Goal: Navigation & Orientation: Find specific page/section

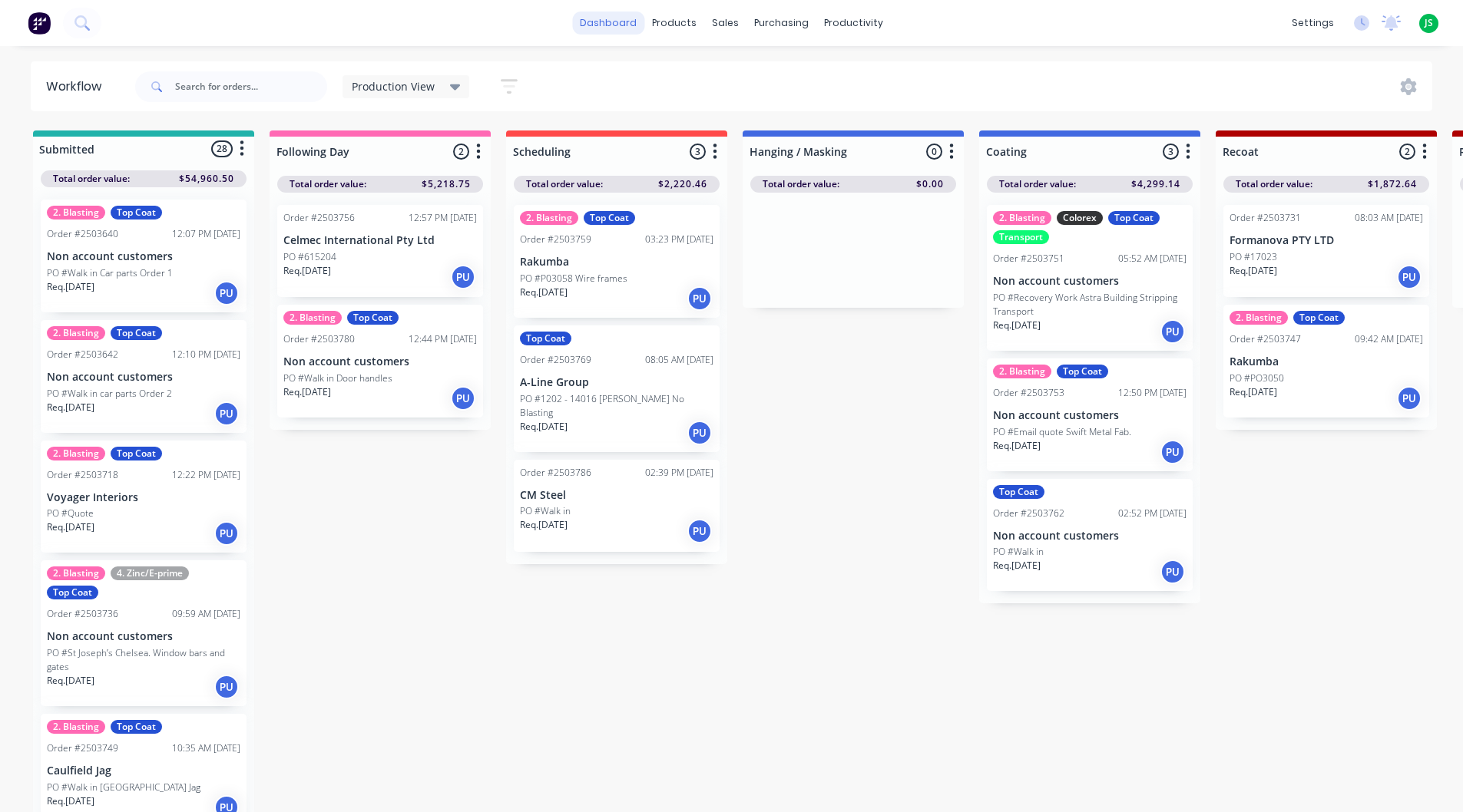
click at [620, 25] on link "dashboard" at bounding box center [608, 23] width 72 height 23
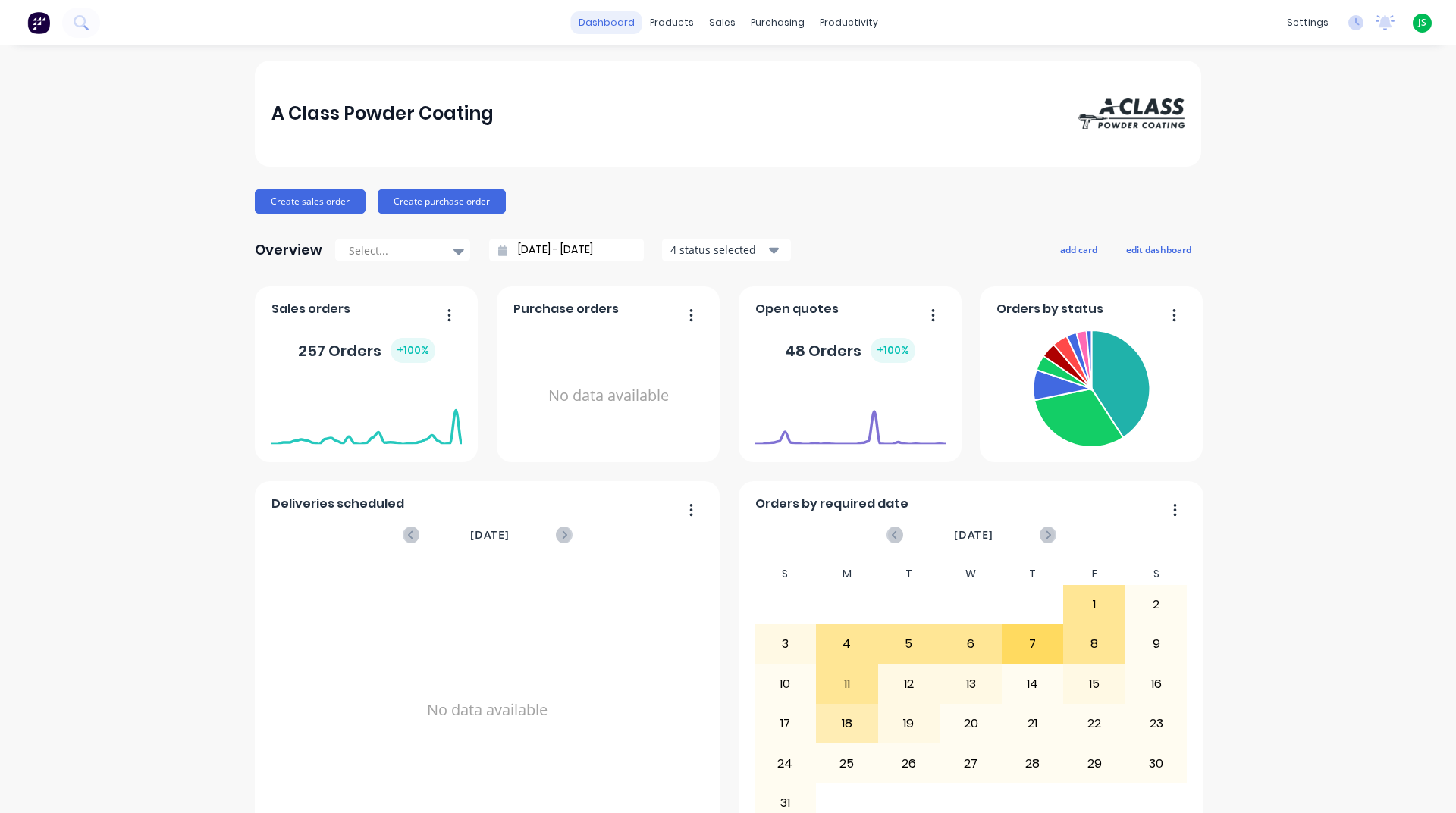
click at [632, 18] on link "dashboard" at bounding box center [606, 22] width 72 height 22
click at [606, 22] on link "dashboard" at bounding box center [606, 22] width 72 height 22
click at [850, 20] on div "productivity" at bounding box center [848, 22] width 73 height 22
click at [859, 64] on link "Workflow" at bounding box center [901, 72] width 201 height 31
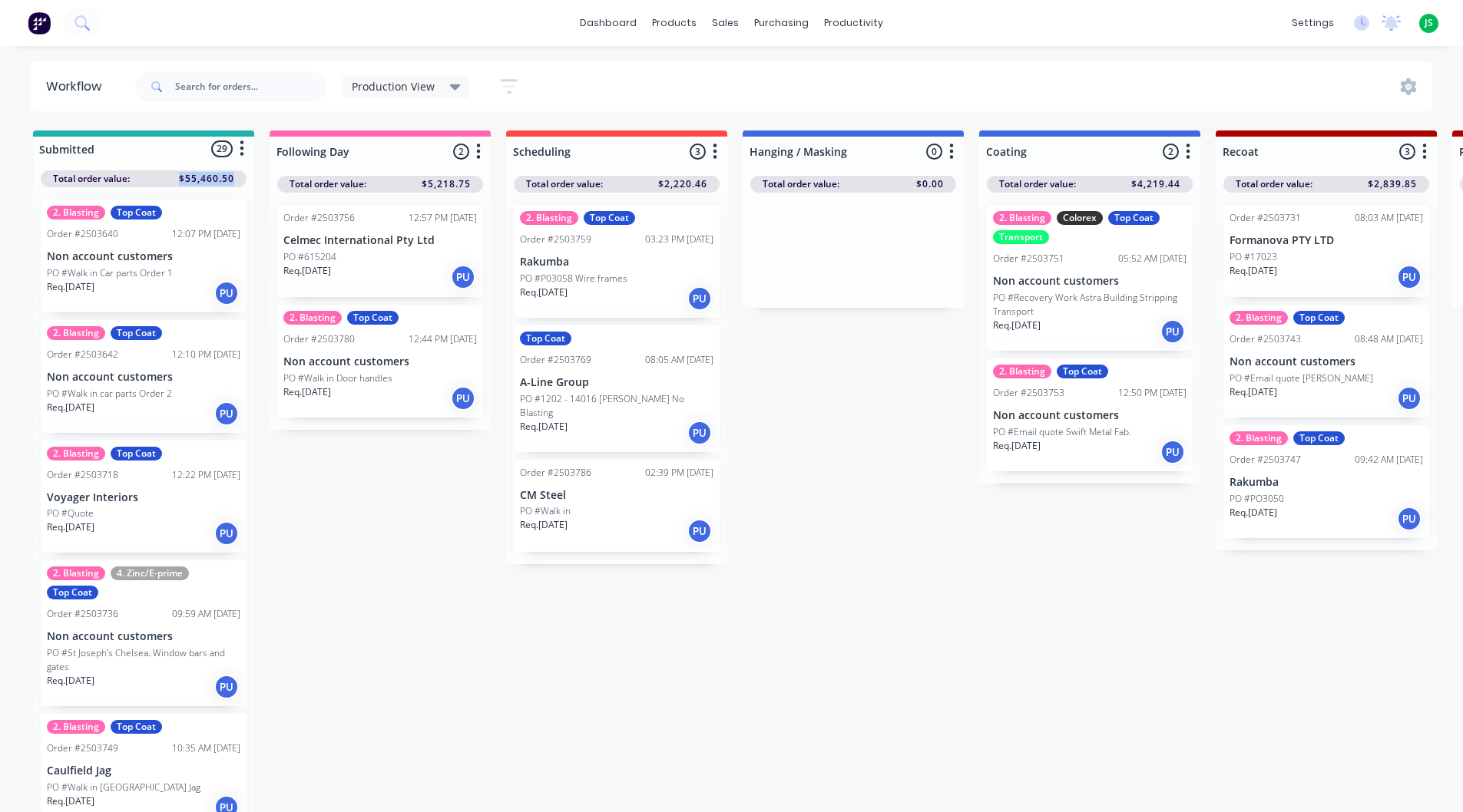
drag, startPoint x: 182, startPoint y: 182, endPoint x: 233, endPoint y: 177, distance: 51.2
click at [233, 177] on span "$55,460.50" at bounding box center [206, 179] width 56 height 14
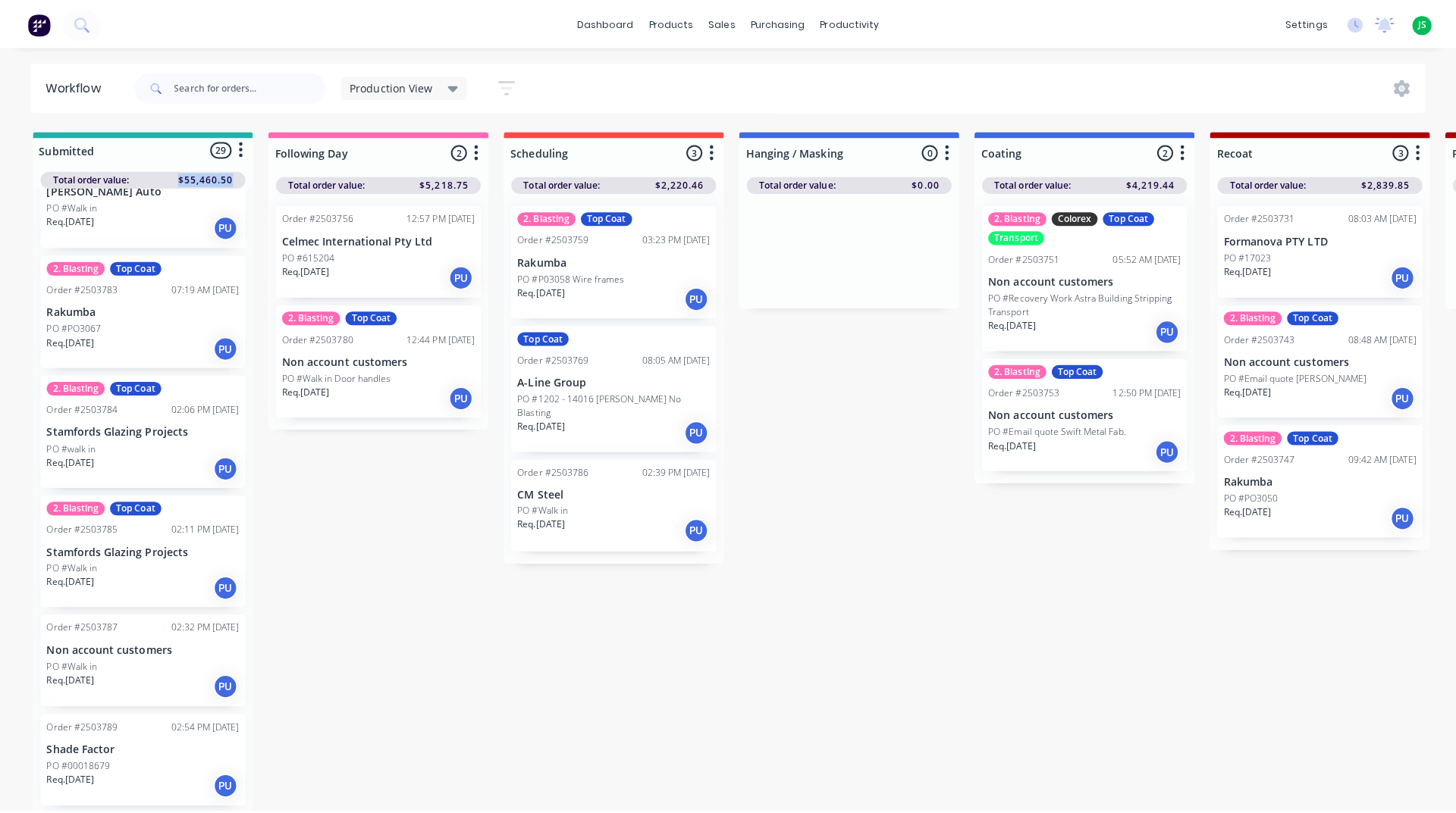
scroll to position [2770, 0]
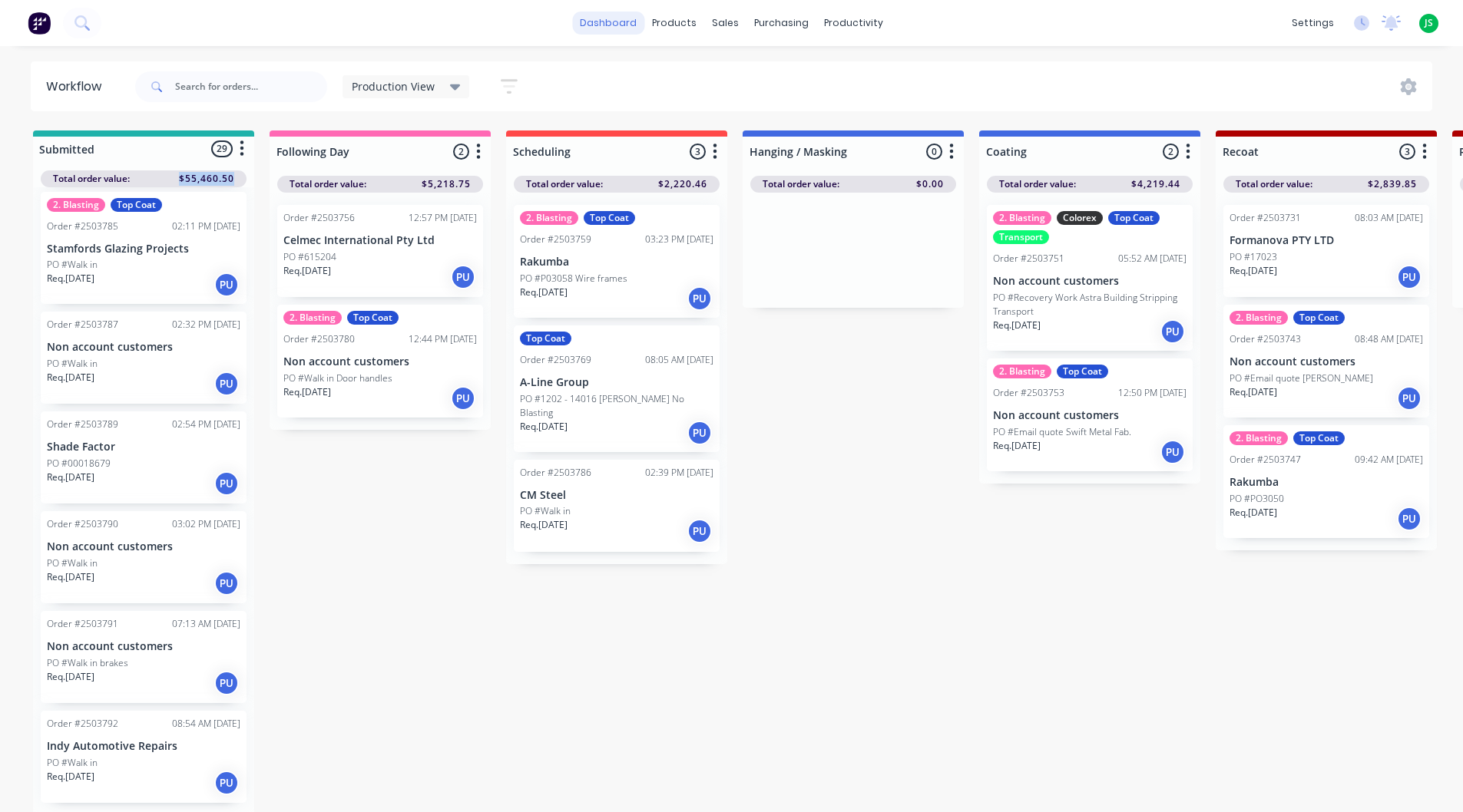
click at [619, 21] on link "dashboard" at bounding box center [608, 23] width 72 height 23
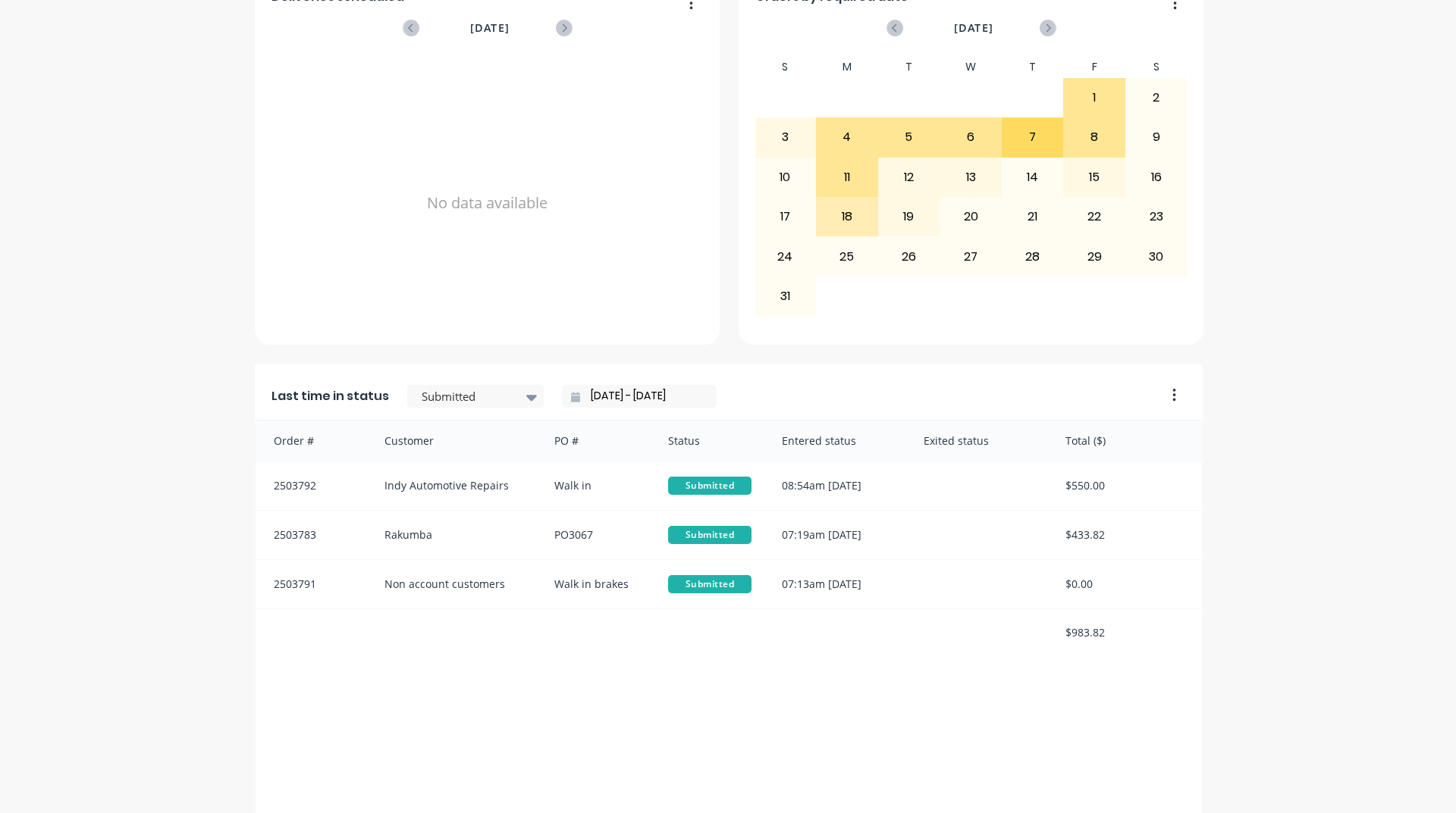
scroll to position [531, 0]
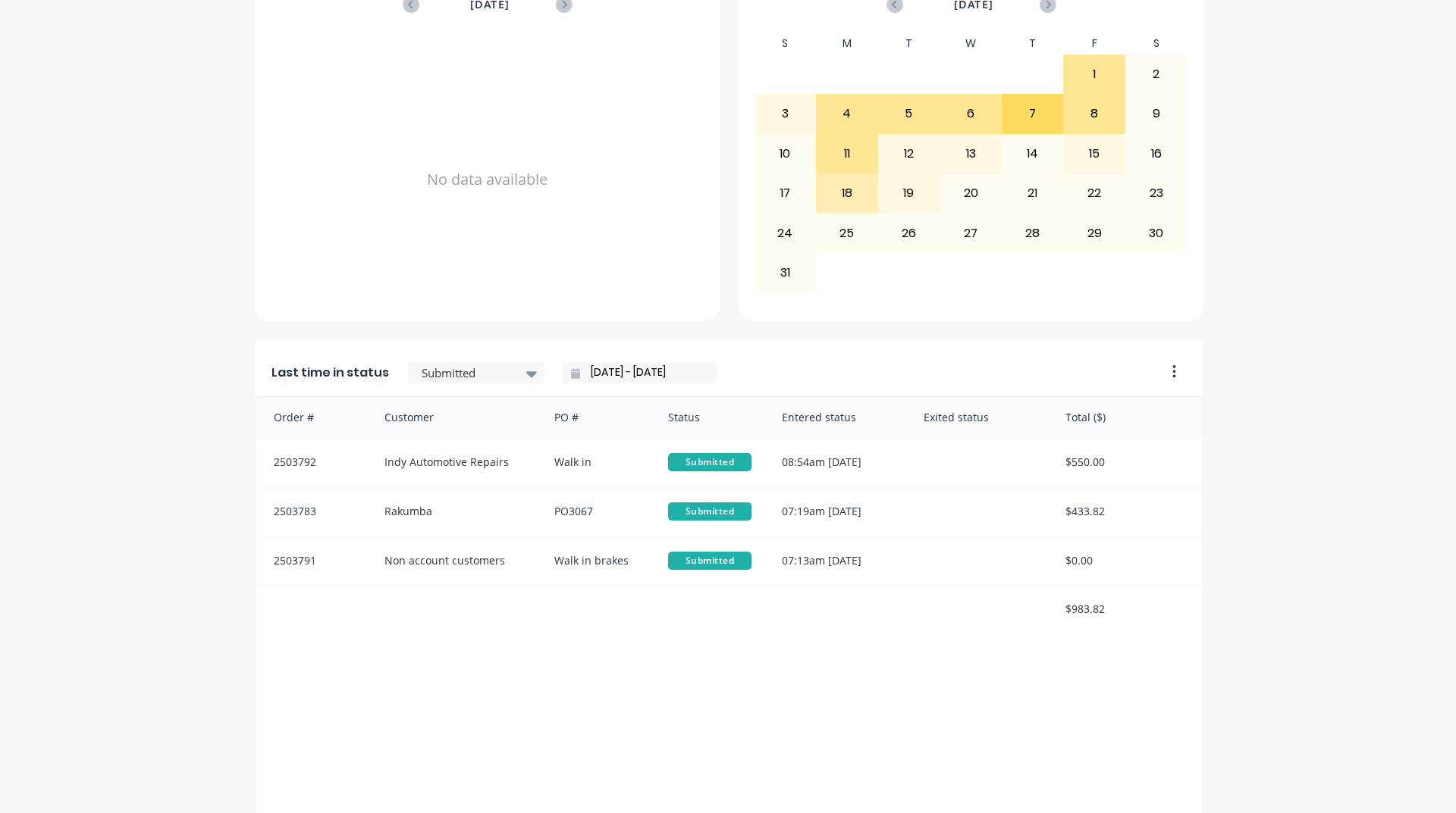
click at [612, 373] on input "[DATE] - [DATE]" at bounding box center [645, 373] width 130 height 22
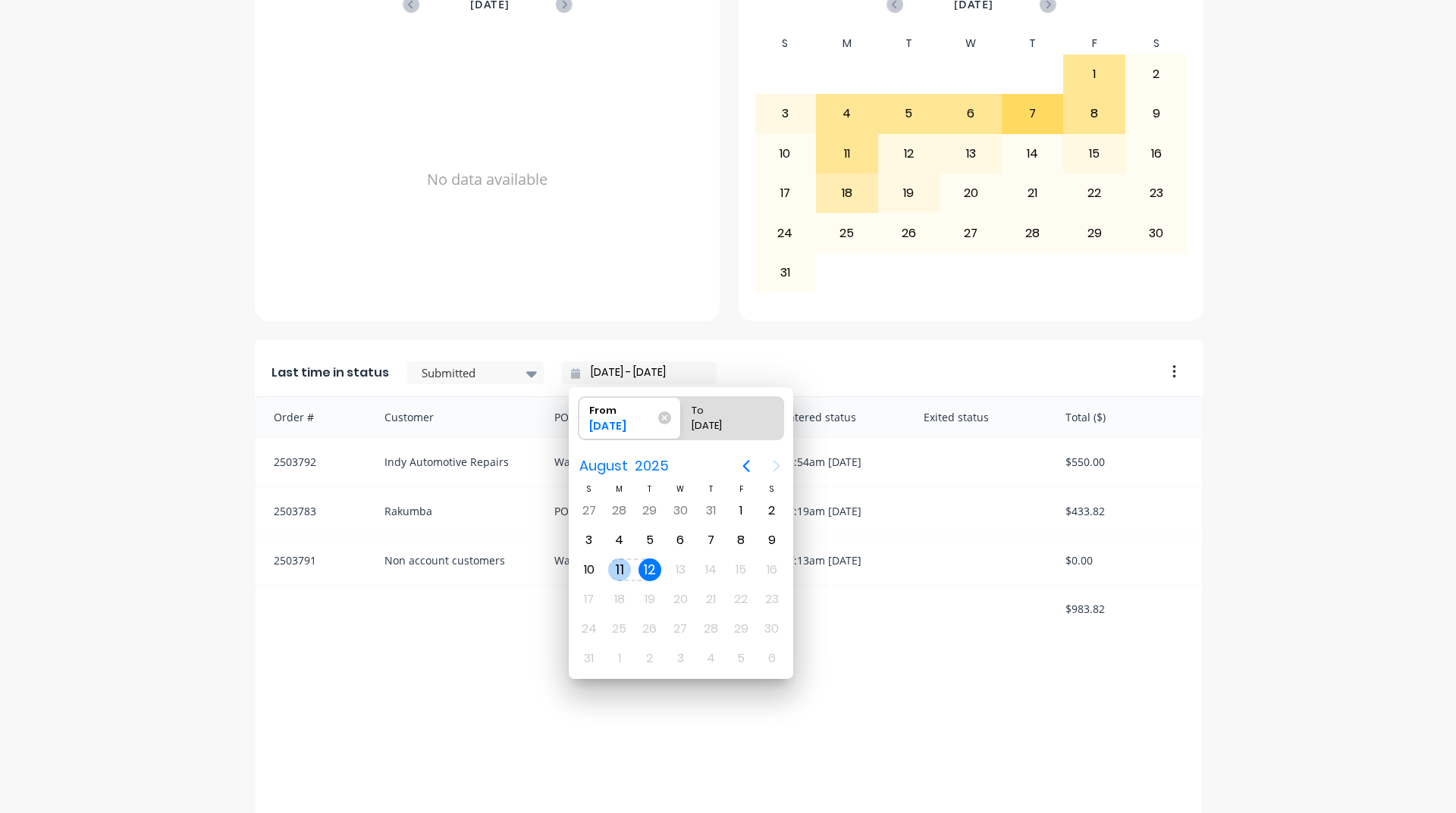
click at [623, 570] on div "11" at bounding box center [619, 570] width 22 height 22
type input "[DATE] - [DATE]"
radio input "false"
radio input "true"
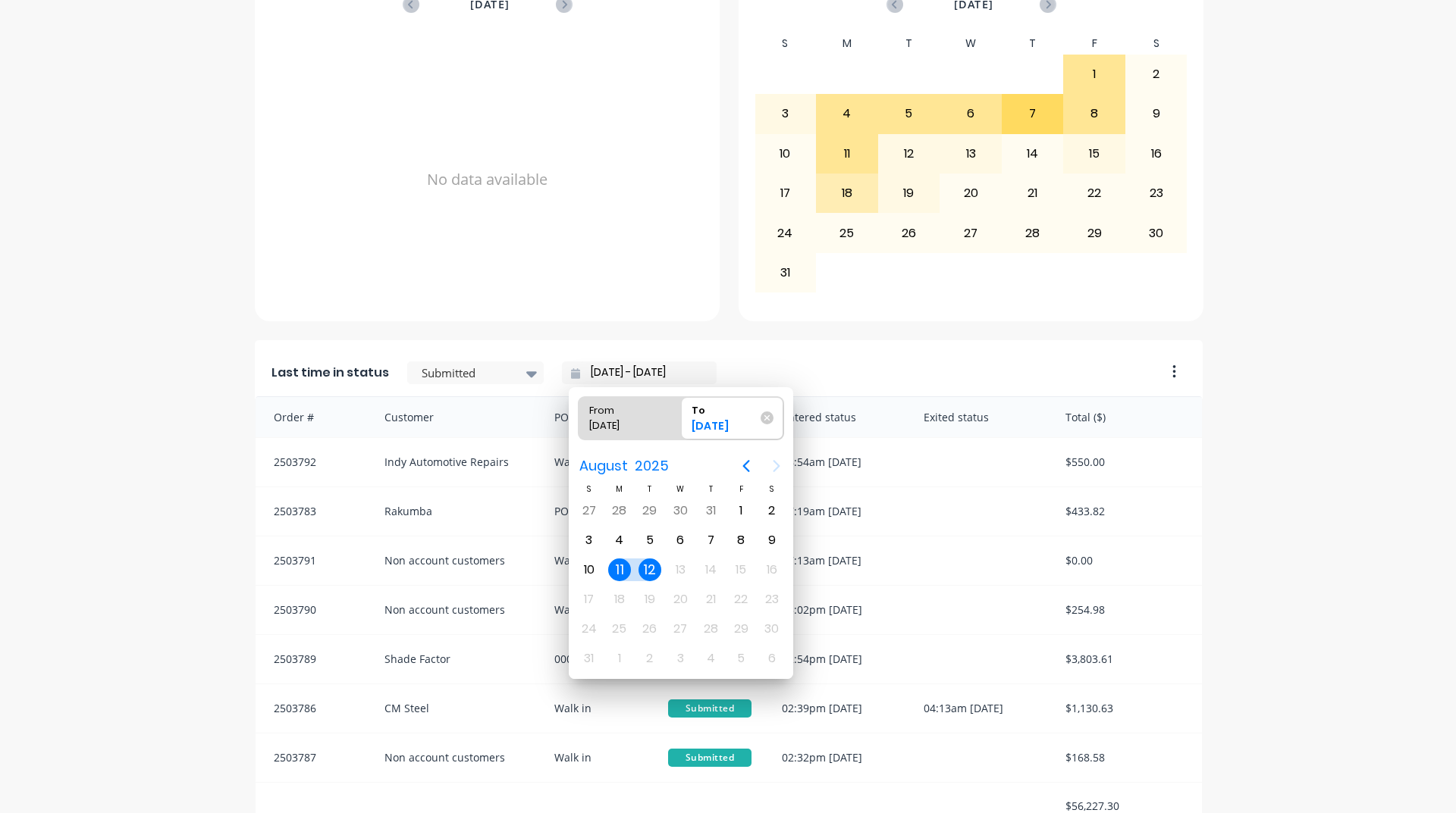
click at [623, 570] on div "11" at bounding box center [619, 570] width 22 height 22
type input "[DATE] - [DATE]"
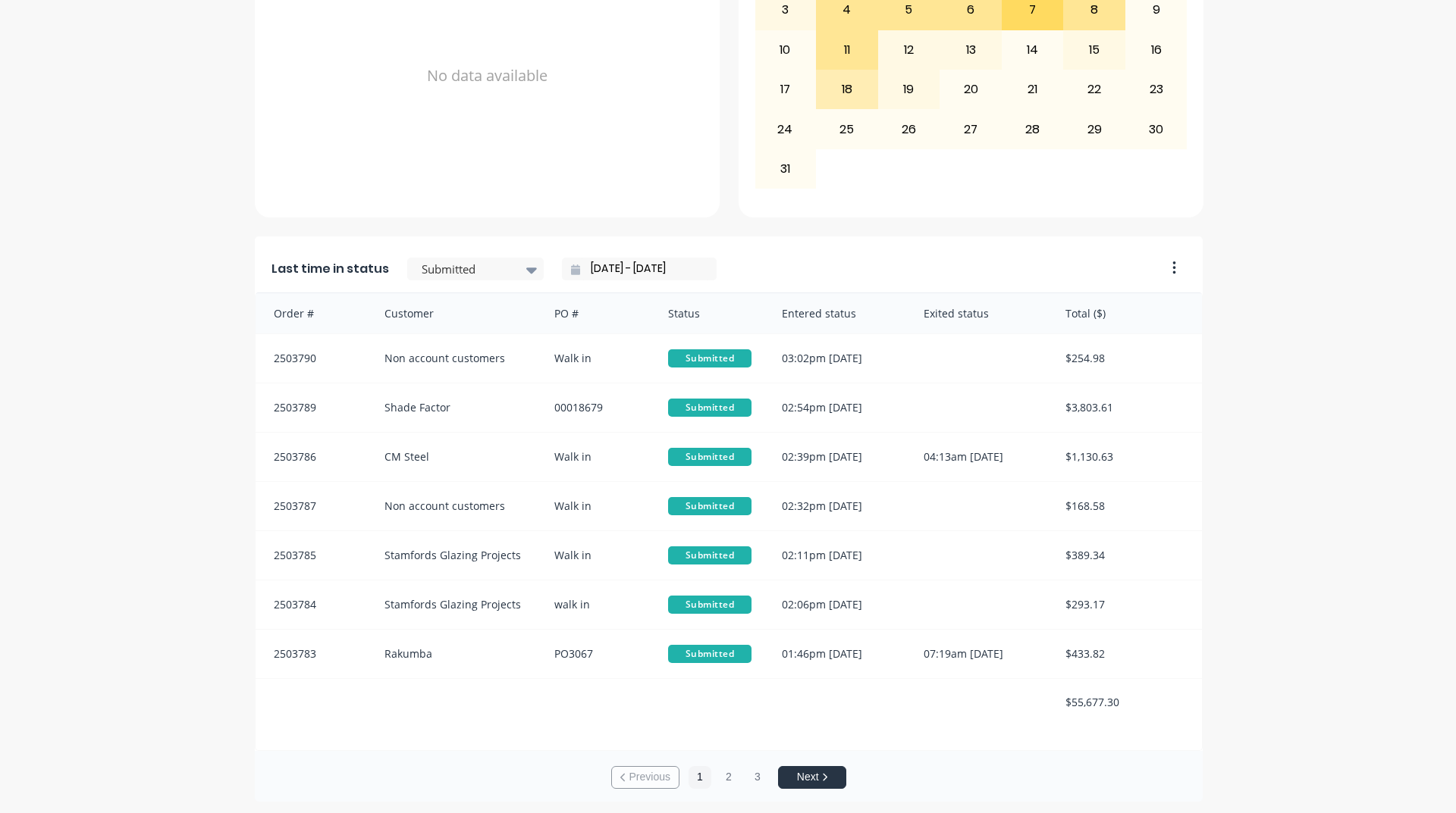
scroll to position [638, 0]
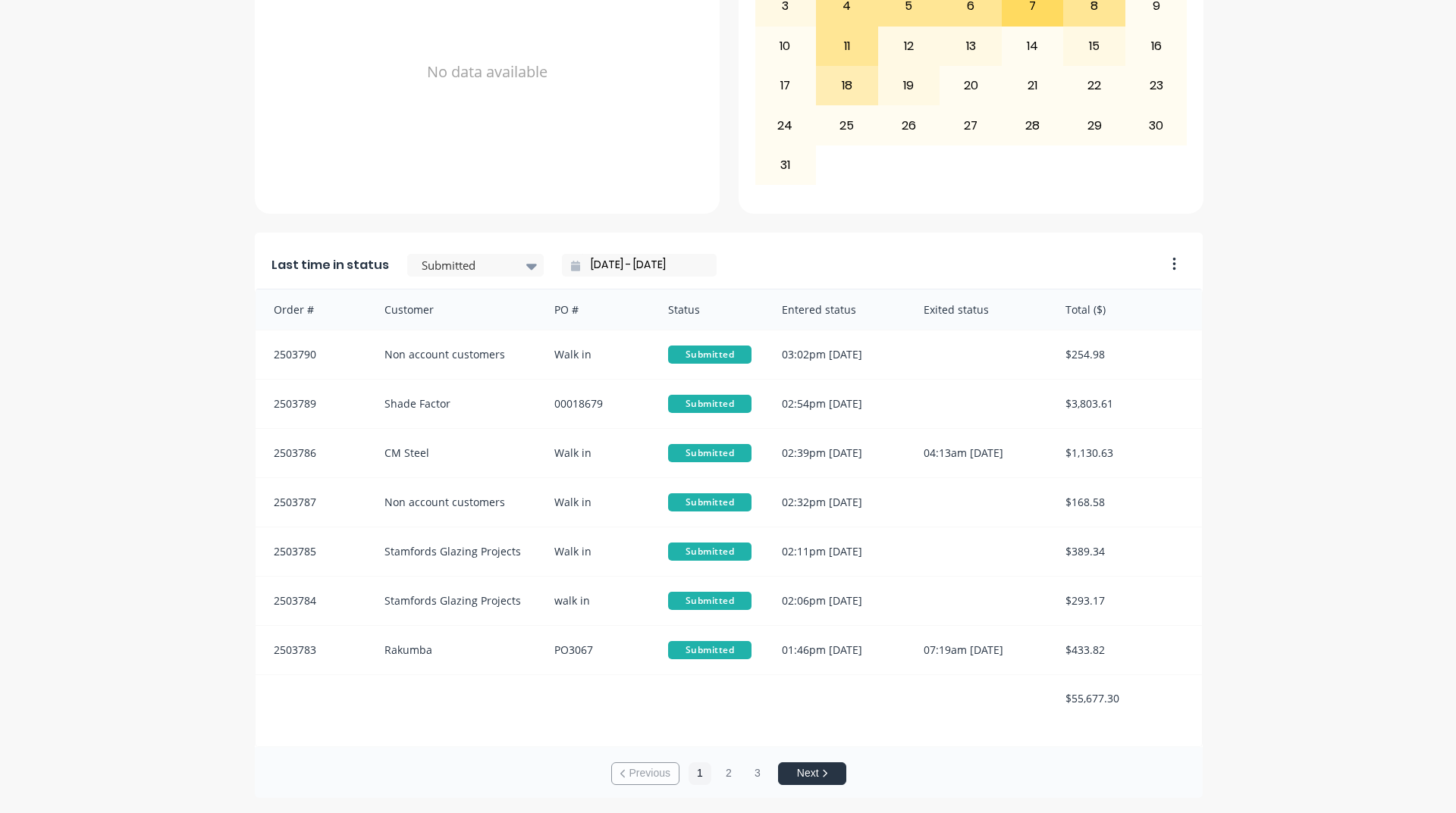
click at [823, 769] on button "Next" at bounding box center [811, 774] width 68 height 22
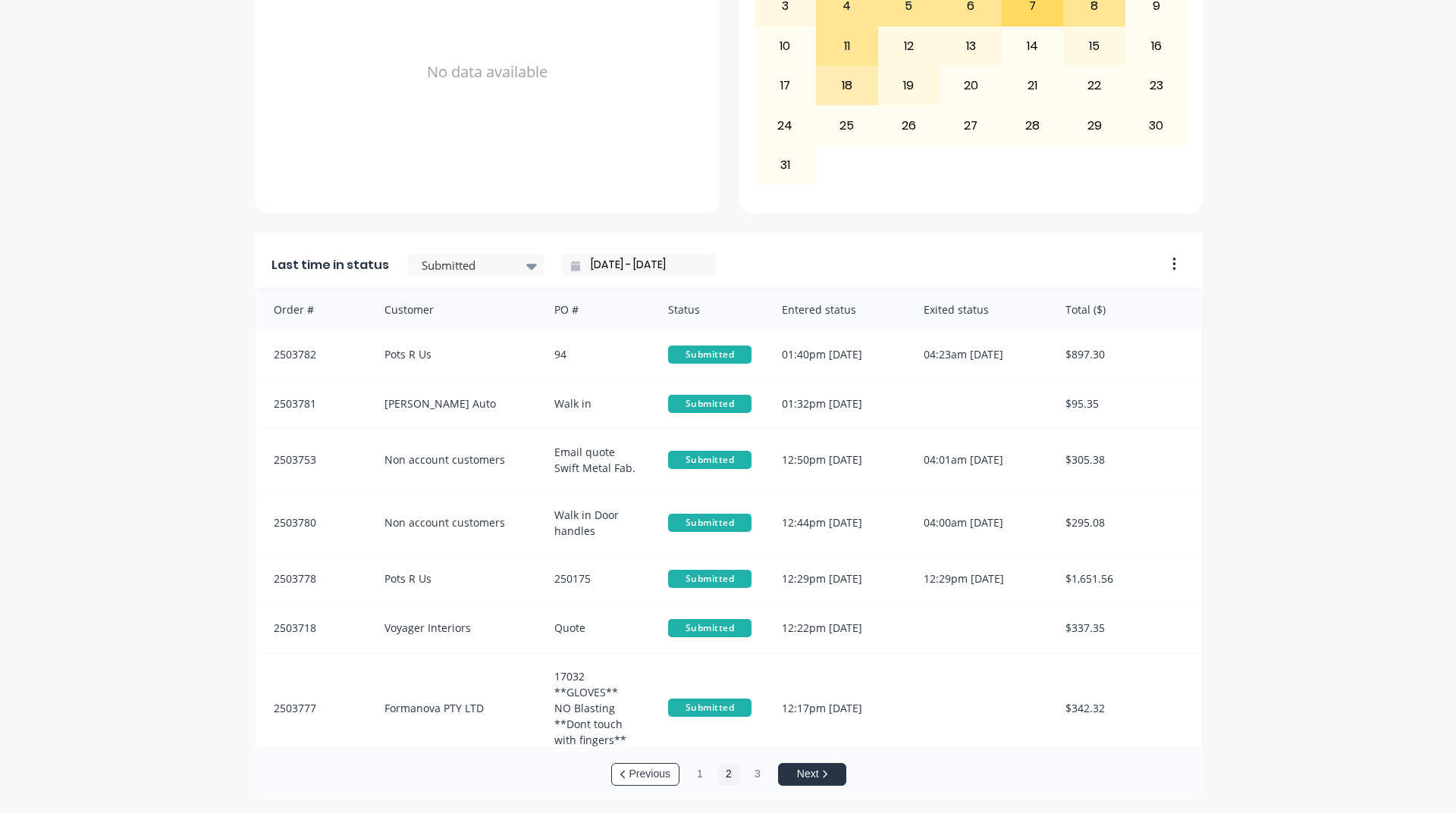
click at [822, 769] on button "Next" at bounding box center [811, 775] width 68 height 22
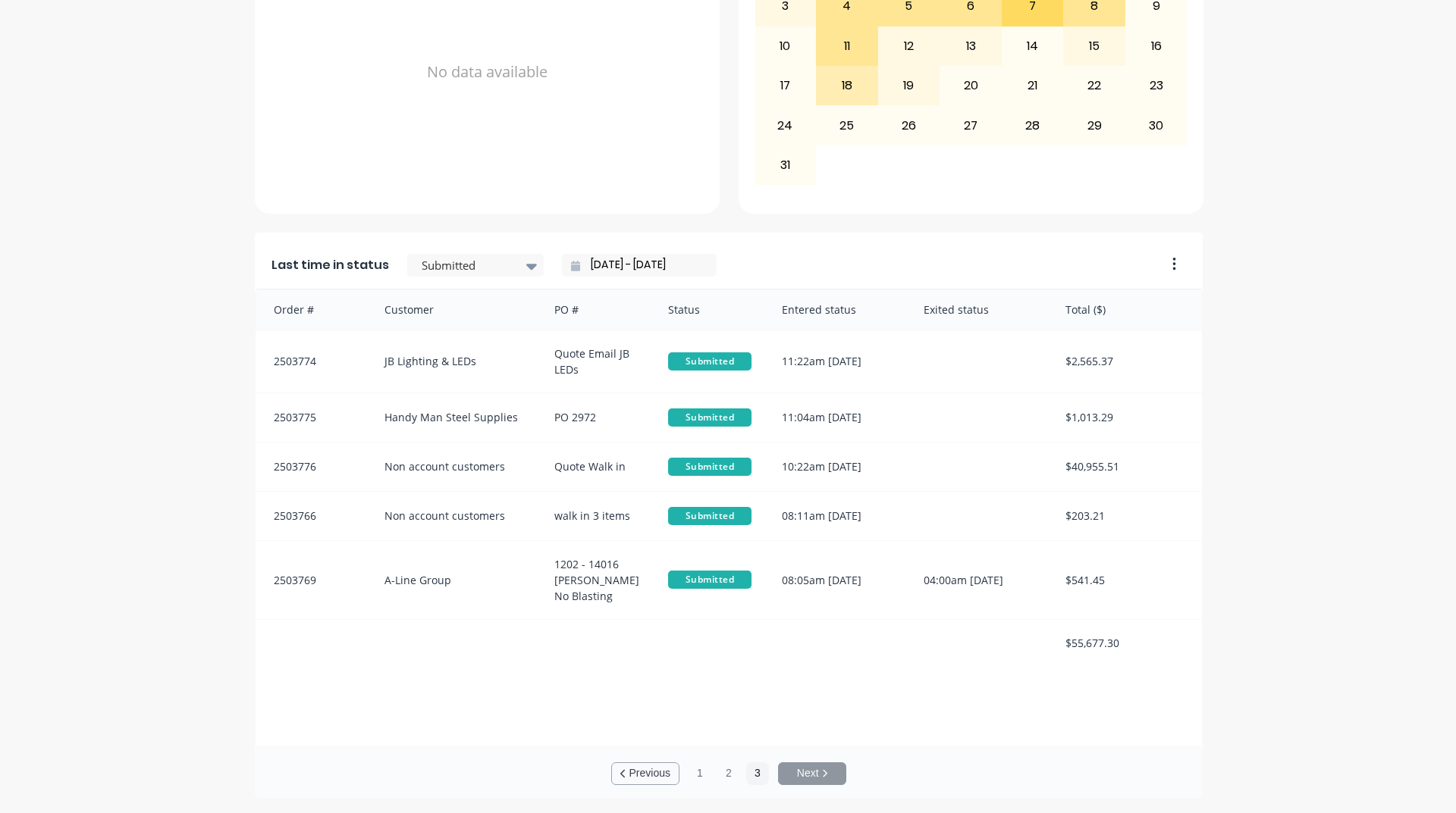
click at [646, 767] on button "Previous" at bounding box center [645, 774] width 68 height 22
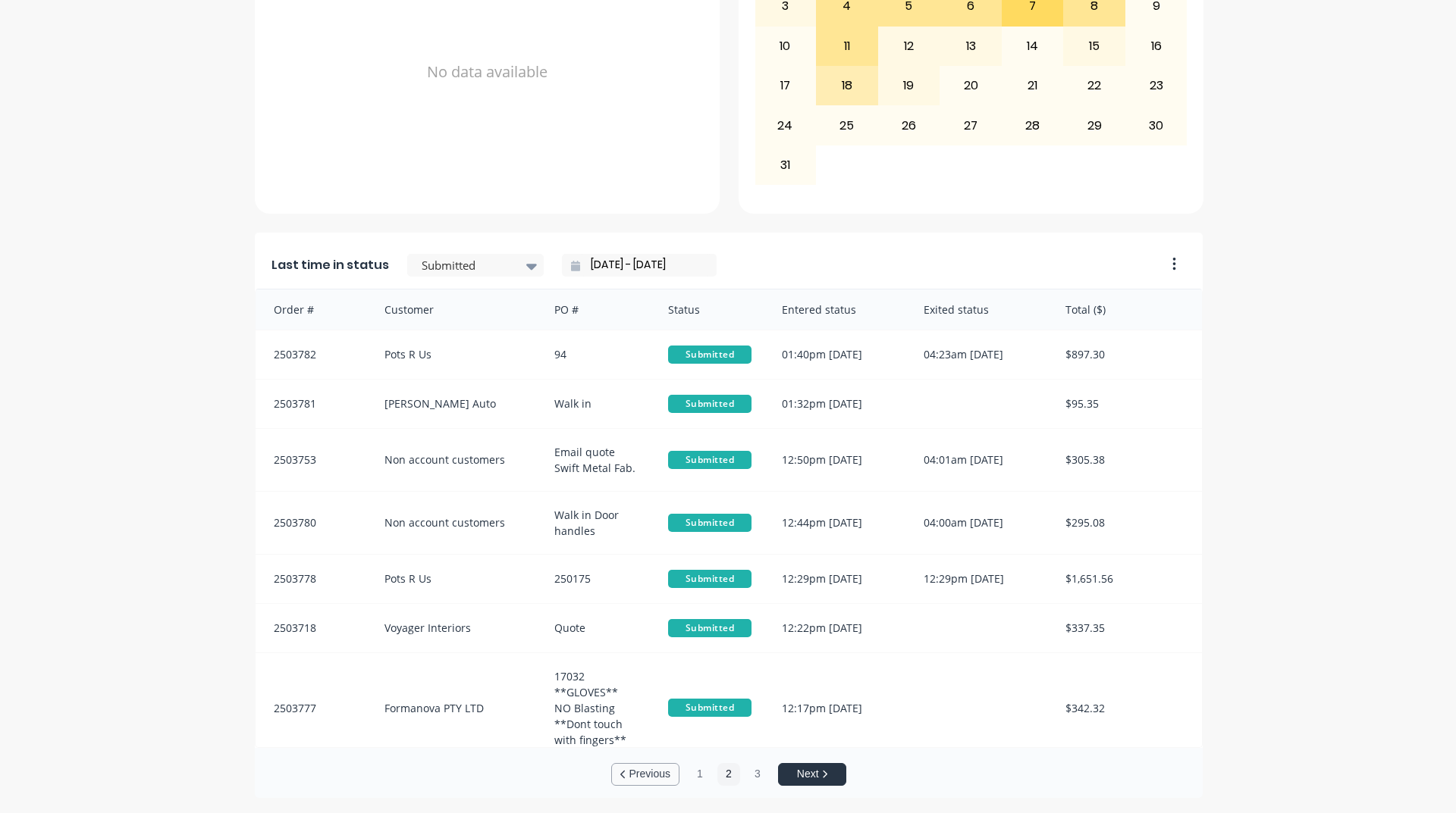
click at [646, 767] on button "Previous" at bounding box center [645, 775] width 68 height 22
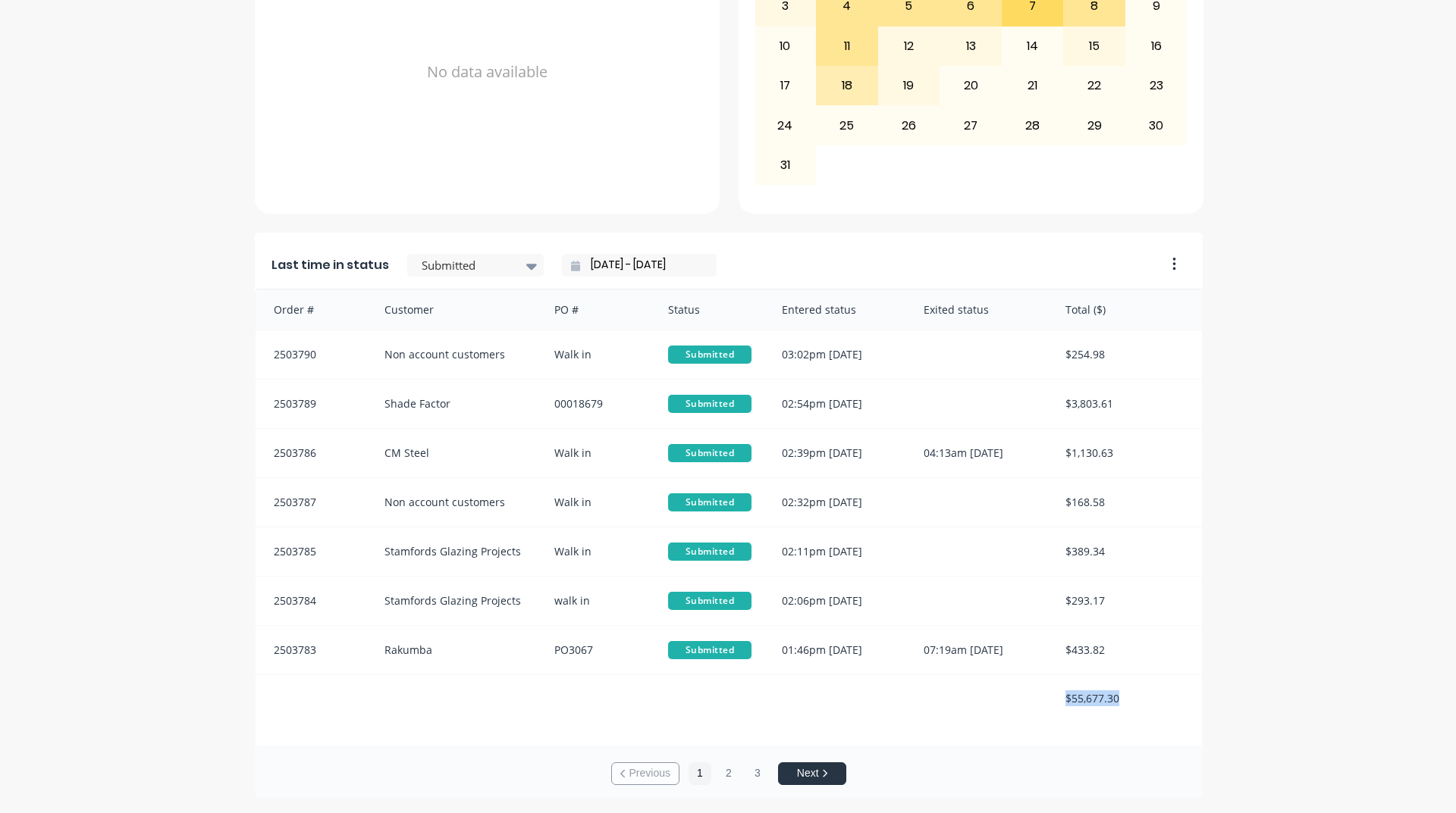
drag, startPoint x: 1056, startPoint y: 690, endPoint x: 1148, endPoint y: 687, distance: 92.0
click at [1148, 687] on div "$55,677.30" at bounding box center [1125, 699] width 151 height 46
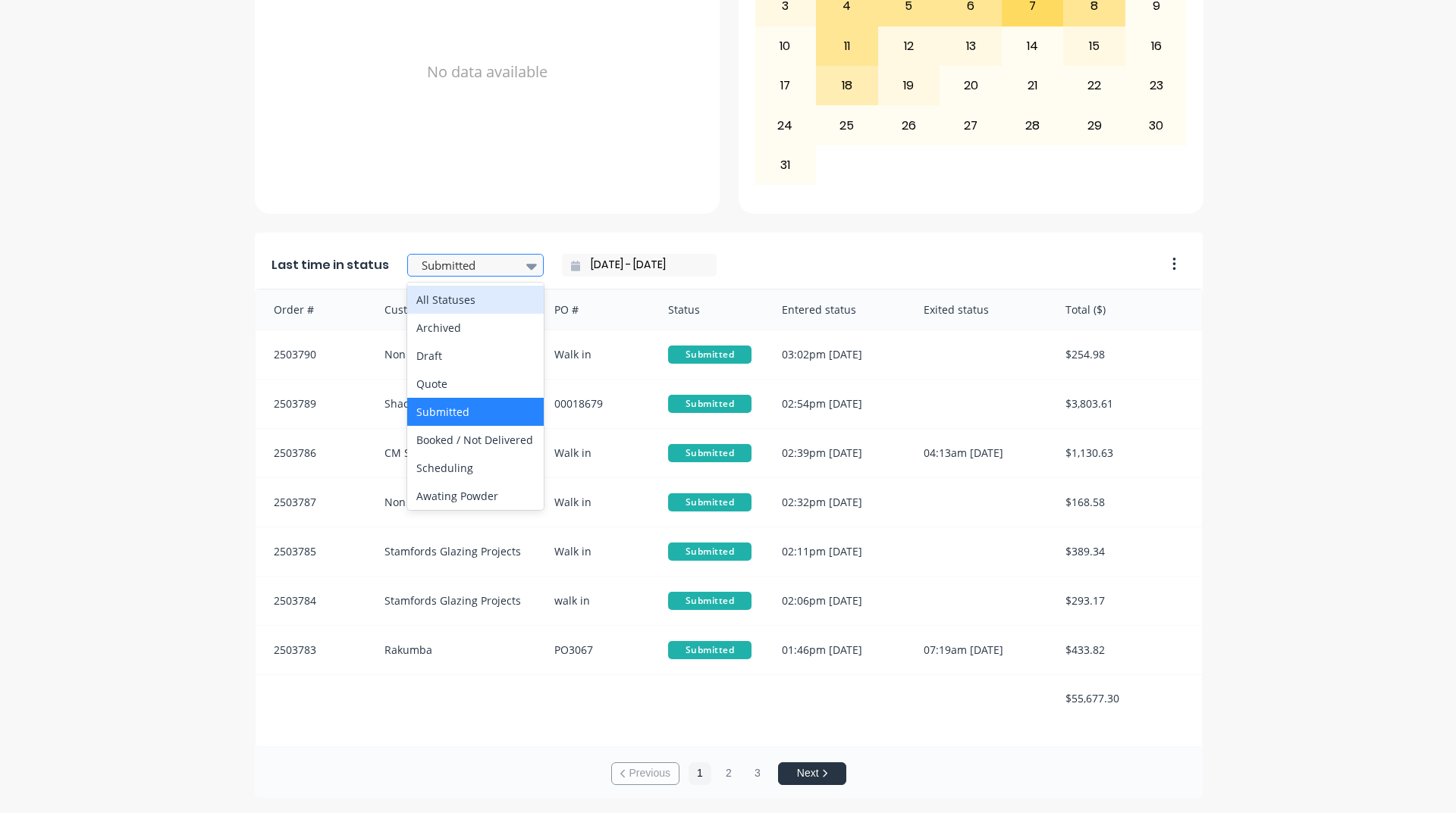
click at [441, 257] on div at bounding box center [467, 266] width 96 height 19
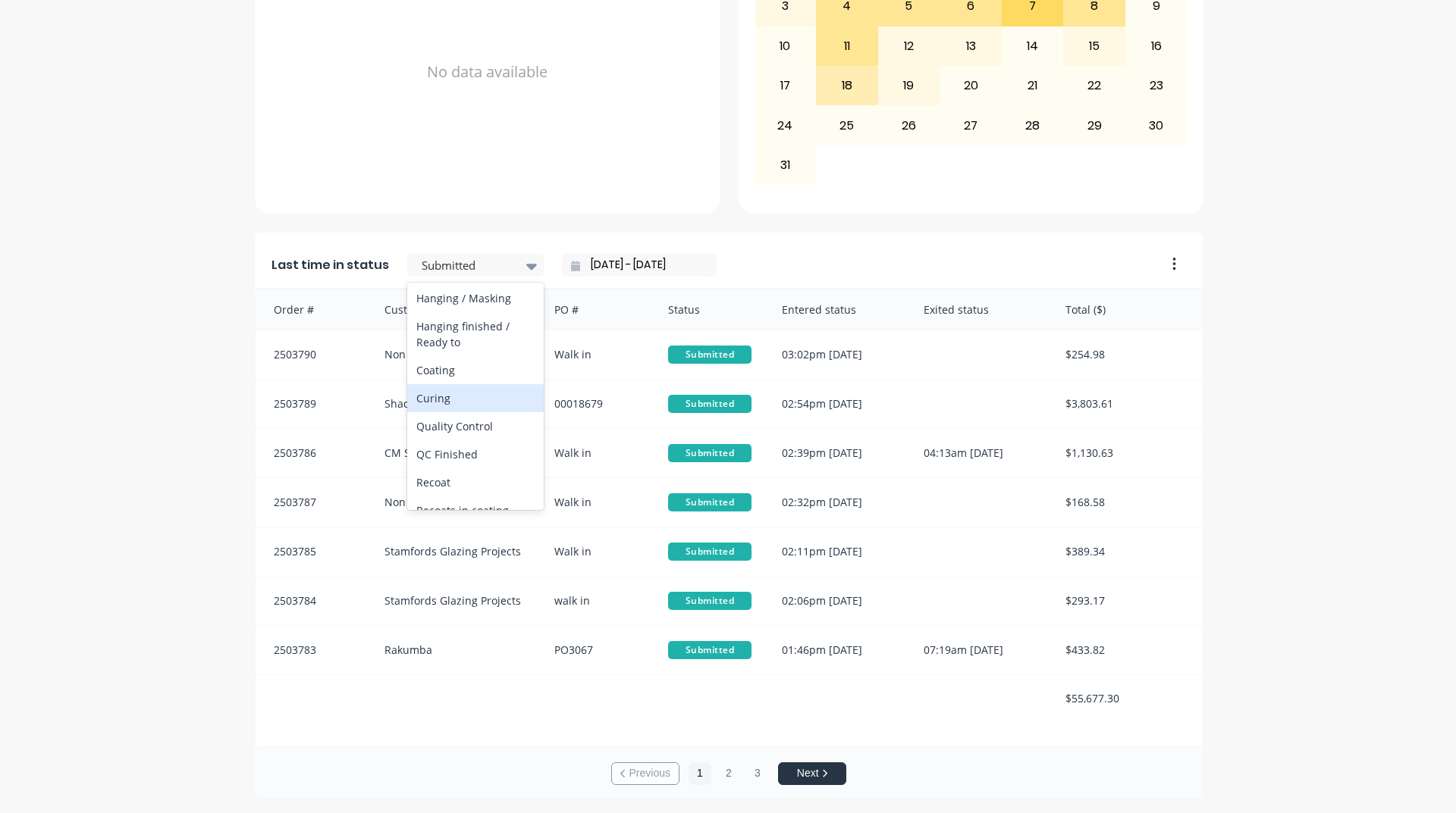
scroll to position [531, 0]
click at [483, 348] on div "Coating" at bounding box center [475, 334] width 137 height 28
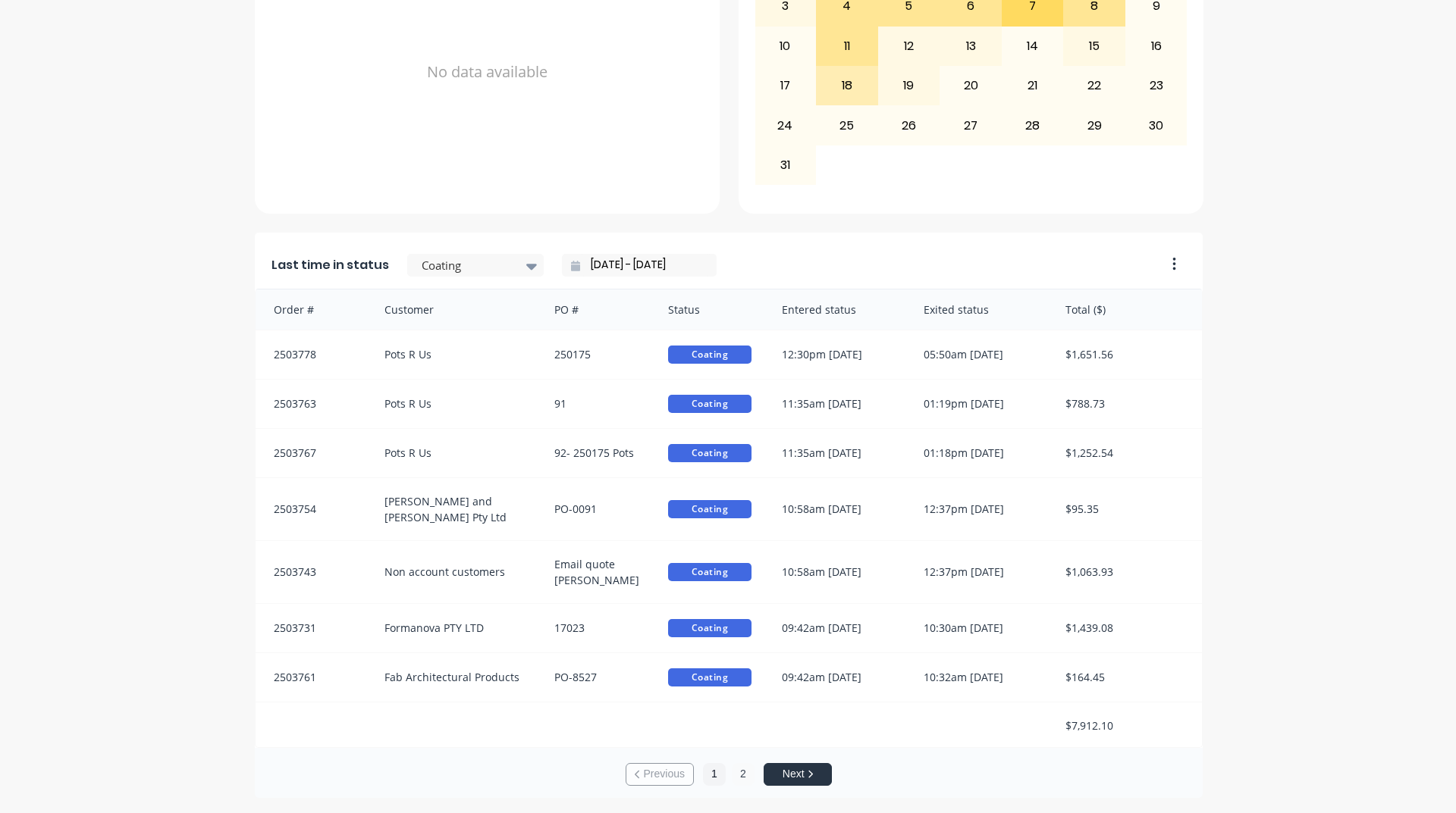
click at [740, 772] on button "2" at bounding box center [742, 775] width 22 height 22
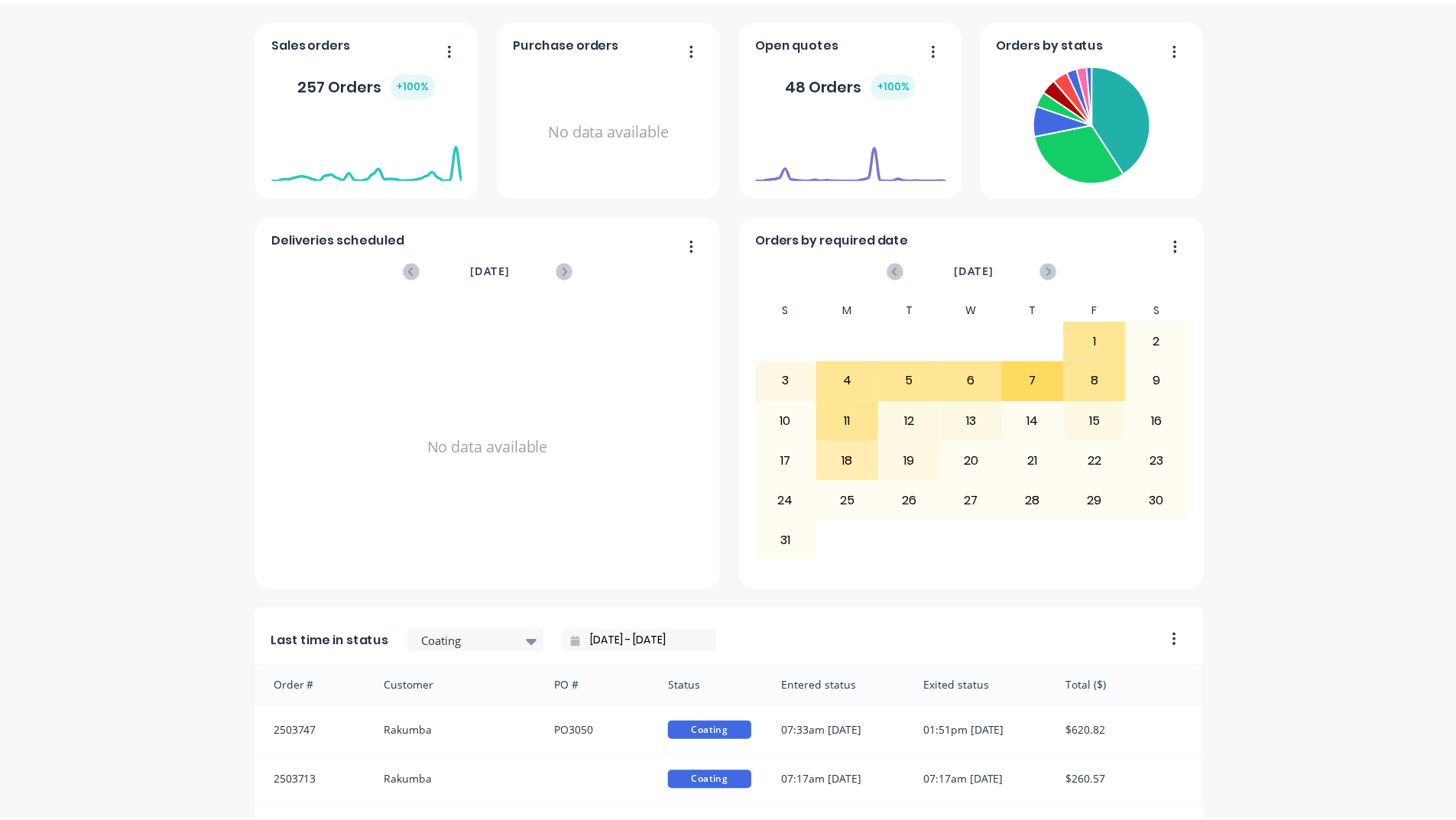
scroll to position [0, 0]
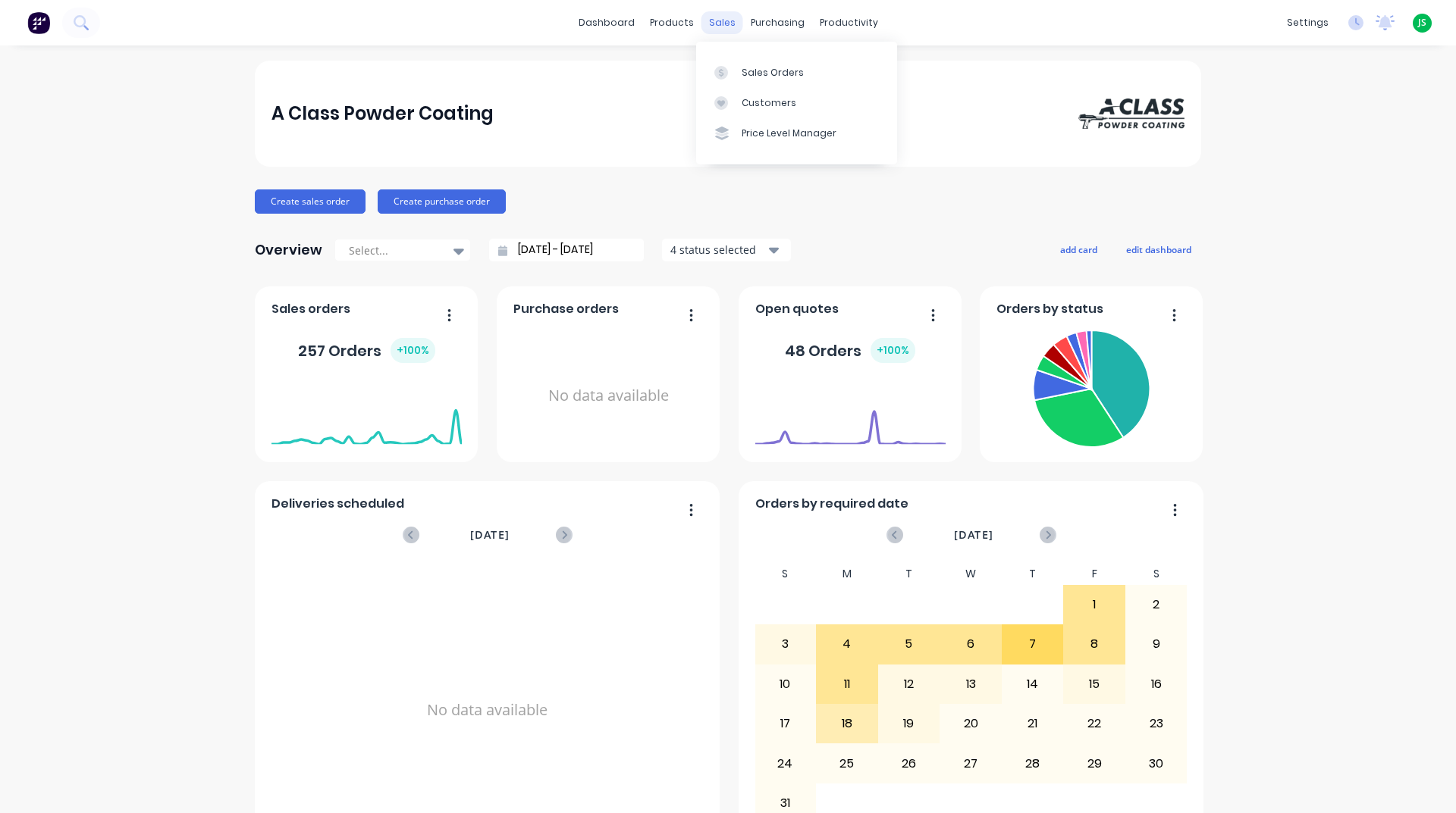
click at [717, 20] on div "sales" at bounding box center [722, 22] width 42 height 22
click at [760, 76] on div "Sales Orders" at bounding box center [772, 72] width 62 height 14
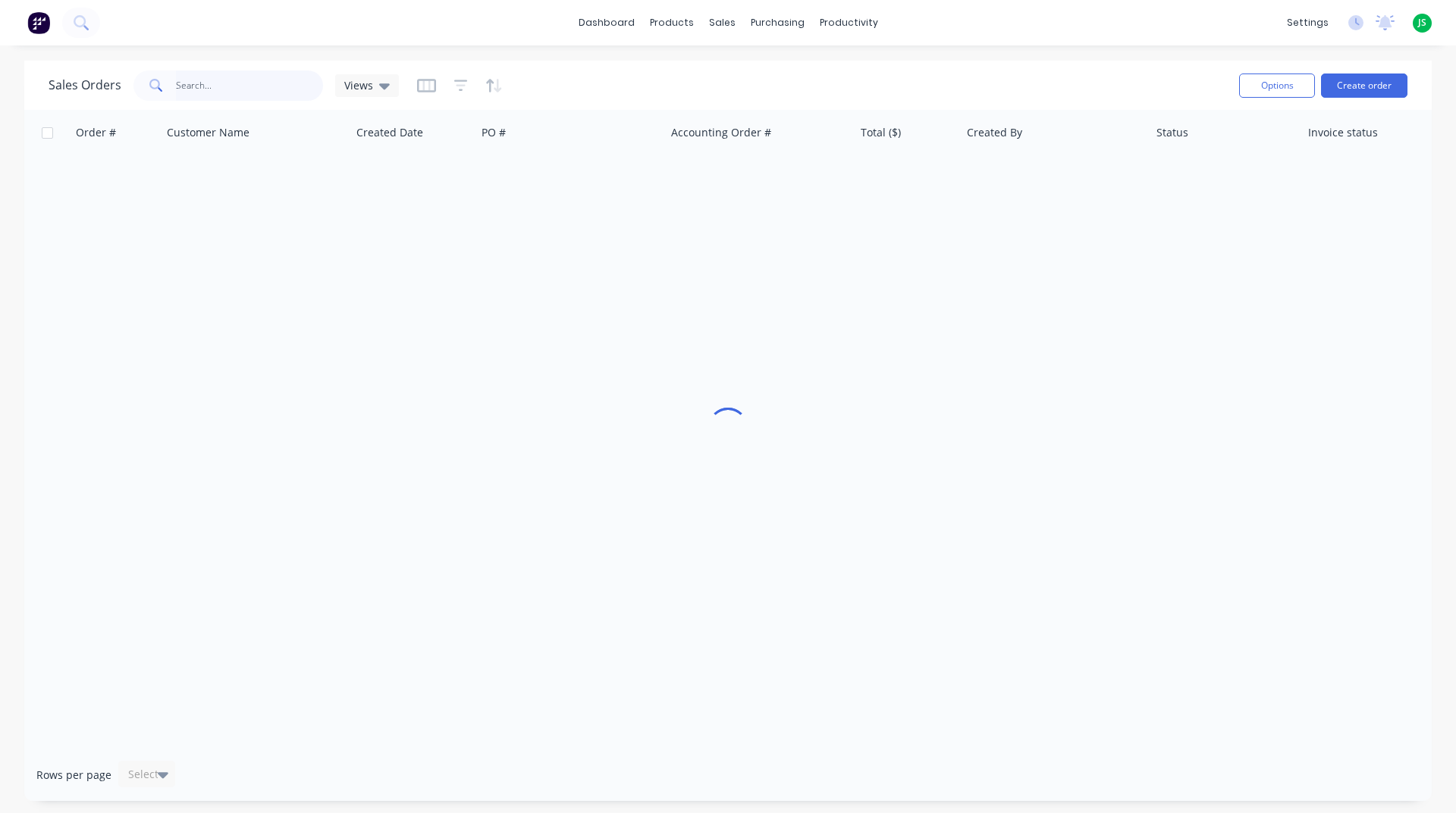
click at [206, 88] on input "text" at bounding box center [249, 85] width 148 height 31
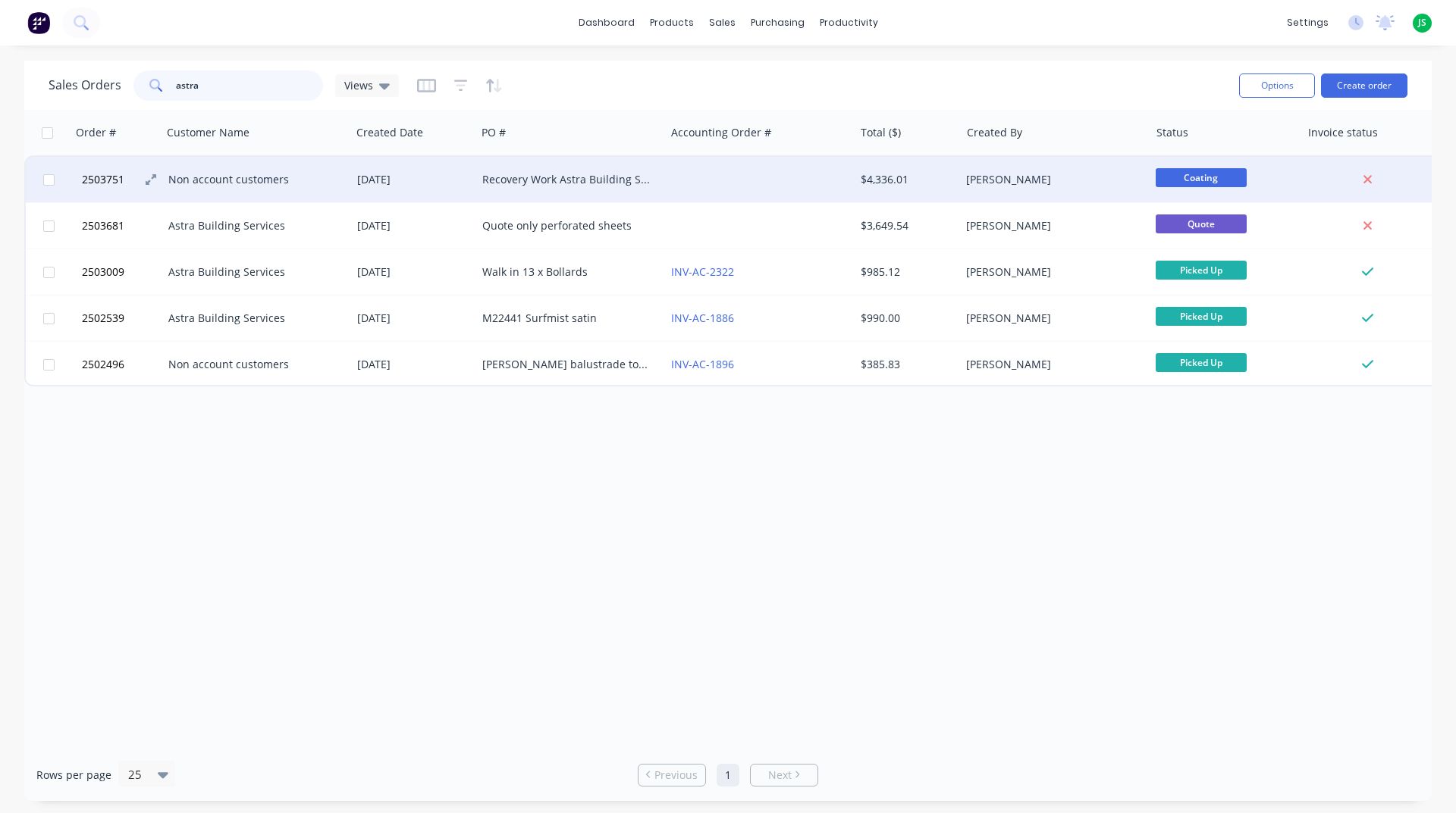
type input "astra"
click at [105, 183] on span "2503751" at bounding box center [103, 179] width 43 height 15
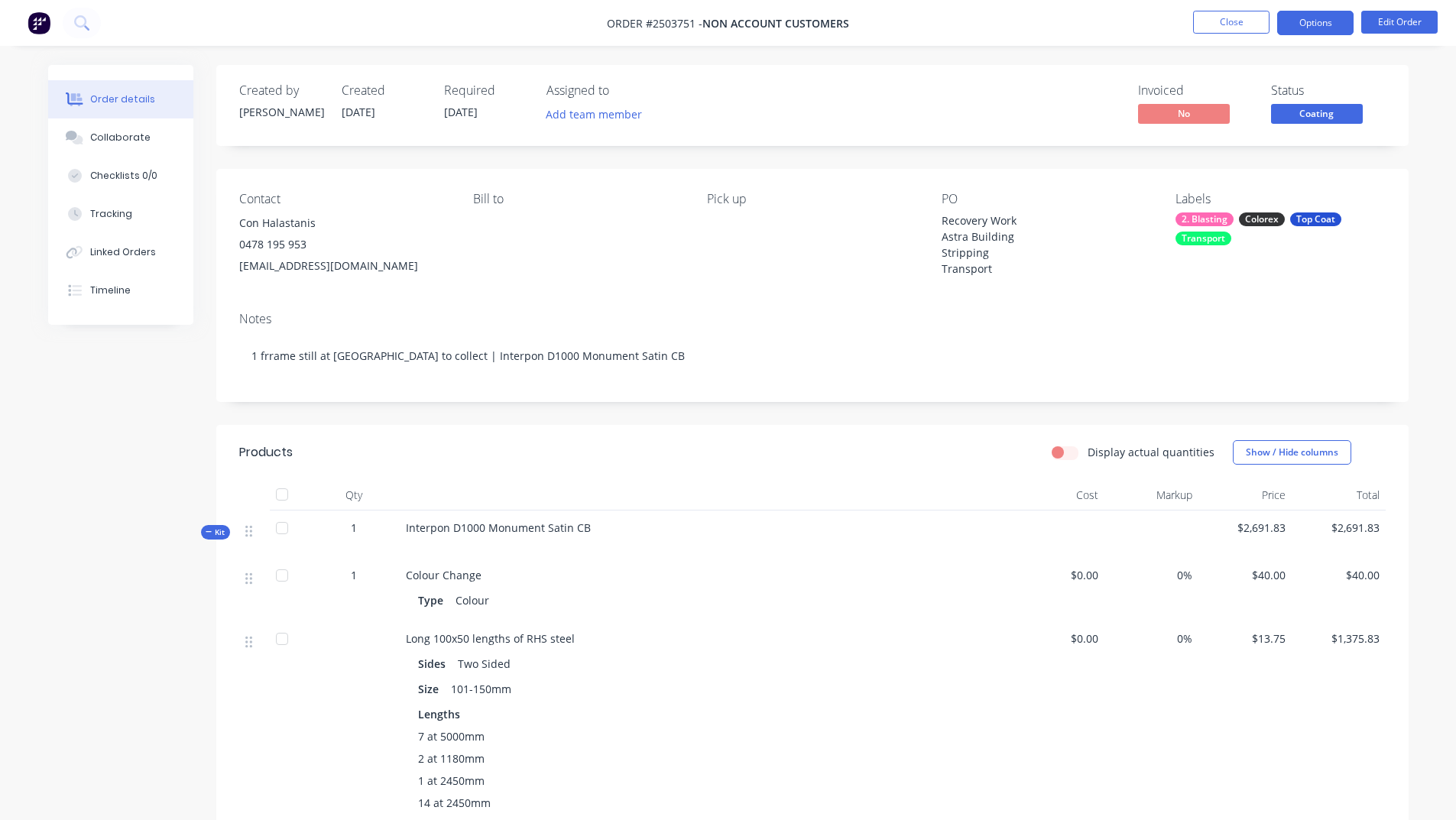
click at [1313, 26] on button "Options" at bounding box center [1315, 22] width 77 height 24
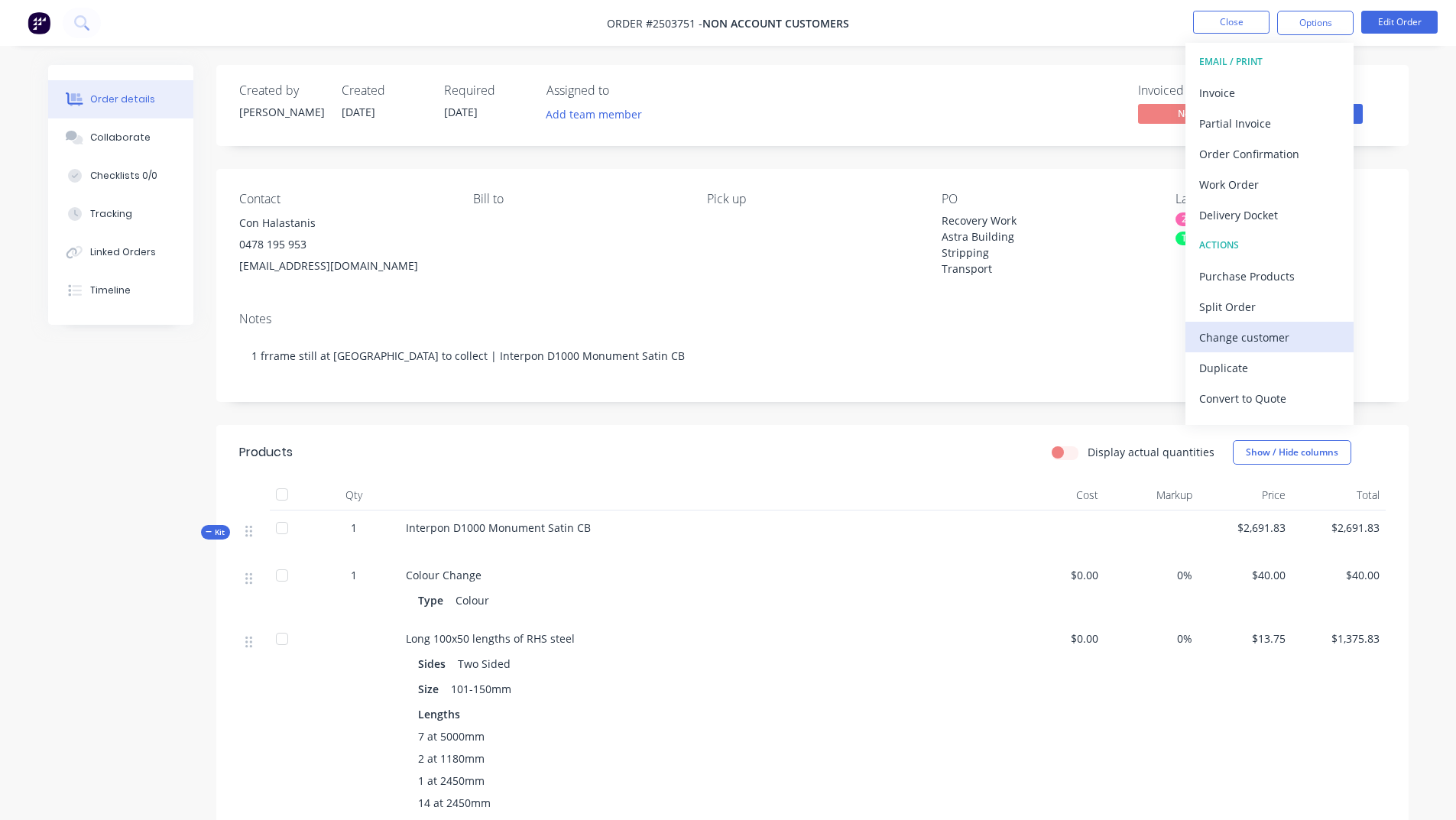
scroll to position [22, 0]
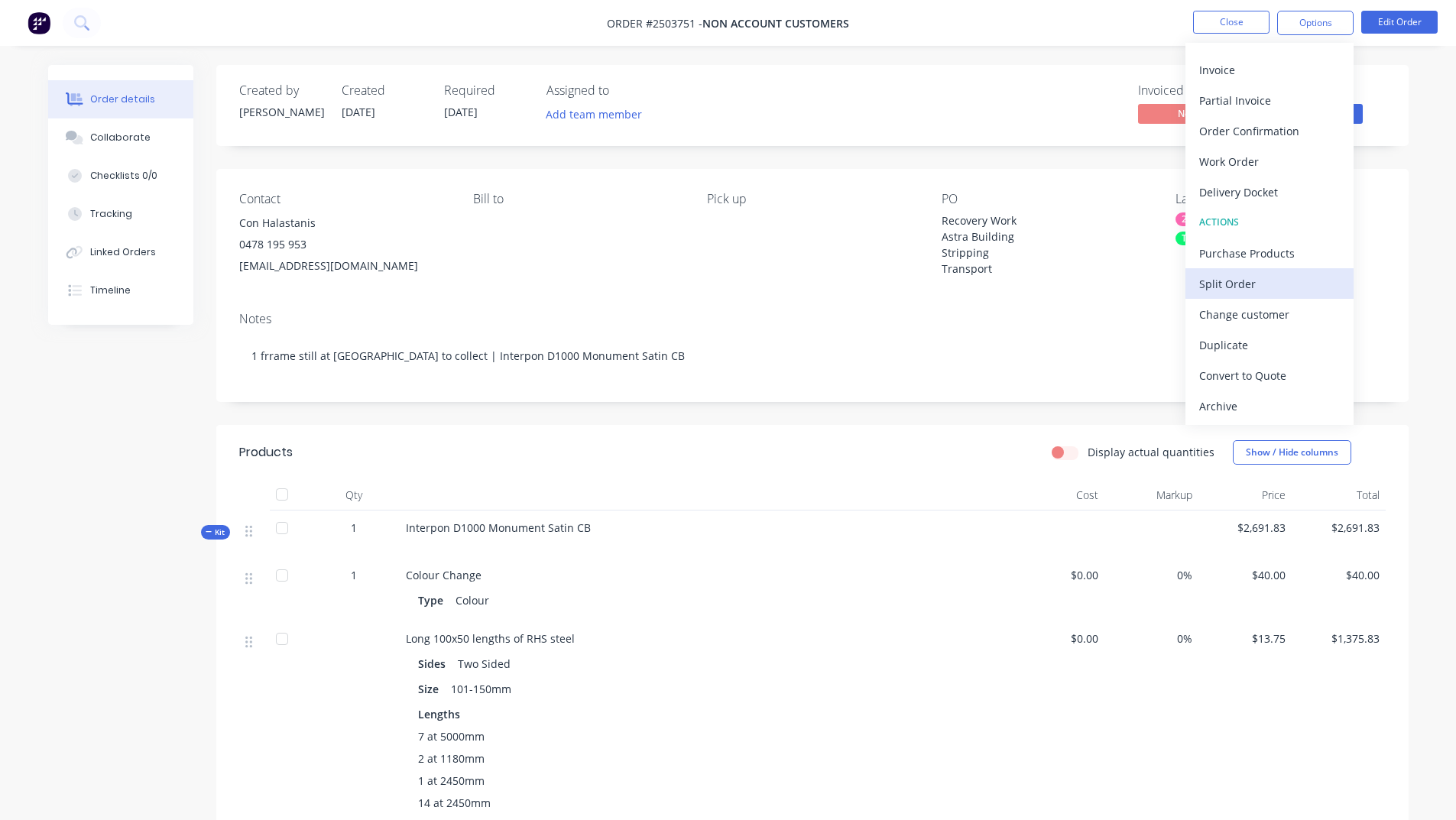
click at [1232, 280] on div "Split Order" at bounding box center [1270, 284] width 141 height 22
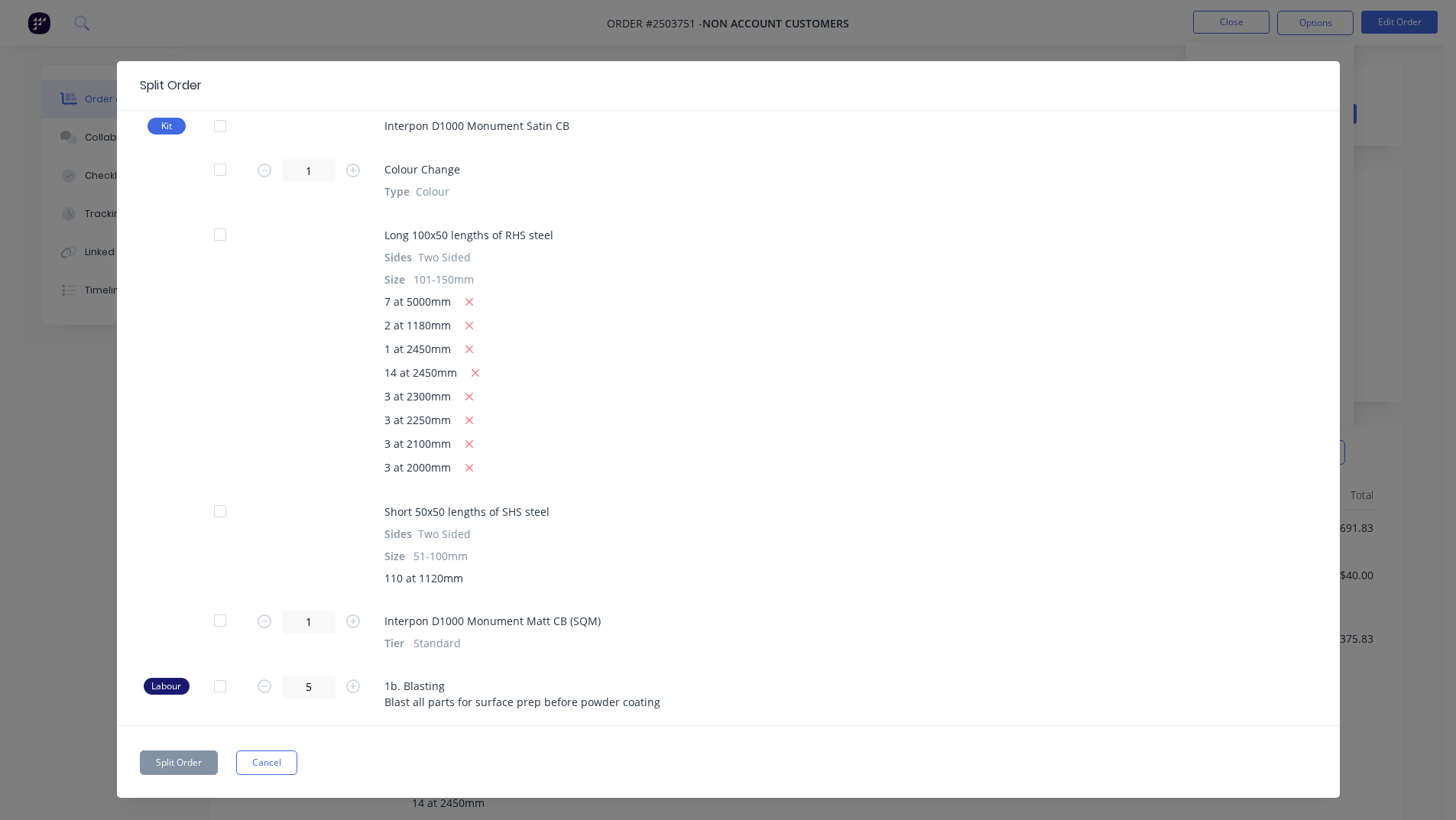
scroll to position [77, 0]
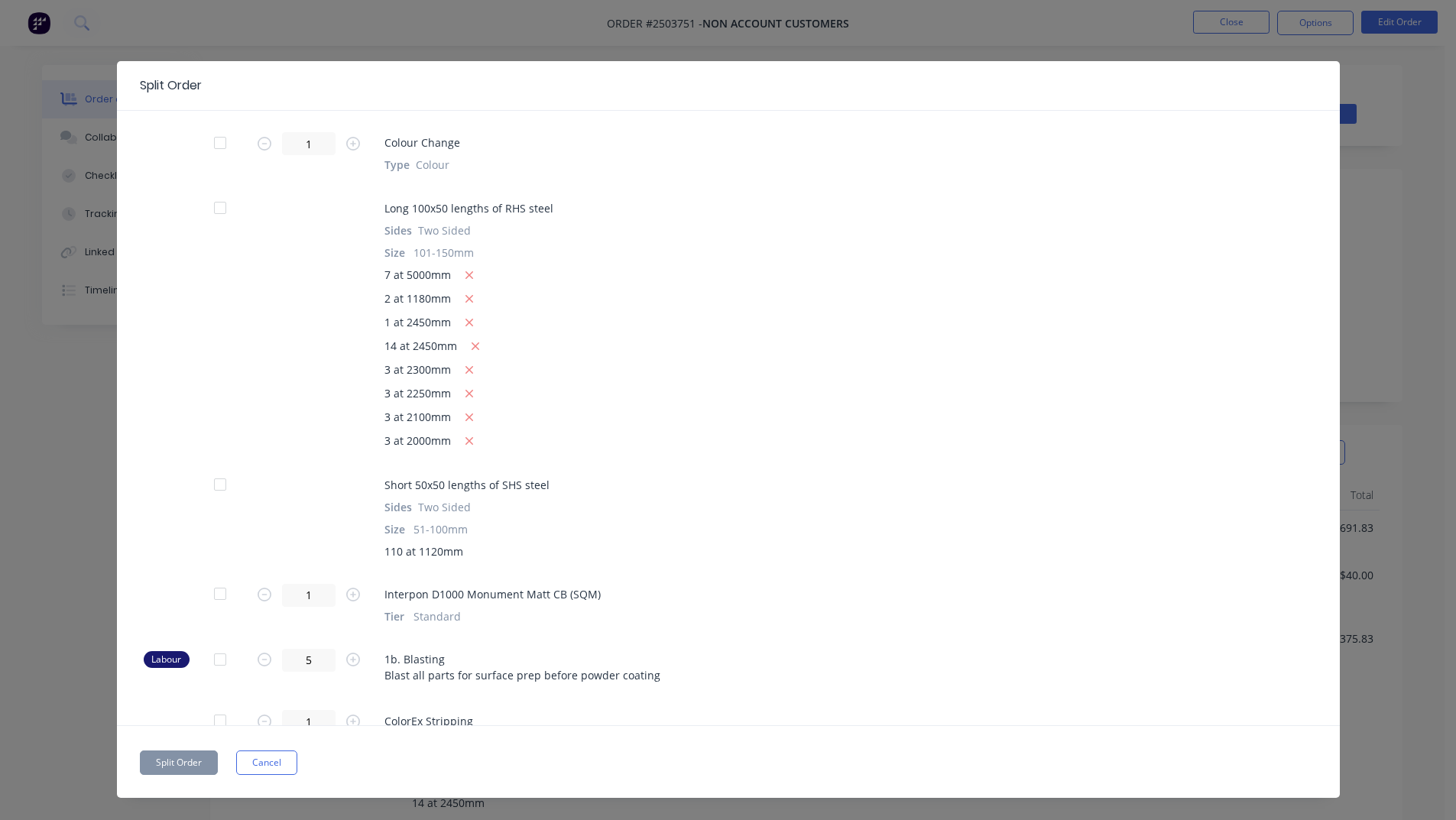
click at [213, 484] on div at bounding box center [220, 485] width 31 height 31
click at [171, 762] on button "Split Order" at bounding box center [178, 763] width 78 height 24
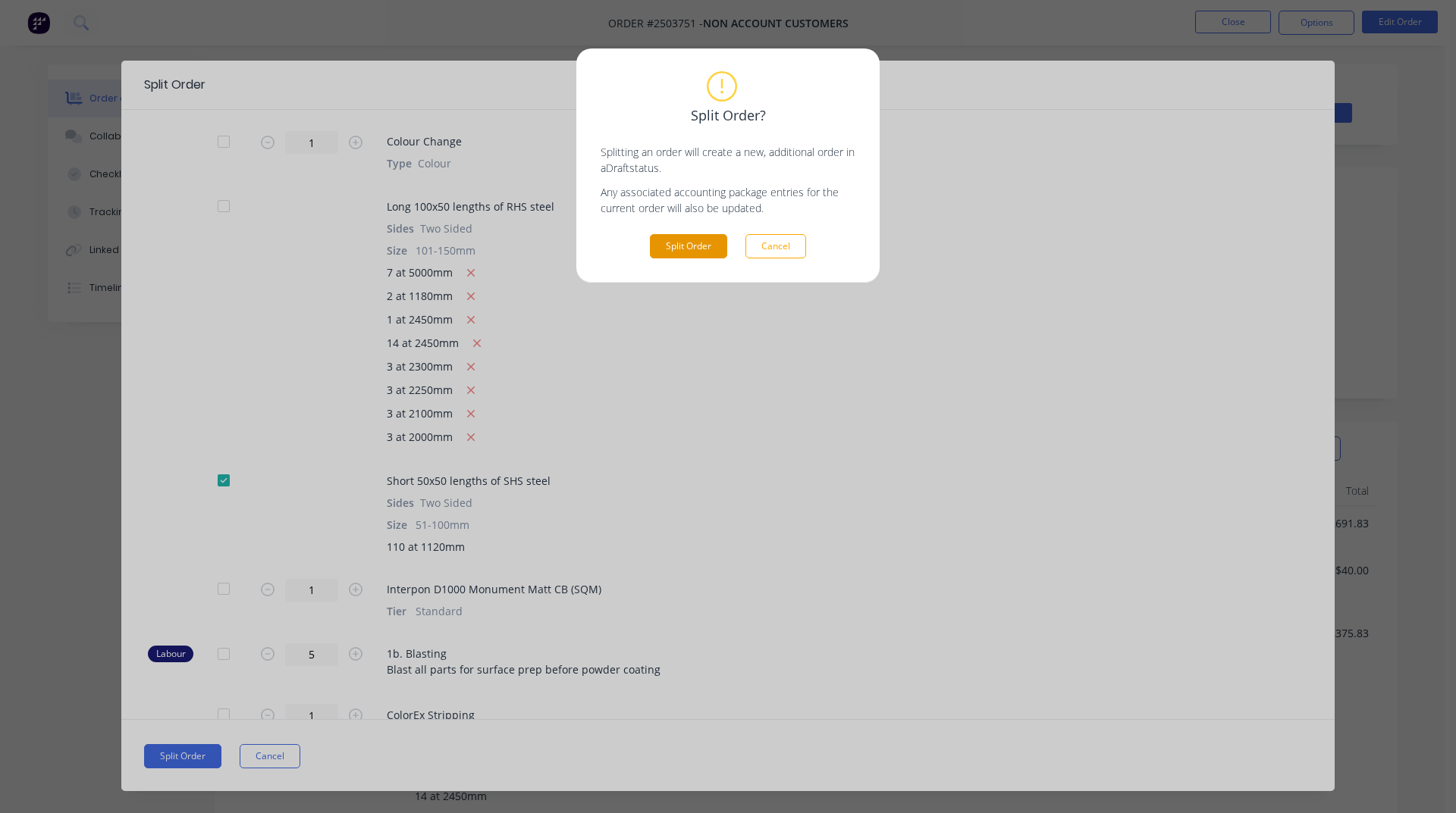
click at [690, 246] on button "Split Order" at bounding box center [688, 246] width 77 height 24
click at [782, 249] on button "Cancel" at bounding box center [775, 246] width 60 height 24
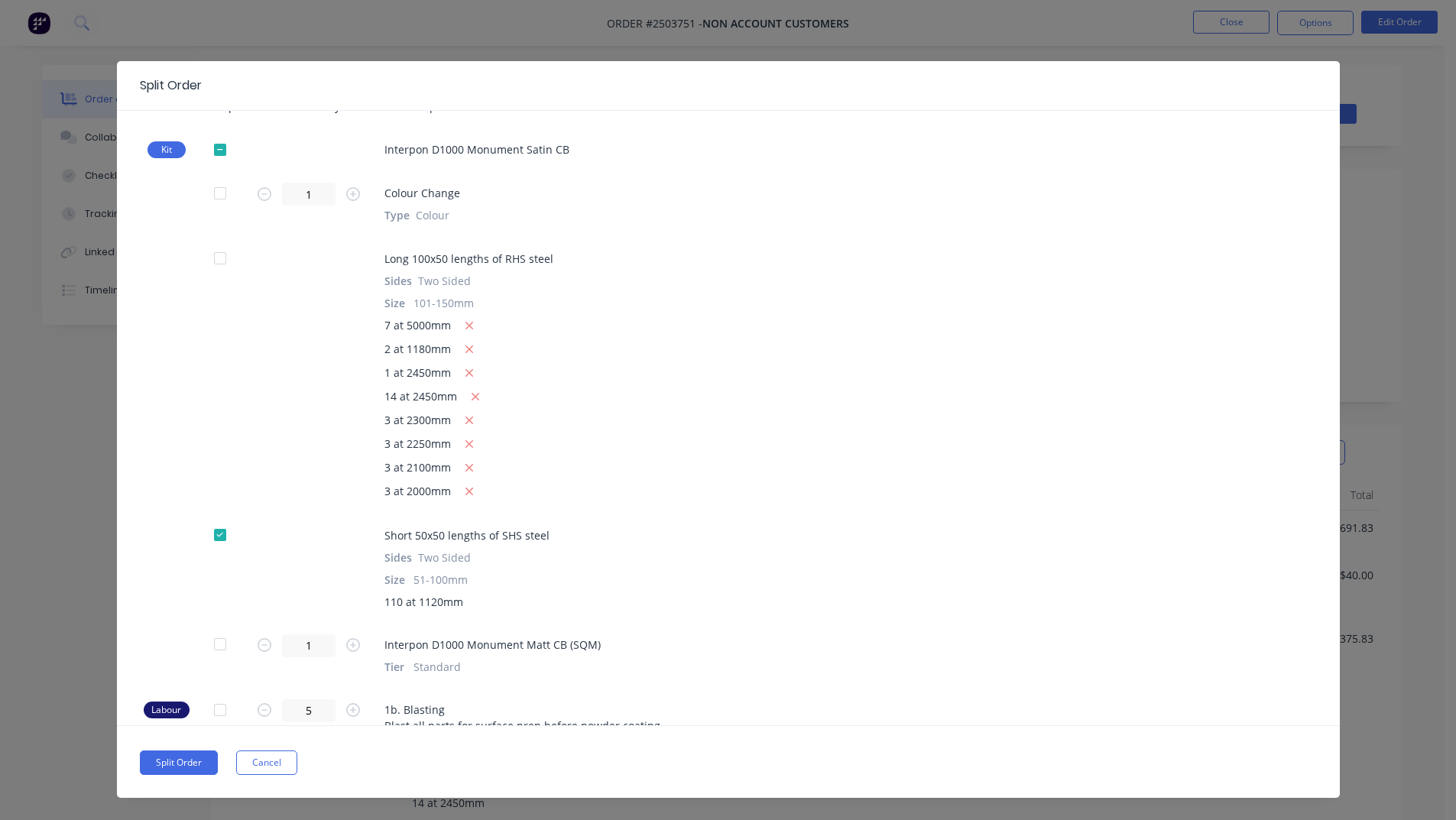
scroll to position [0, 0]
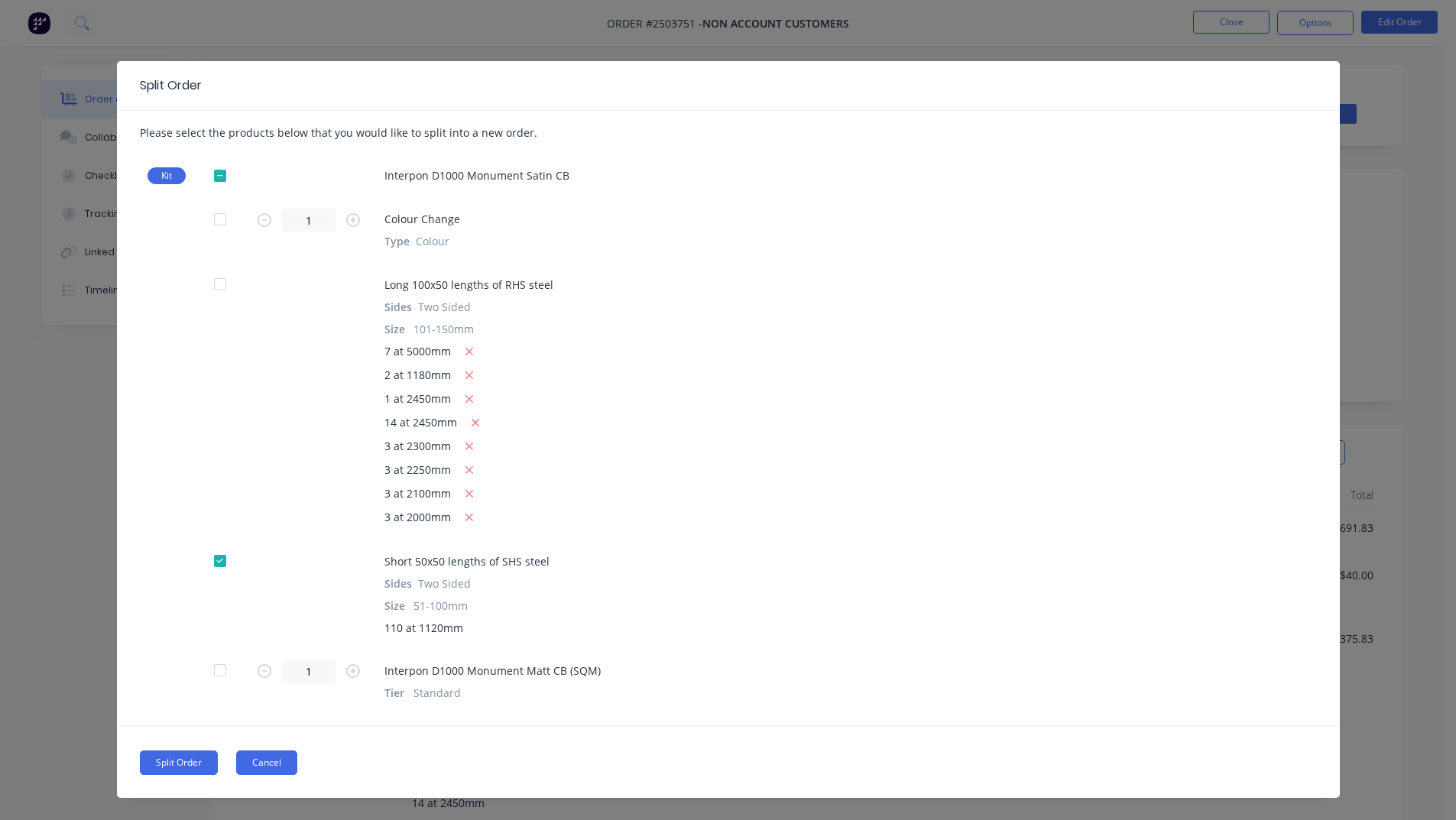
click at [256, 760] on button "Cancel" at bounding box center [266, 763] width 61 height 24
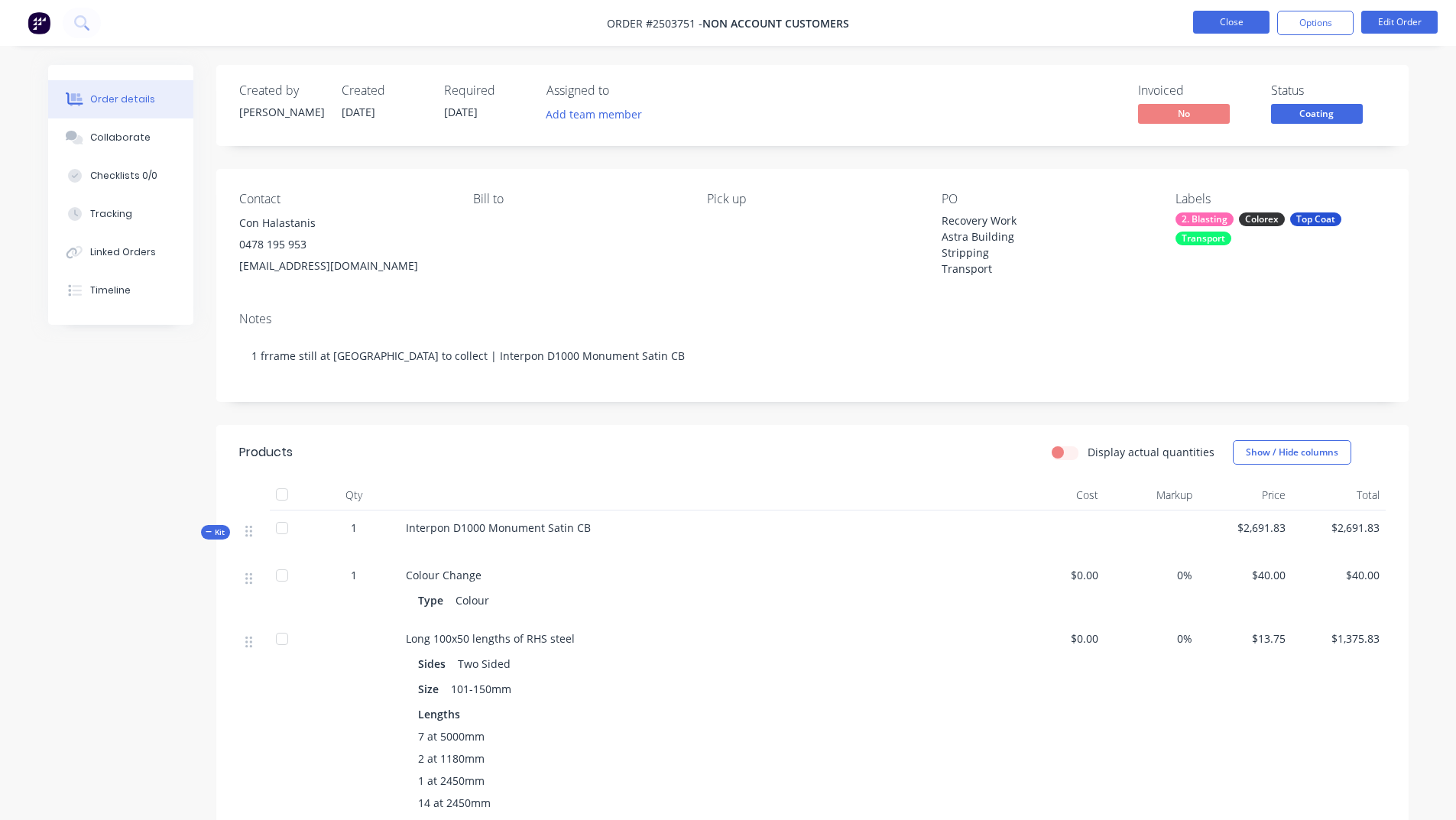
click at [1235, 23] on button "Close" at bounding box center [1232, 22] width 77 height 22
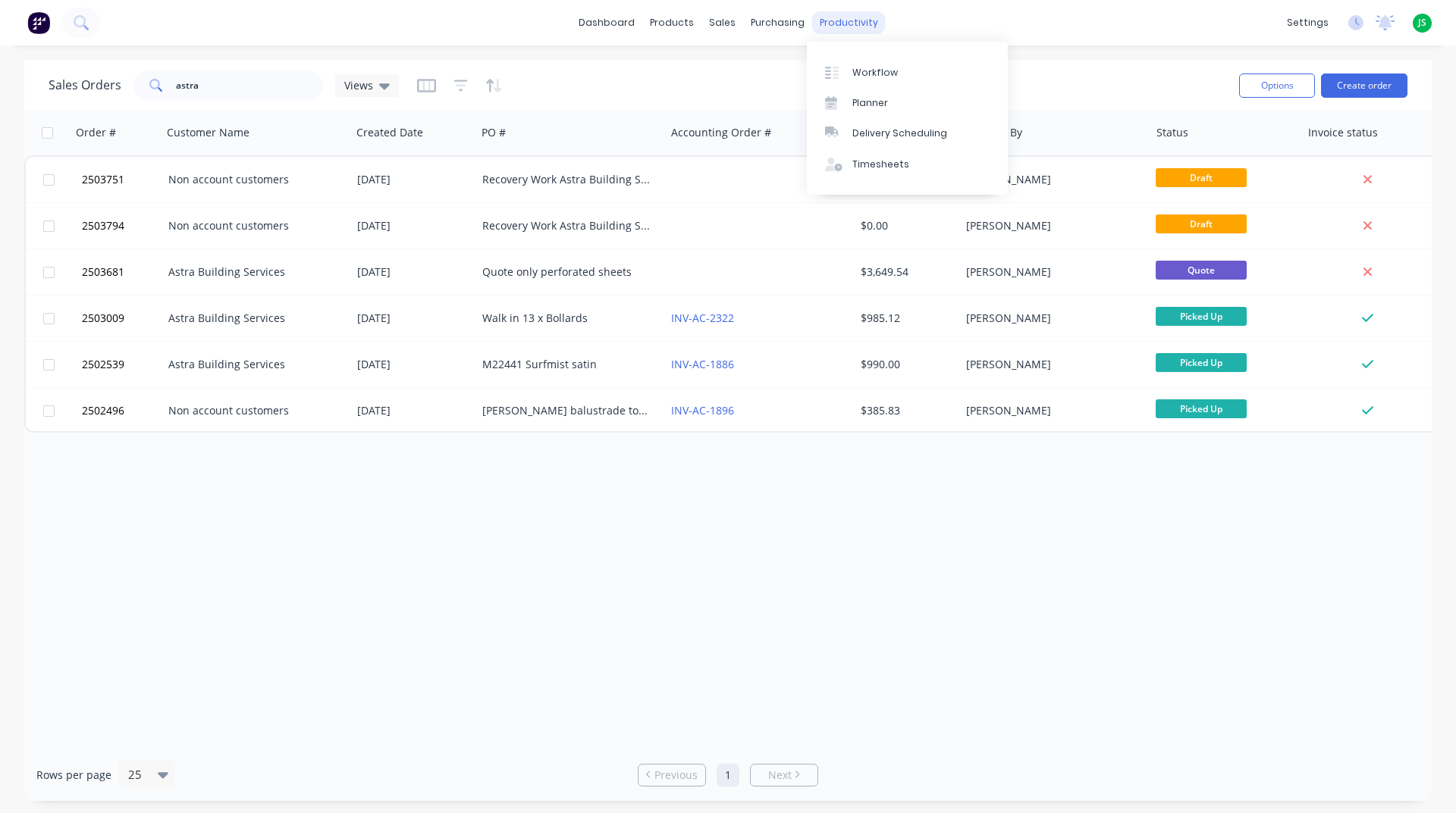
click at [844, 26] on div "productivity" at bounding box center [848, 22] width 73 height 22
click at [867, 80] on link "Workflow" at bounding box center [907, 72] width 201 height 31
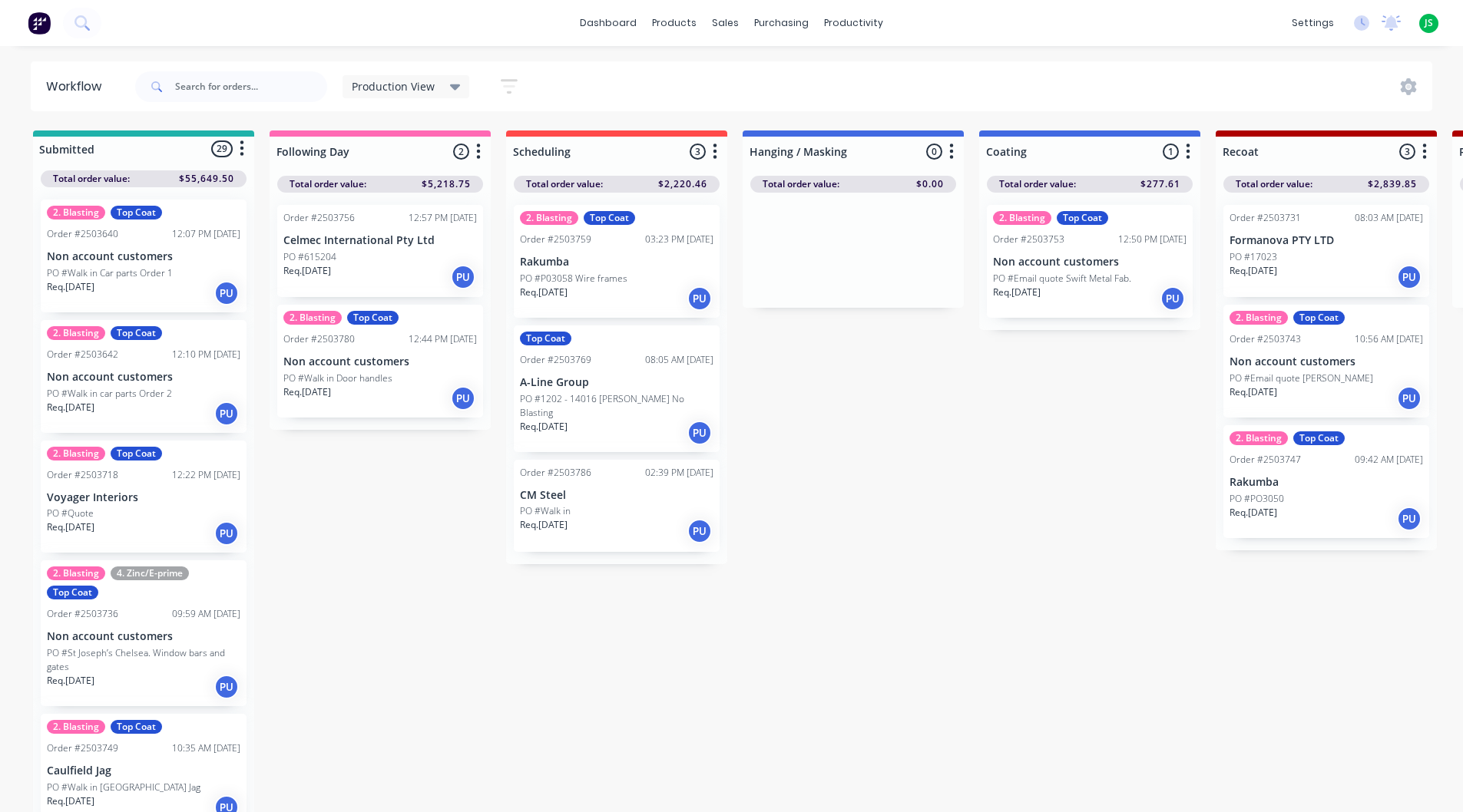
click at [1039, 280] on p "PO #Email quote Swift Metal Fab." at bounding box center [1062, 279] width 138 height 14
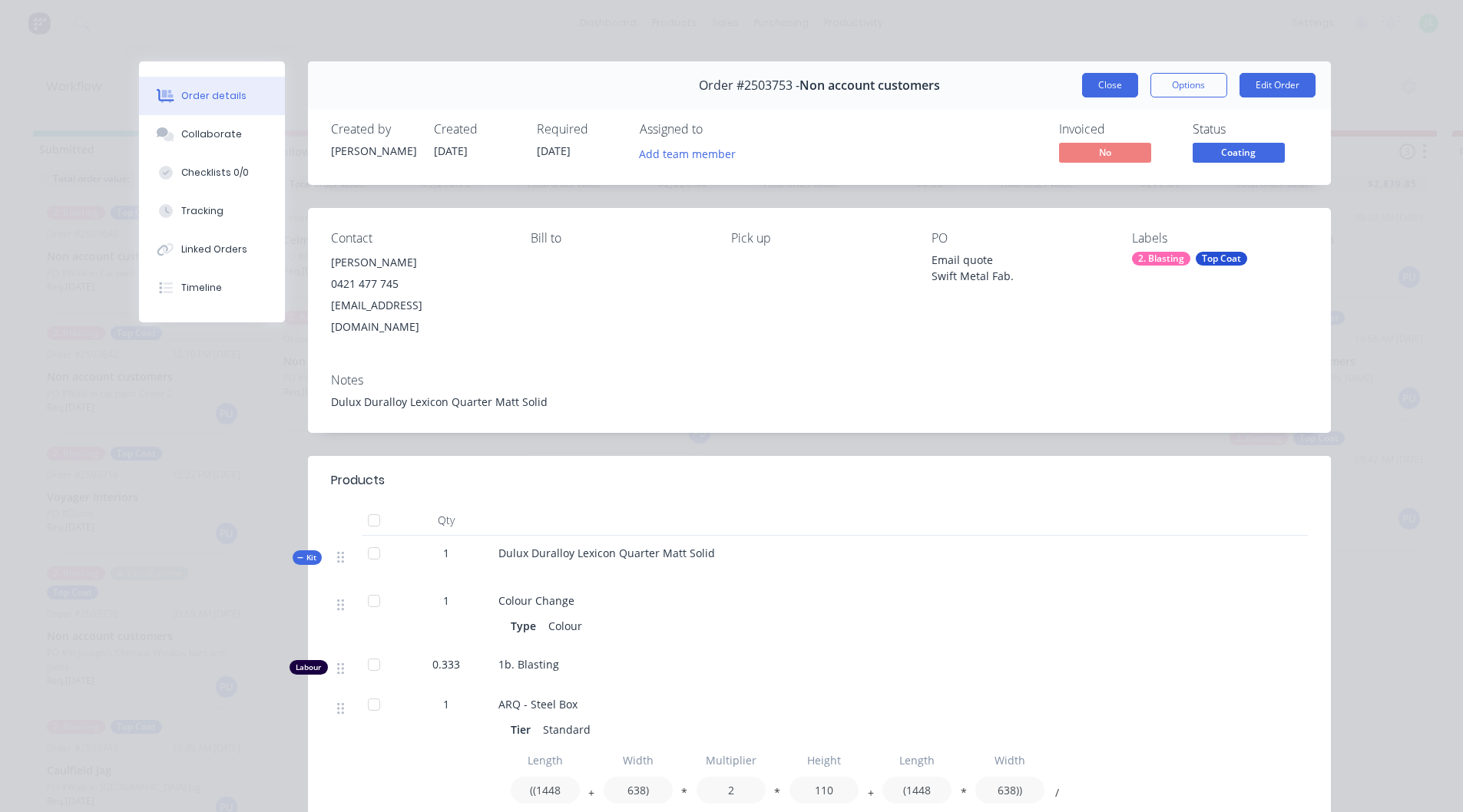
click at [1127, 84] on button "Close" at bounding box center [1111, 86] width 56 height 24
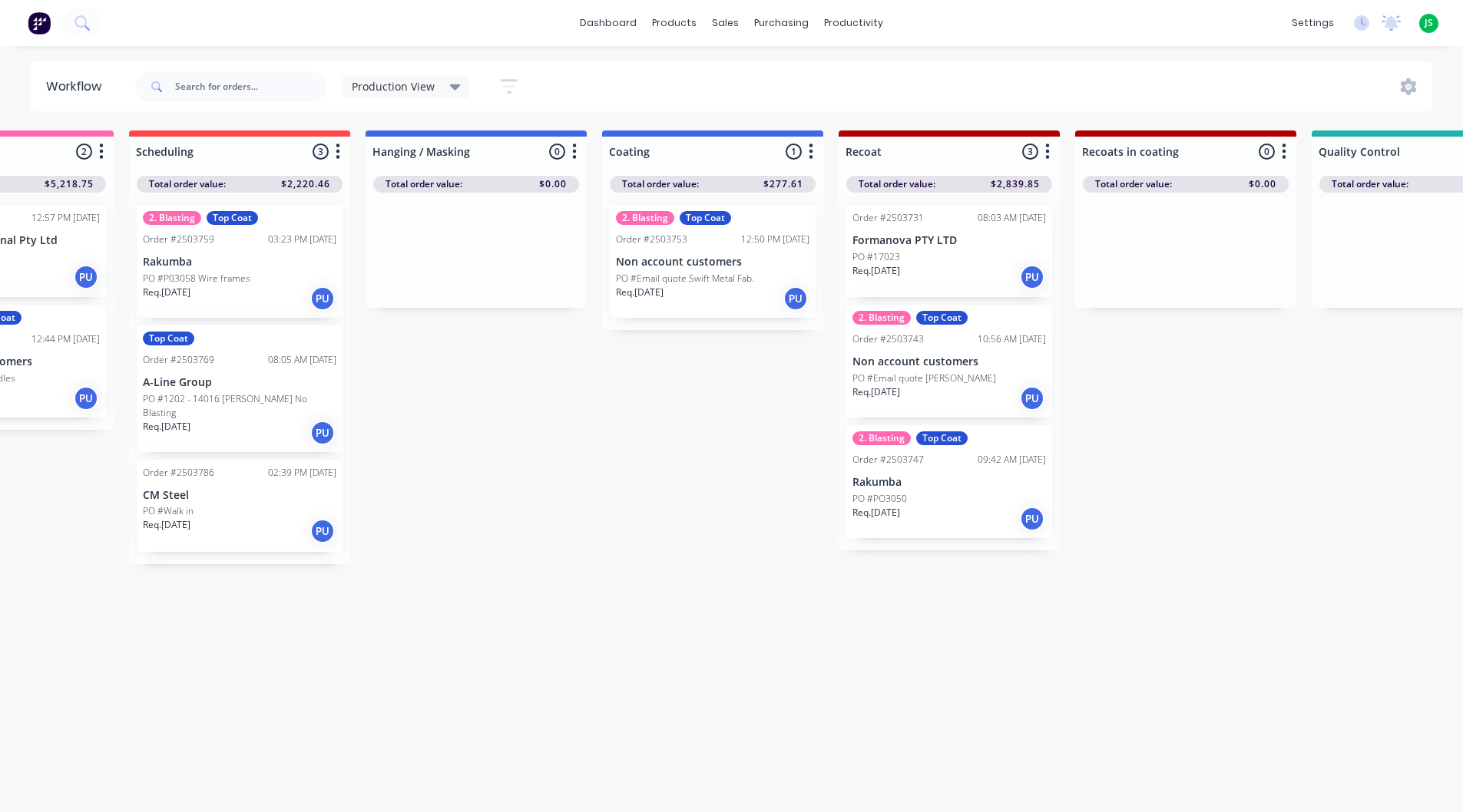
scroll to position [0, 238]
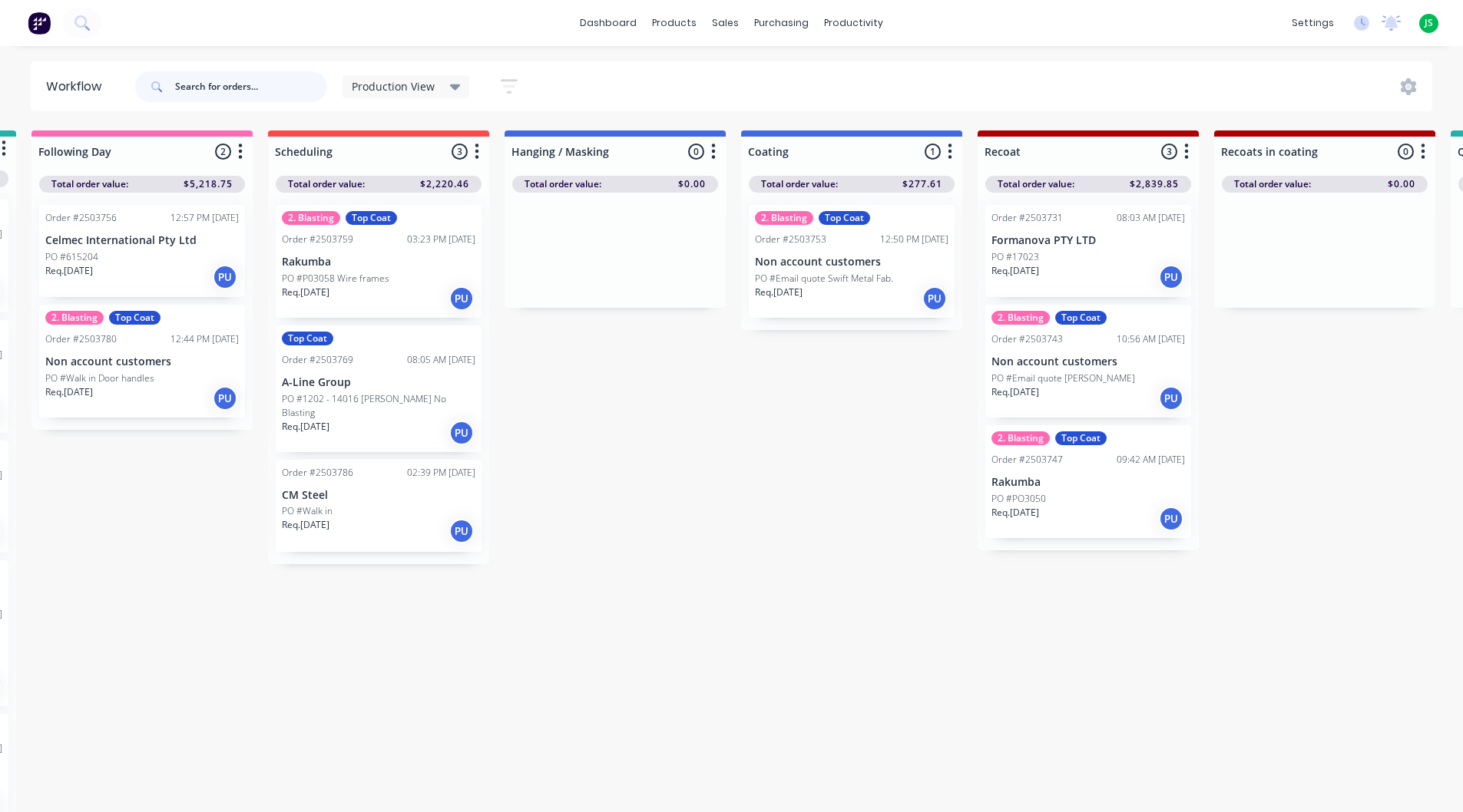
click at [211, 92] on input "text" at bounding box center [251, 87] width 153 height 31
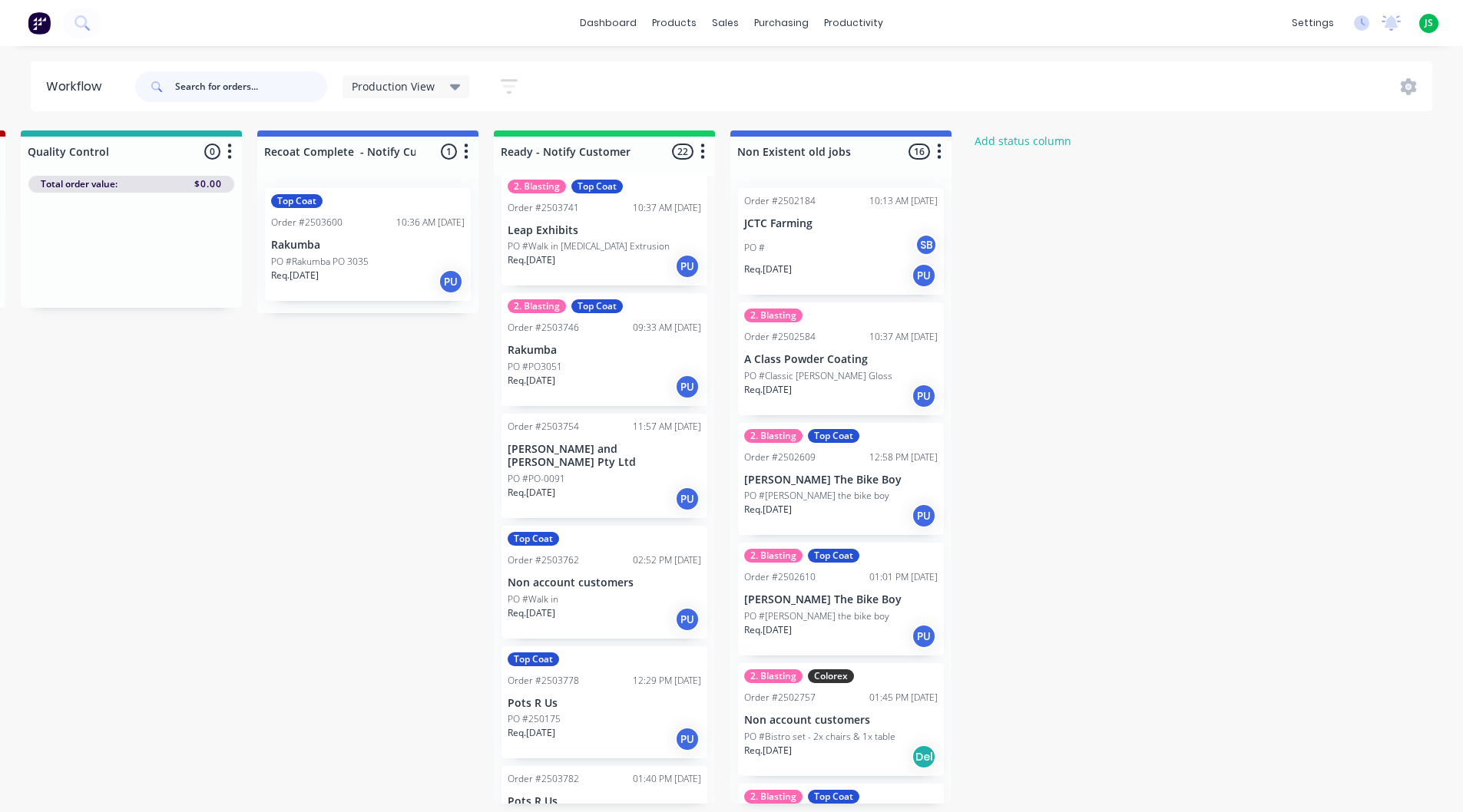
scroll to position [1935, 0]
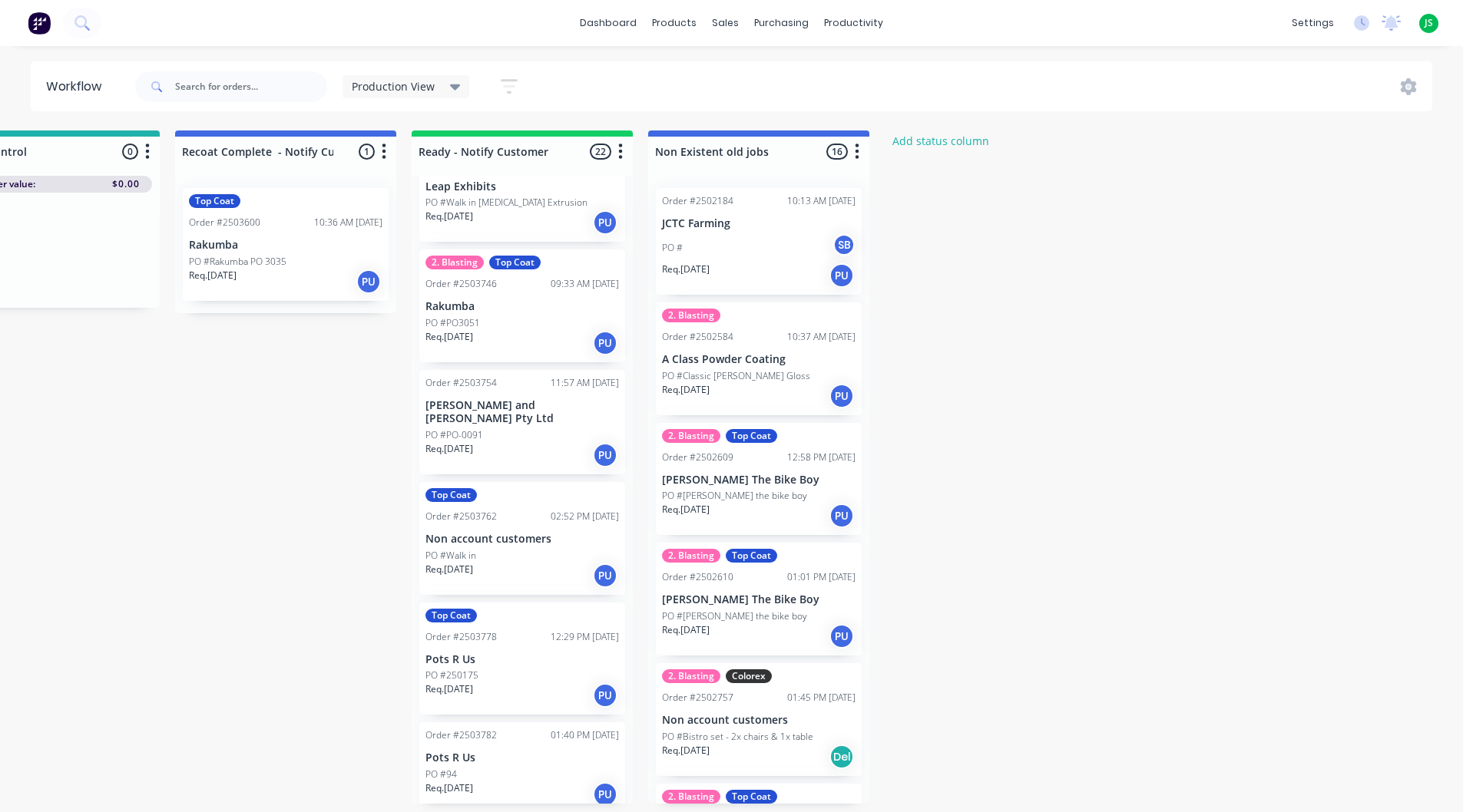
drag, startPoint x: 369, startPoint y: 643, endPoint x: 433, endPoint y: 169, distance: 478.3
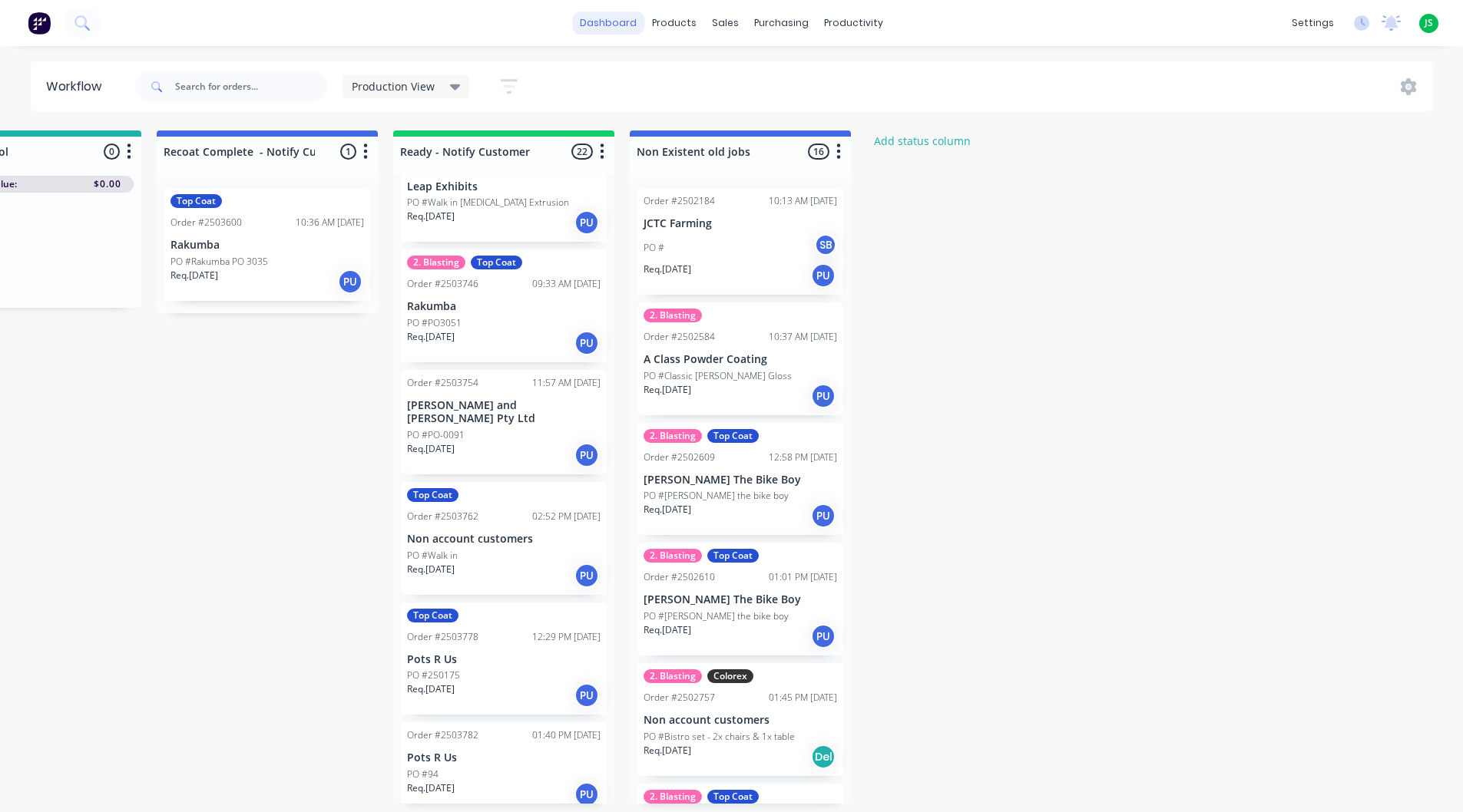
click at [607, 20] on link "dashboard" at bounding box center [608, 23] width 72 height 23
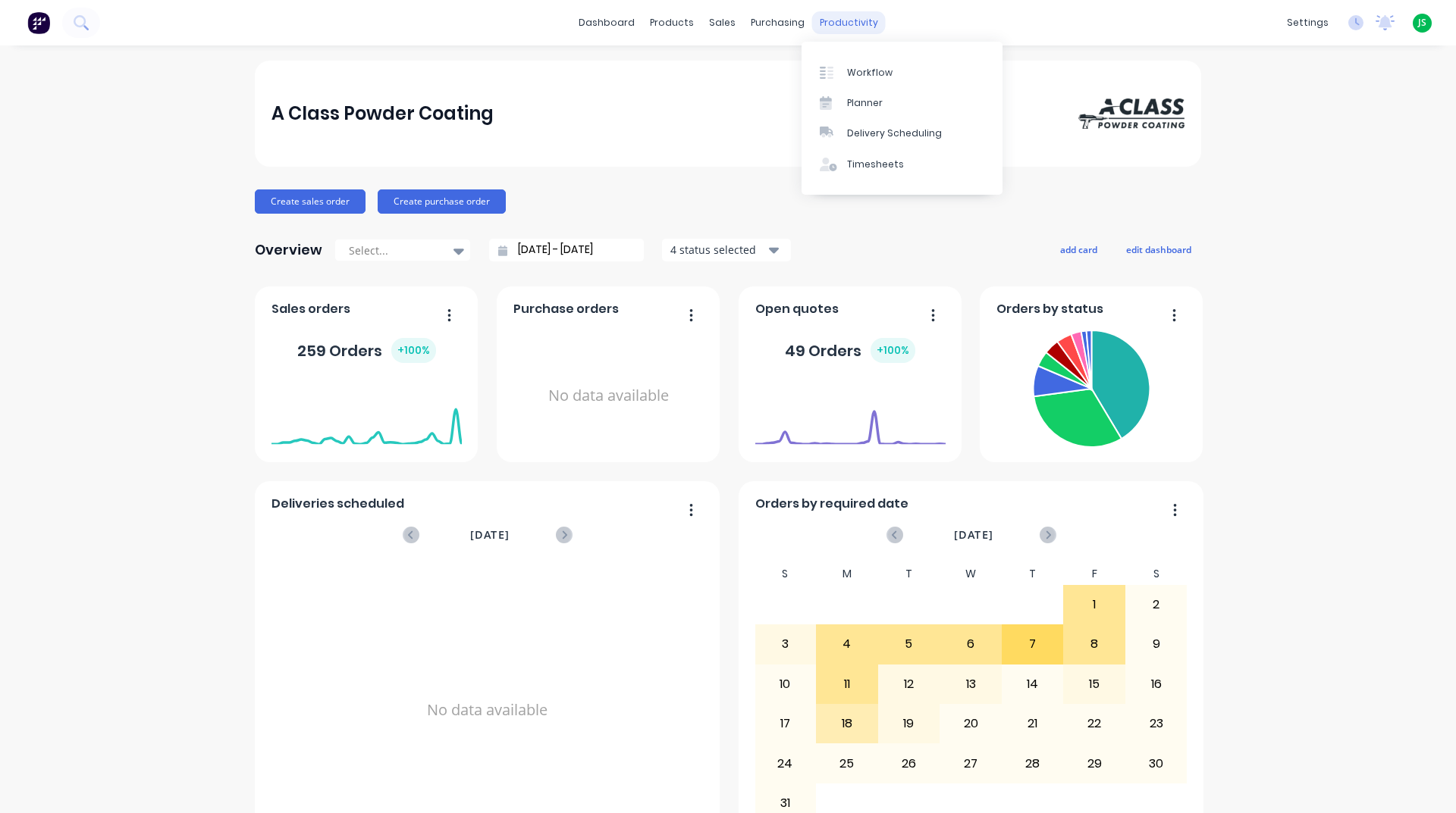
click at [821, 23] on div "productivity" at bounding box center [848, 22] width 73 height 22
click at [856, 83] on link "Workflow" at bounding box center [901, 72] width 201 height 31
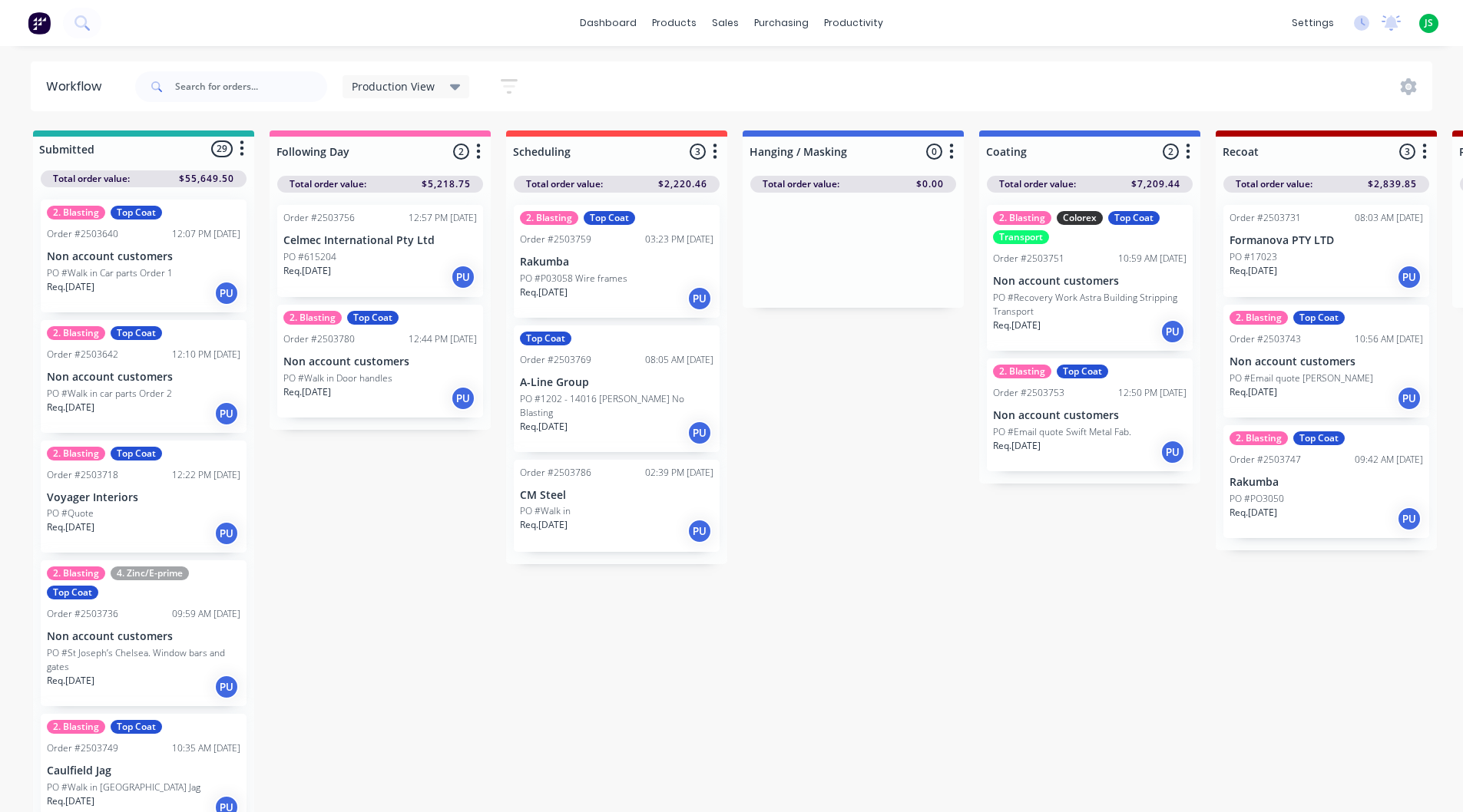
click at [1112, 295] on p "PO #Recovery Work Astra Building Stripping Transport" at bounding box center [1090, 304] width 194 height 27
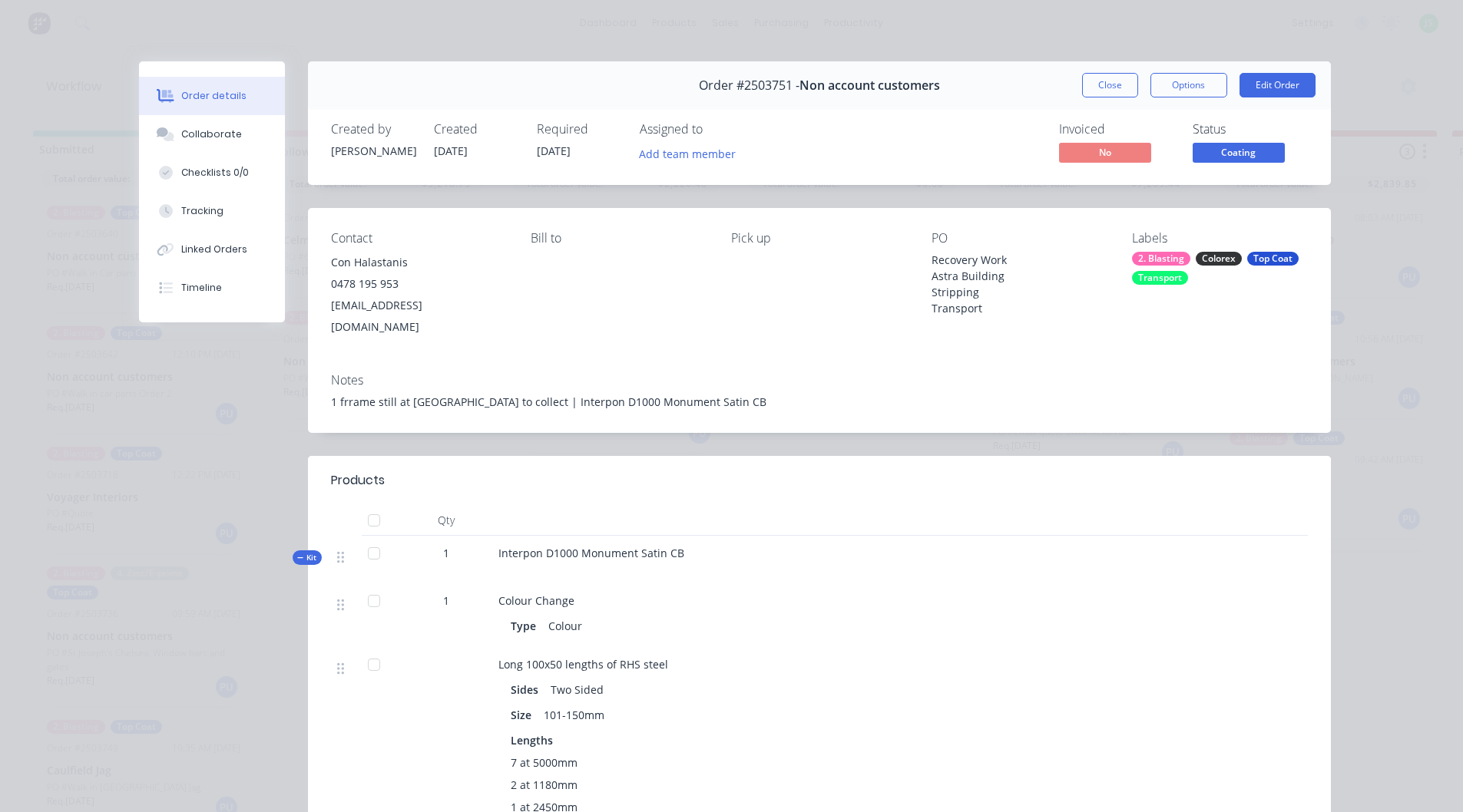
click at [1112, 88] on button "Close" at bounding box center [1111, 86] width 56 height 24
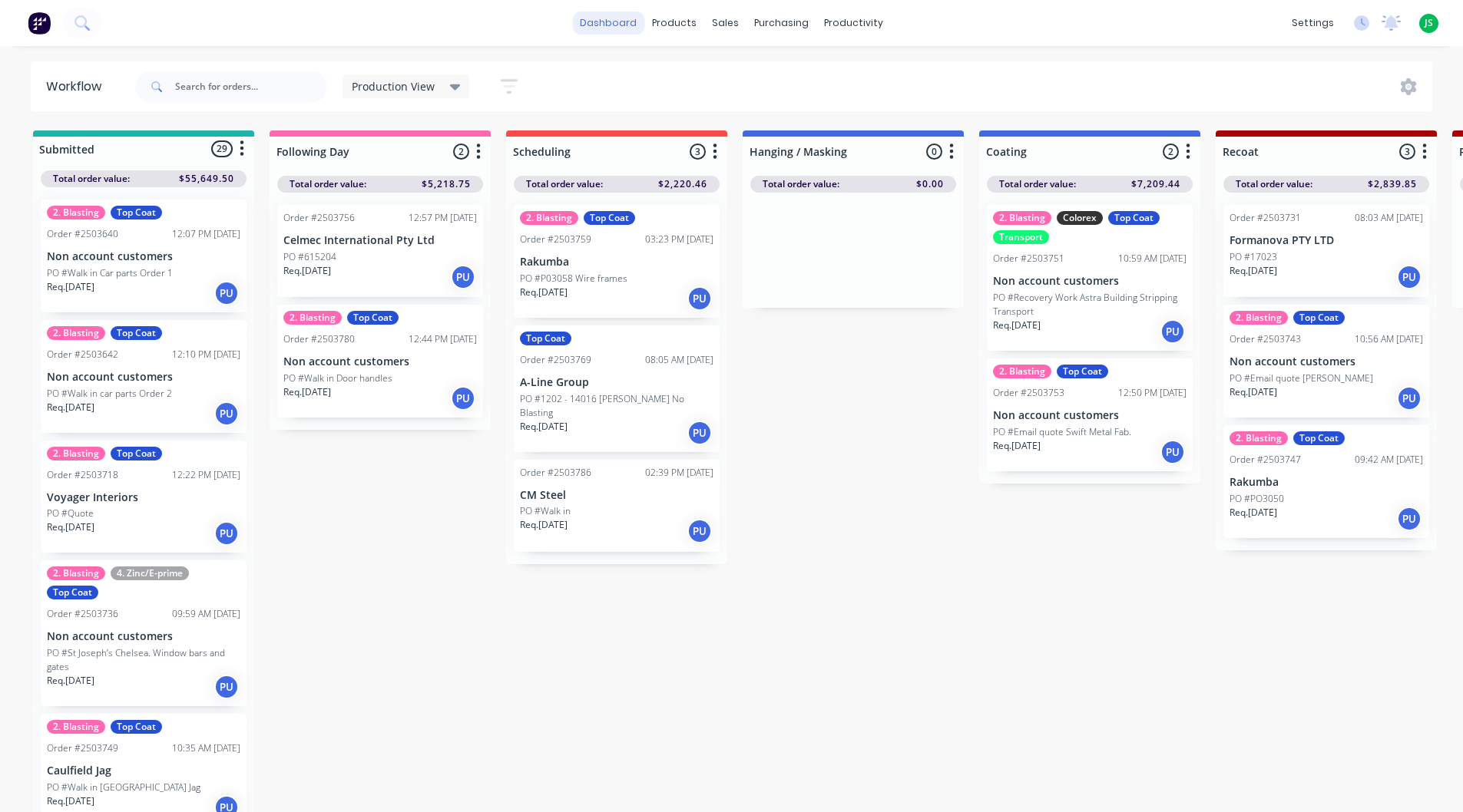
click at [614, 18] on link "dashboard" at bounding box center [608, 23] width 72 height 23
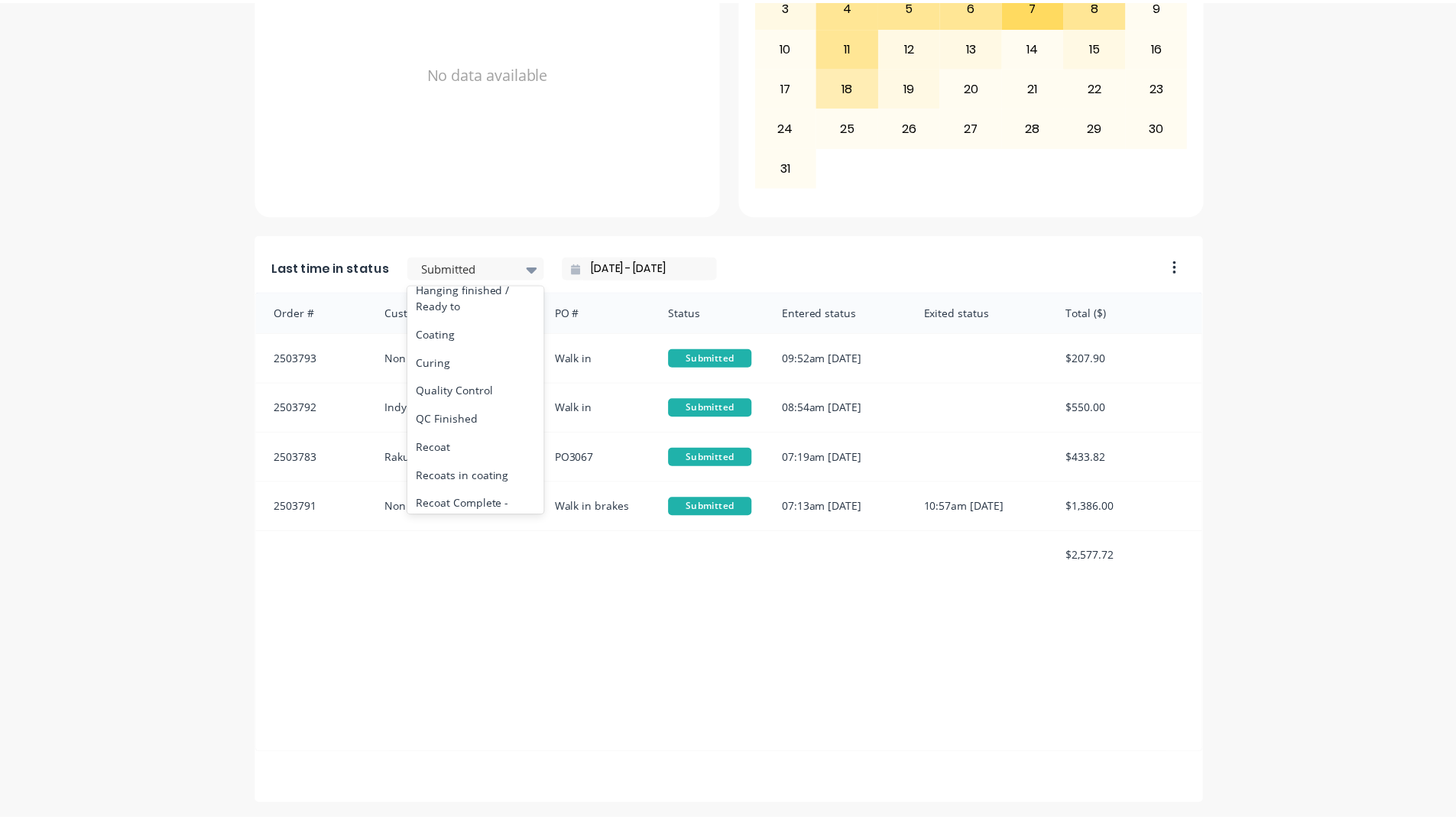
scroll to position [612, 0]
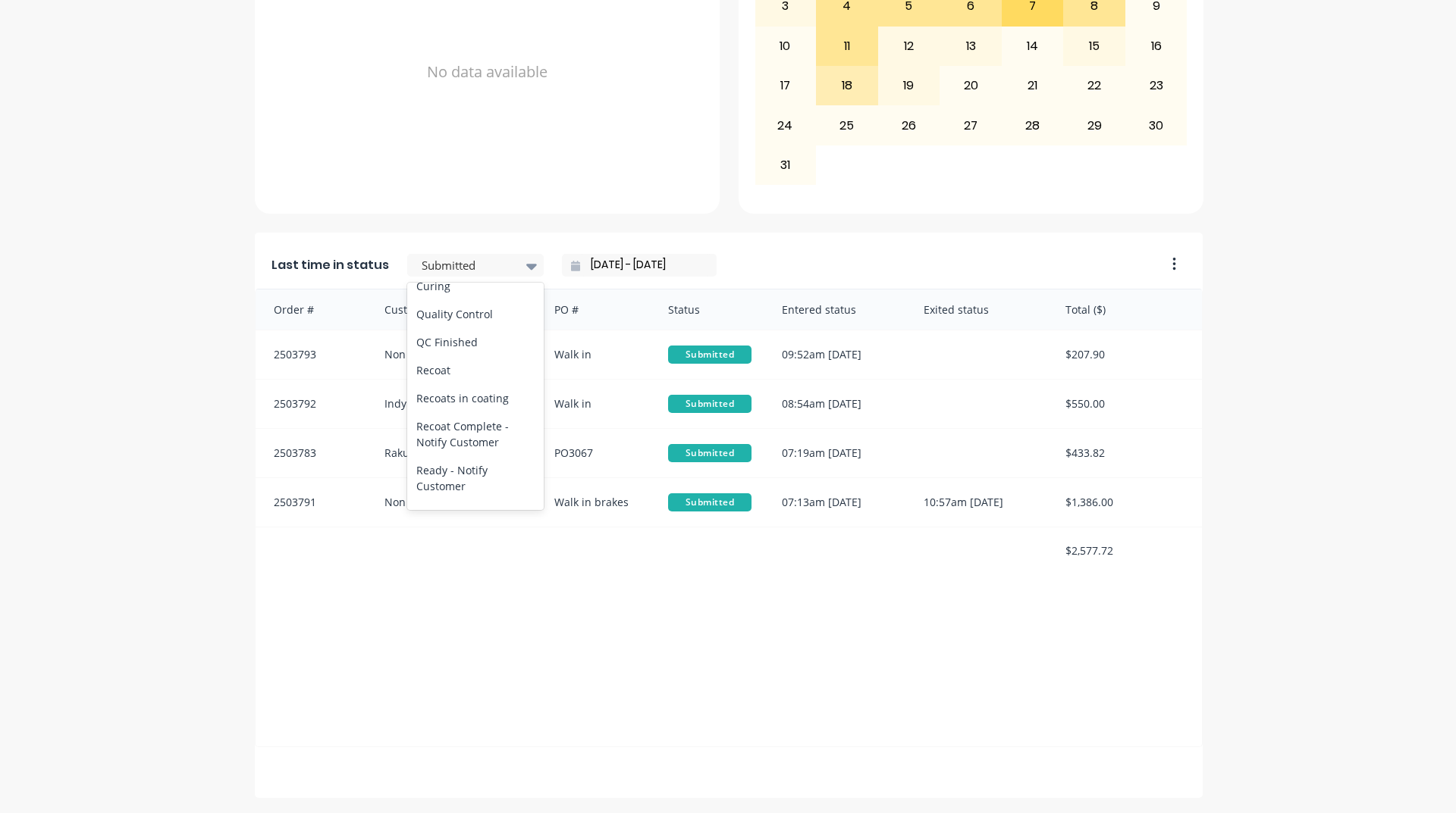
click at [438, 272] on div "Coating" at bounding box center [475, 258] width 137 height 28
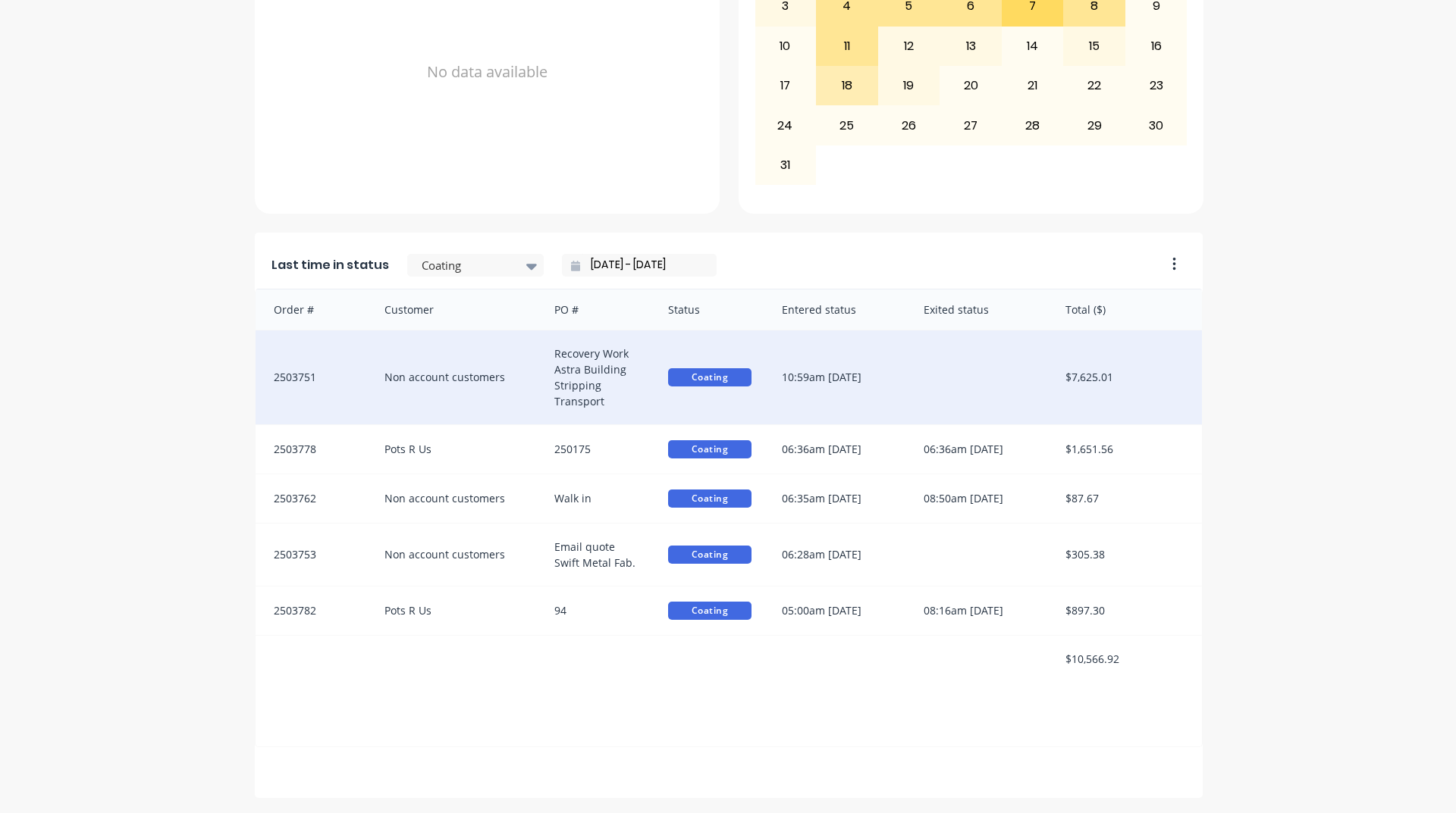
click at [1082, 381] on div "$7,625.01" at bounding box center [1125, 377] width 151 height 94
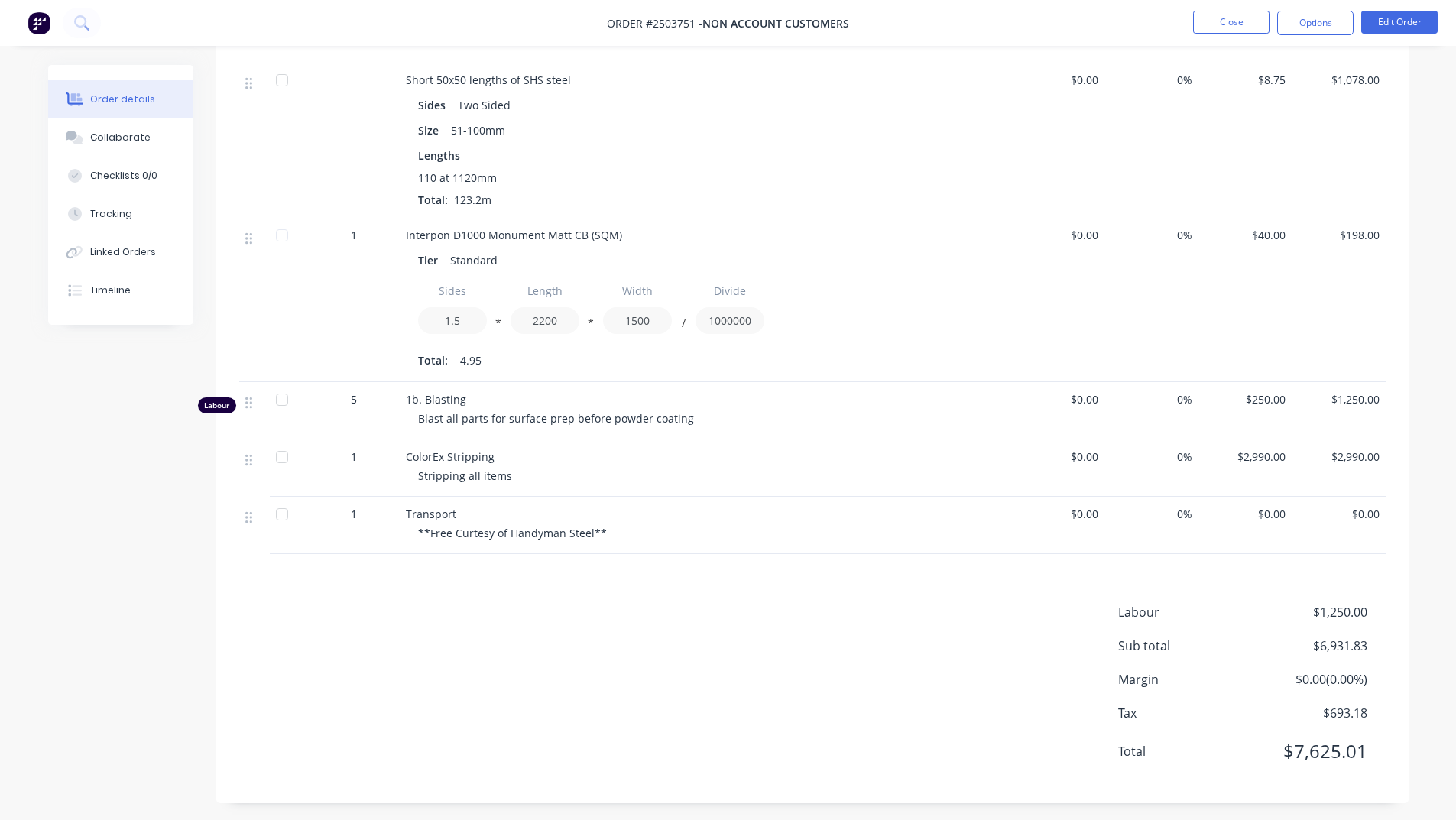
scroll to position [875, 0]
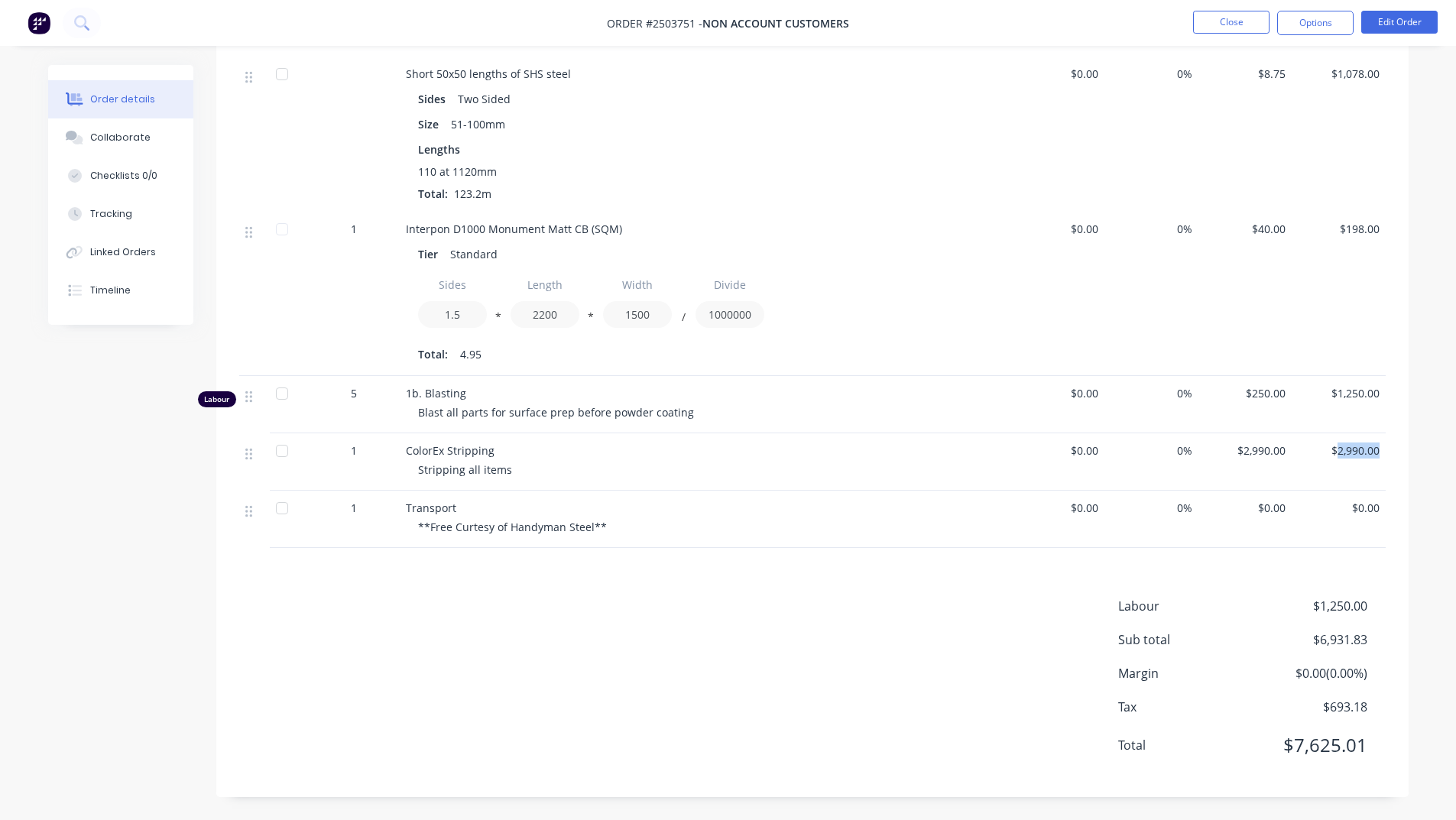
drag, startPoint x: 1377, startPoint y: 455, endPoint x: 1340, endPoint y: 454, distance: 37.0
click at [1340, 454] on span "$2,990.00" at bounding box center [1338, 450] width 82 height 16
drag, startPoint x: 1281, startPoint y: 746, endPoint x: 1357, endPoint y: 746, distance: 76.0
click at [1357, 746] on span "$7,625.01" at bounding box center [1310, 745] width 113 height 27
click at [1386, 741] on div "Labour $1,250.00 Sub total $6,931.83 Margin $0.00 ( 0.00 %) Tax $693.18 Total $…" at bounding box center [812, 685] width 1193 height 177
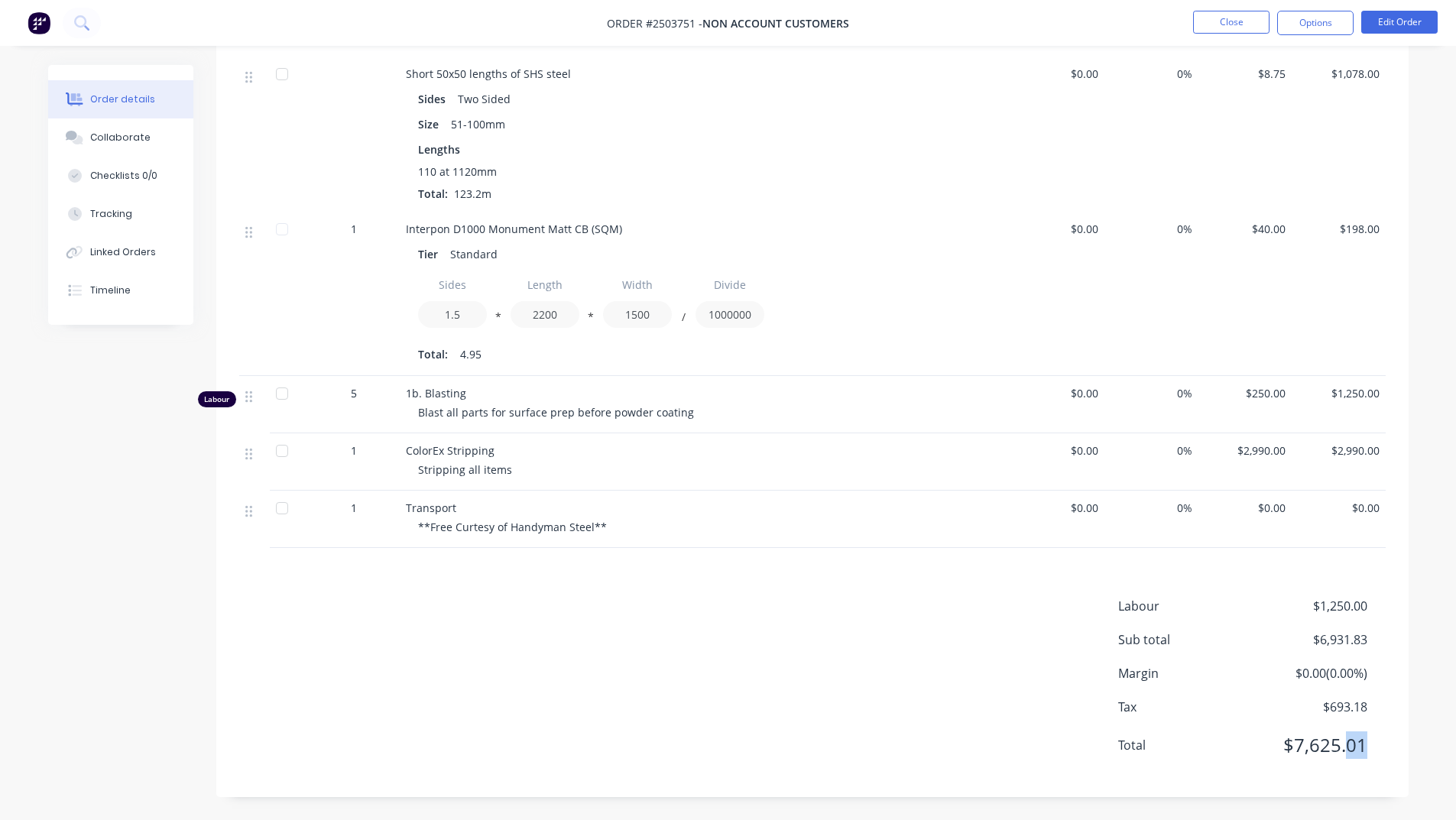
drag, startPoint x: 1378, startPoint y: 744, endPoint x: 1364, endPoint y: 734, distance: 17.2
click at [1347, 748] on div "Total $7,625.01" at bounding box center [1253, 745] width 268 height 27
drag, startPoint x: 404, startPoint y: 453, endPoint x: 482, endPoint y: 451, distance: 78.0
click at [482, 451] on div "ColorEx Stripping Stripping all items" at bounding box center [706, 462] width 612 height 57
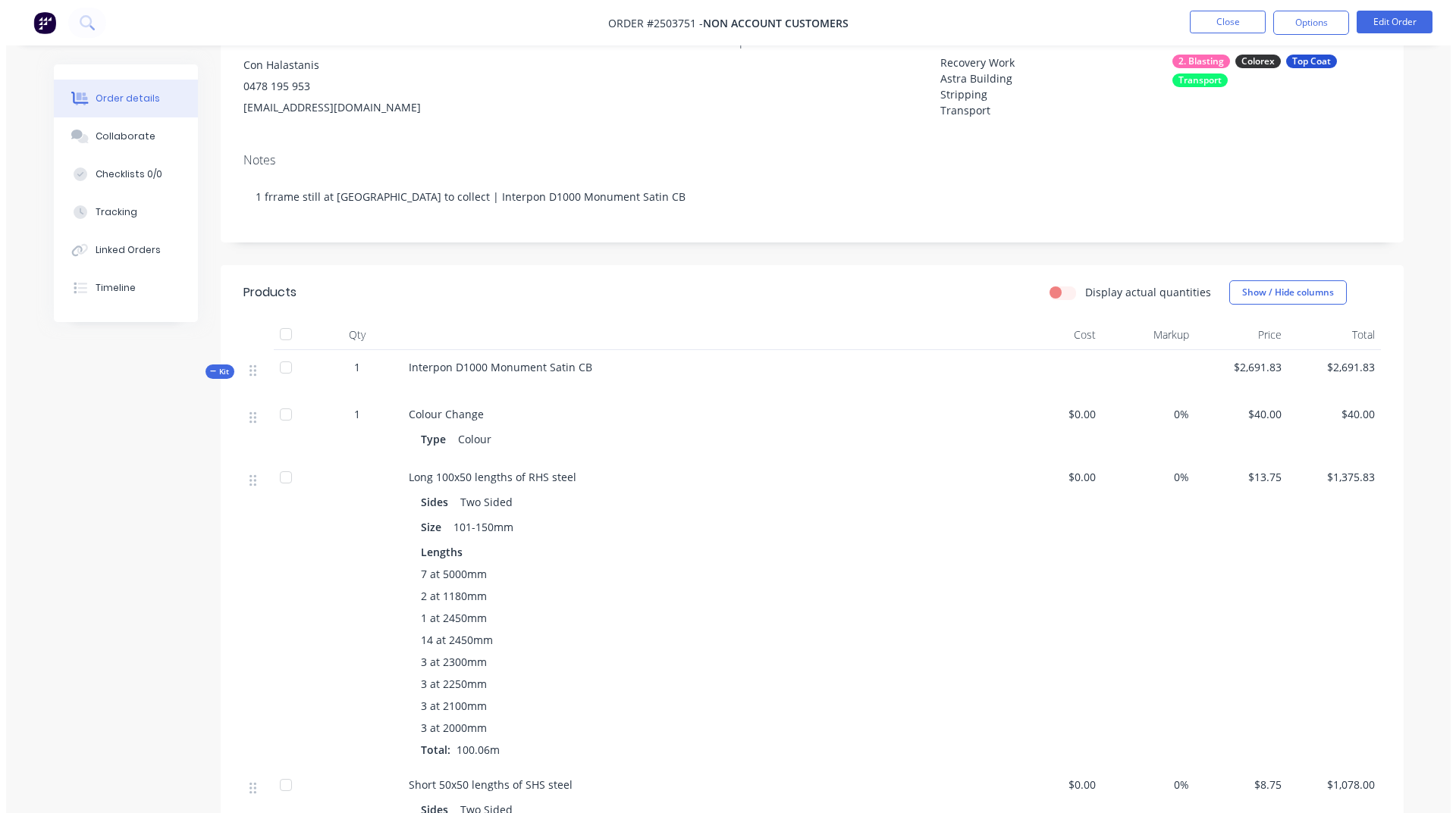
scroll to position [0, 0]
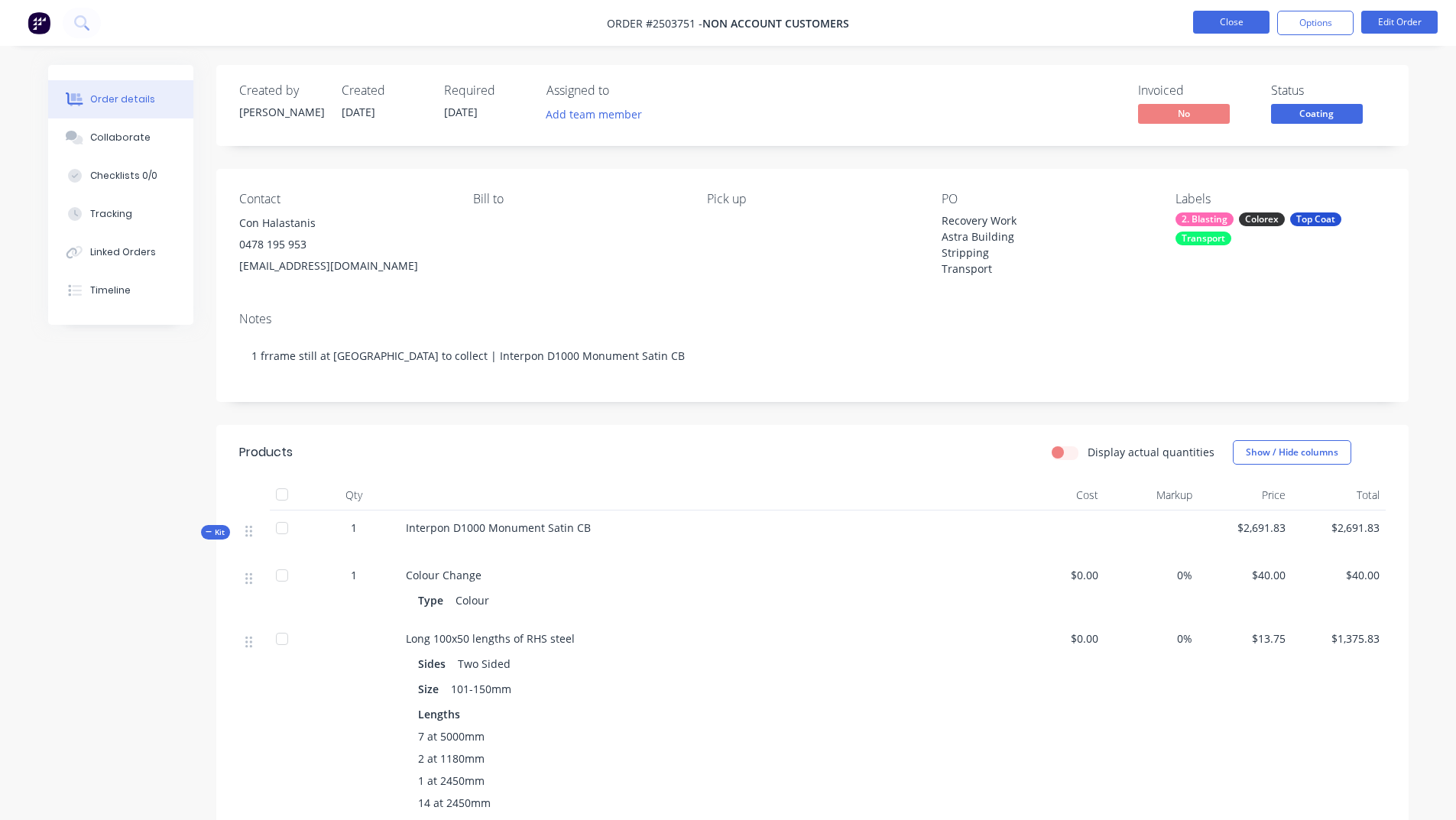
click at [1244, 32] on button "Close" at bounding box center [1232, 22] width 77 height 22
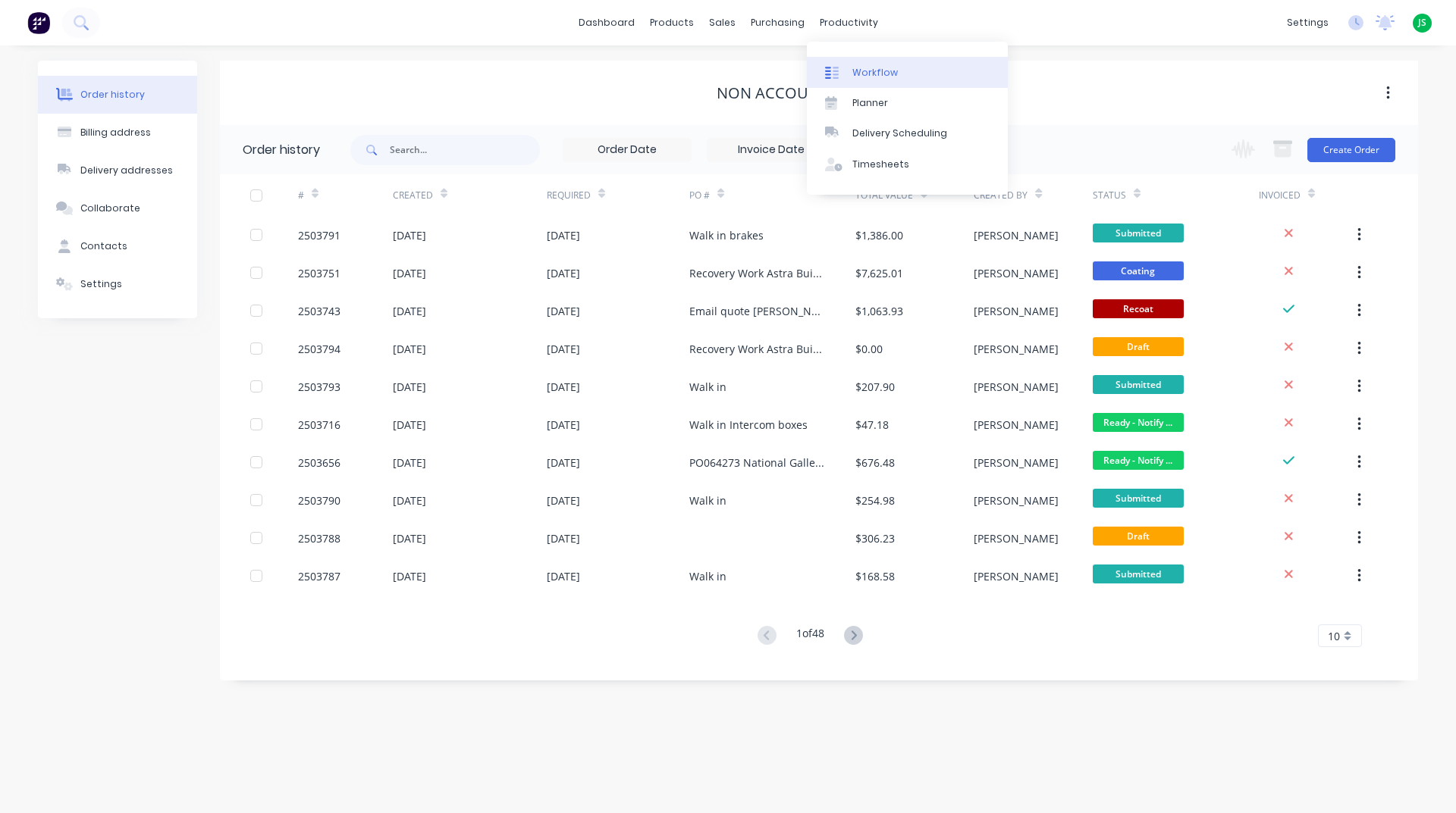
click at [881, 70] on div "Workflow" at bounding box center [874, 72] width 46 height 14
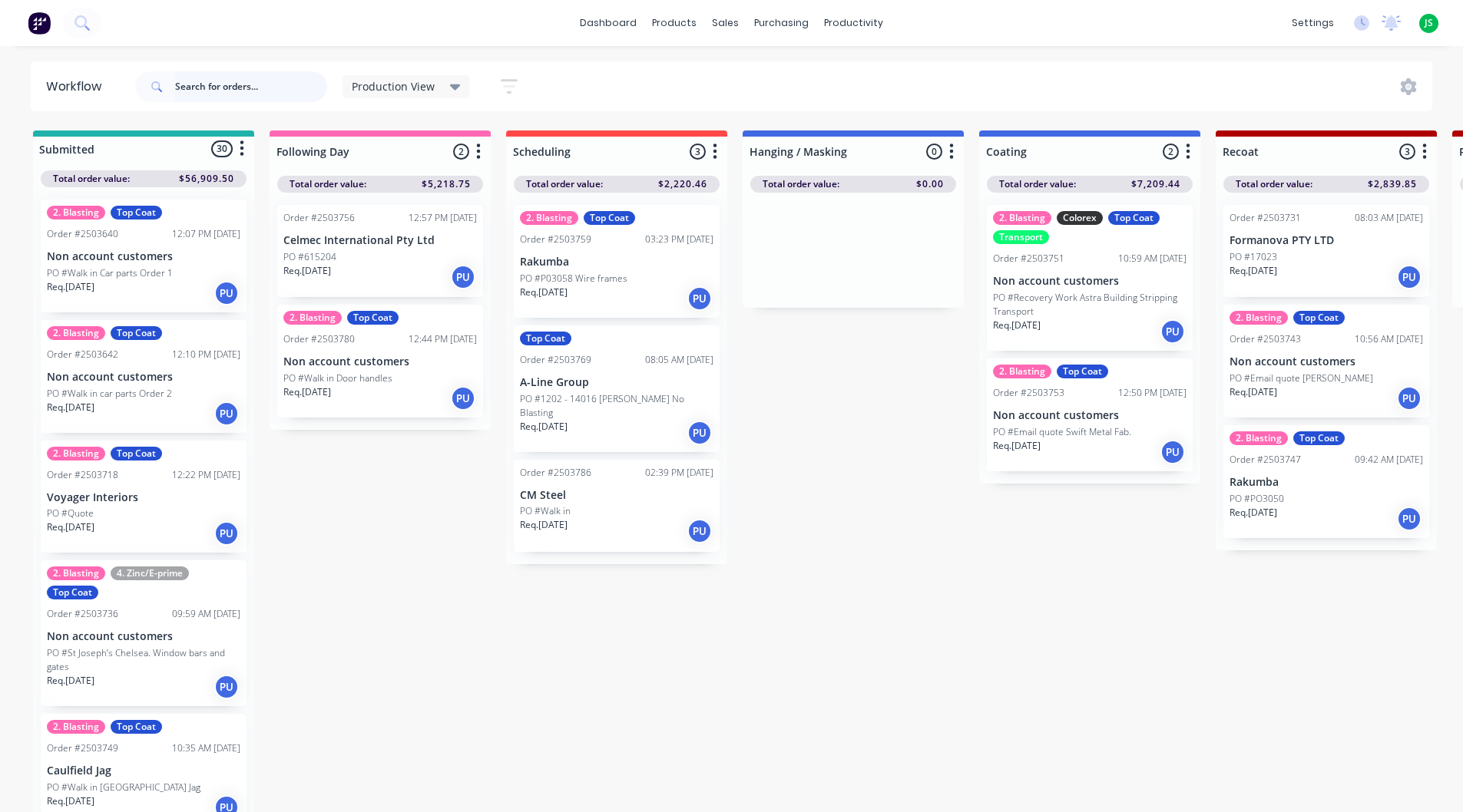
click at [252, 84] on input "text" at bounding box center [251, 87] width 153 height 31
type input "wheels"
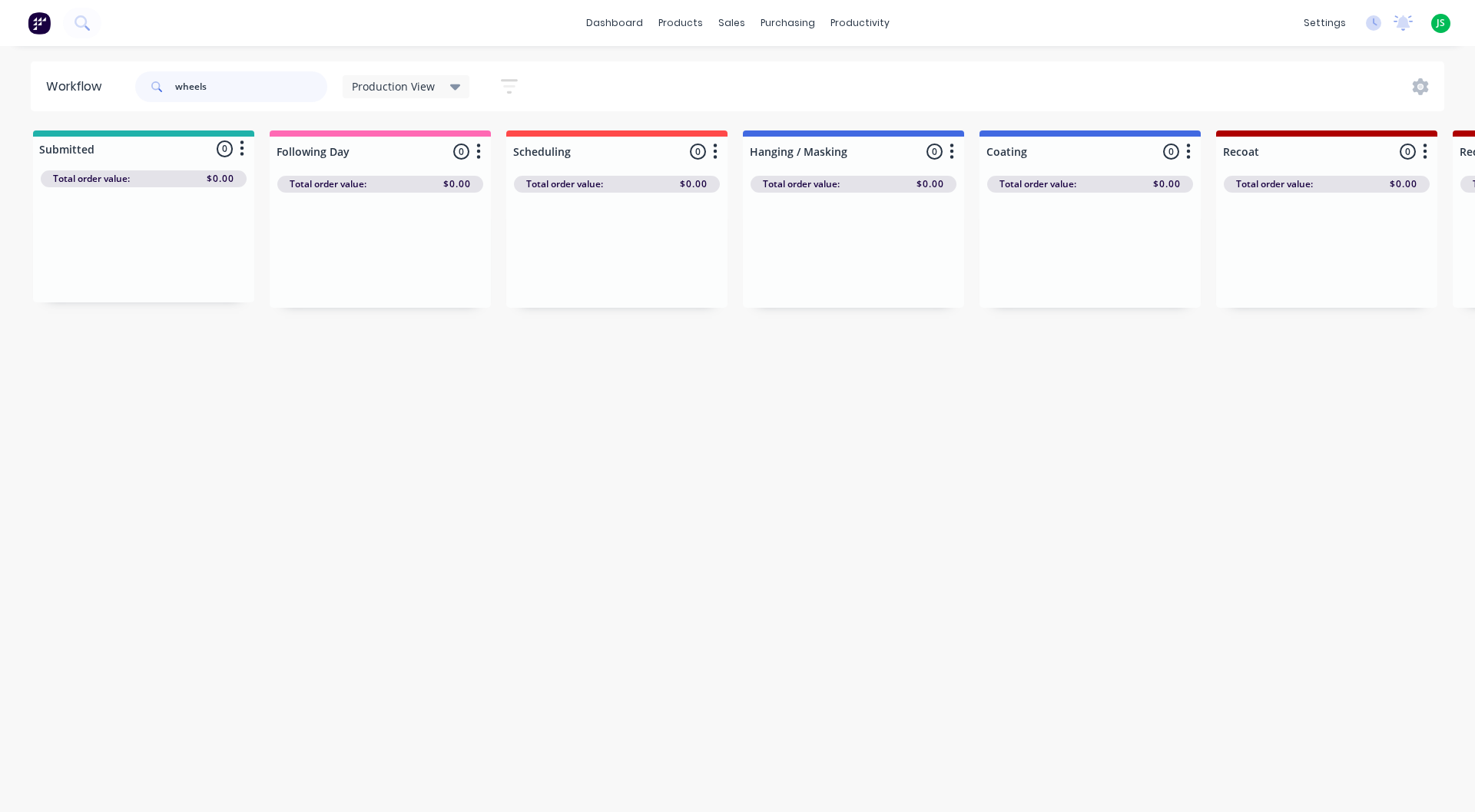
drag, startPoint x: 260, startPoint y: 89, endPoint x: 123, endPoint y: 82, distance: 137.2
click at [123, 82] on header "Workflow wheels Production View Save new view None edit Production View (Defaul…" at bounding box center [738, 86] width 1414 height 50
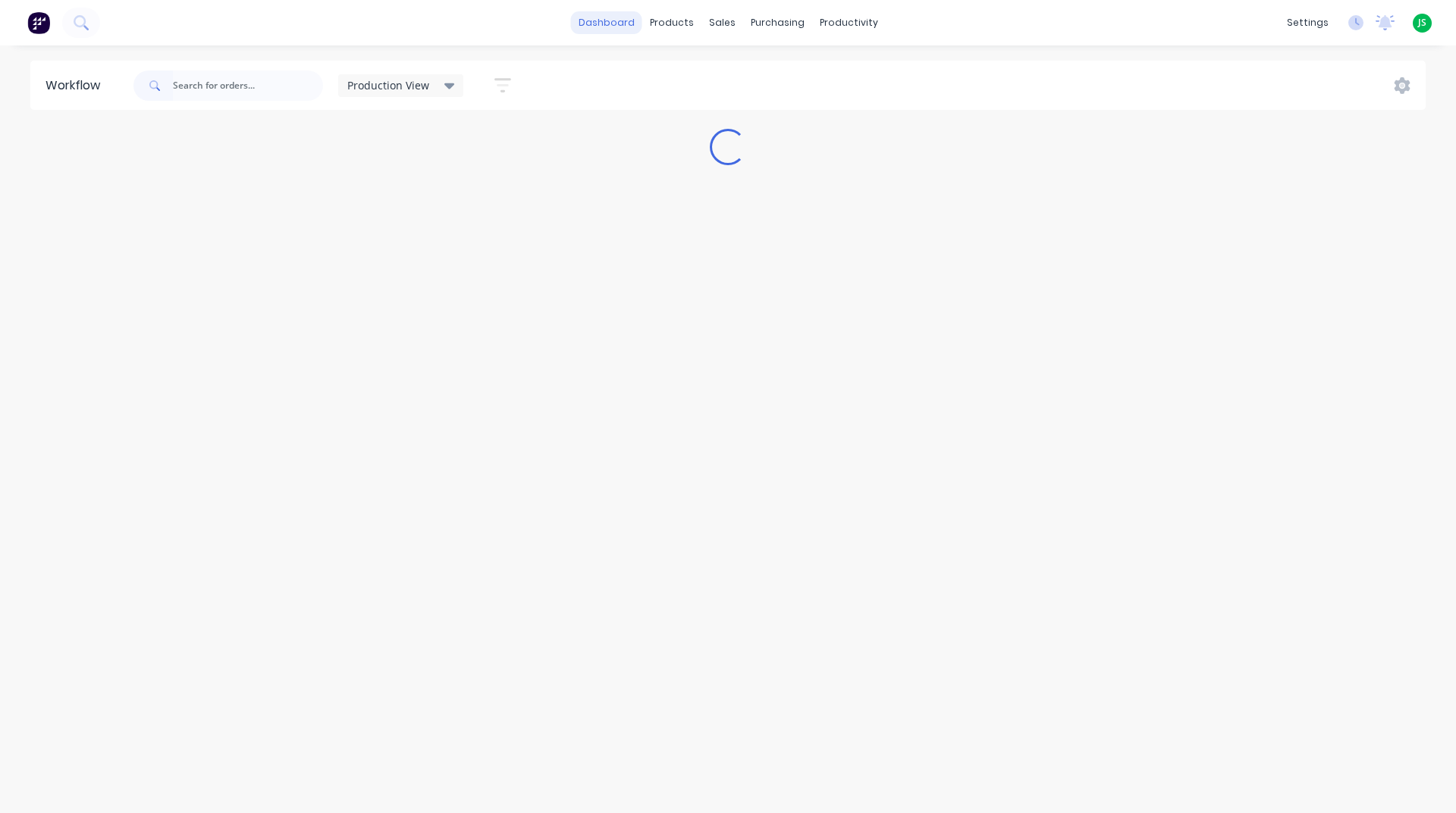
click at [631, 16] on link "dashboard" at bounding box center [606, 22] width 72 height 22
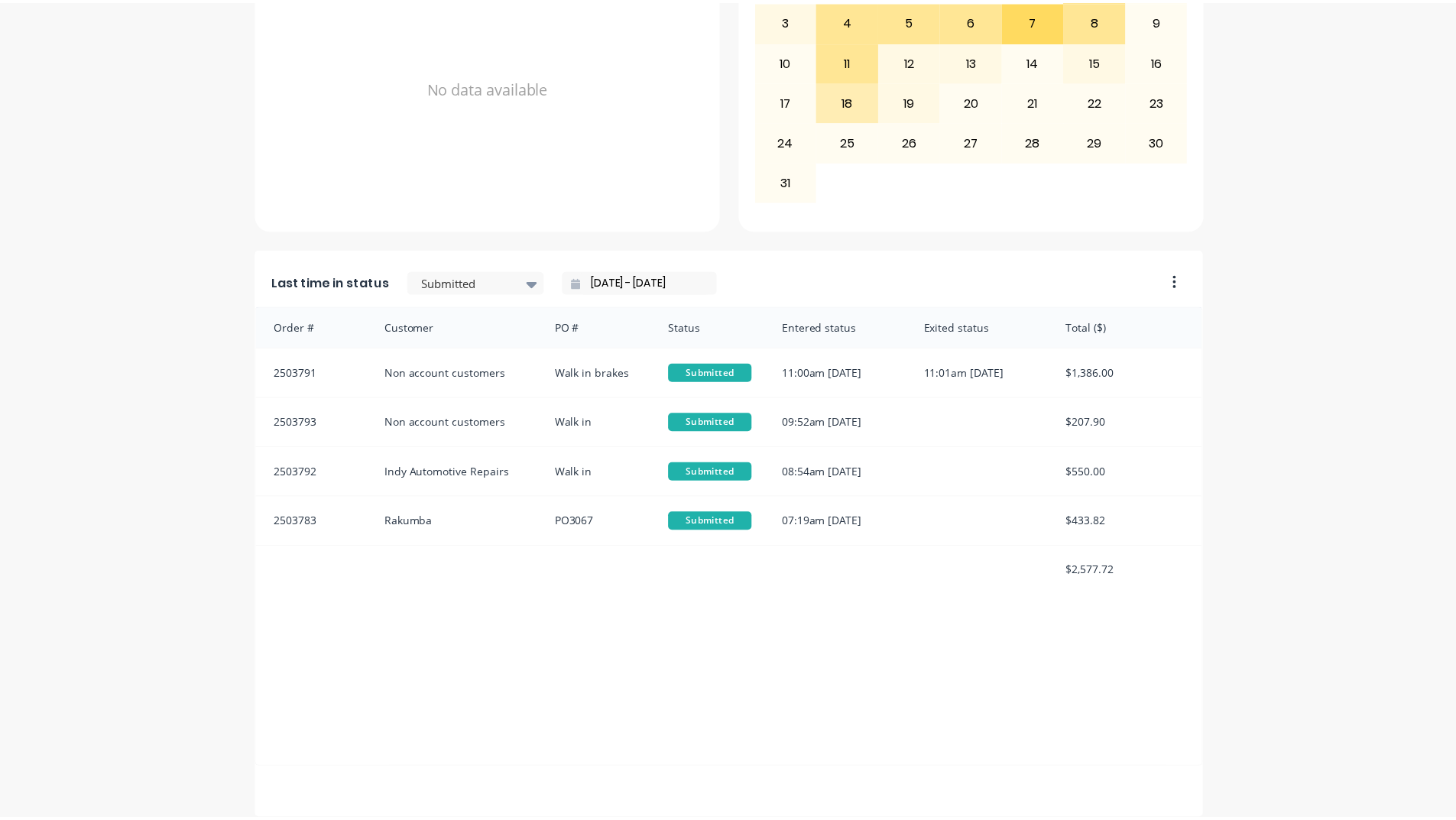
scroll to position [644, 0]
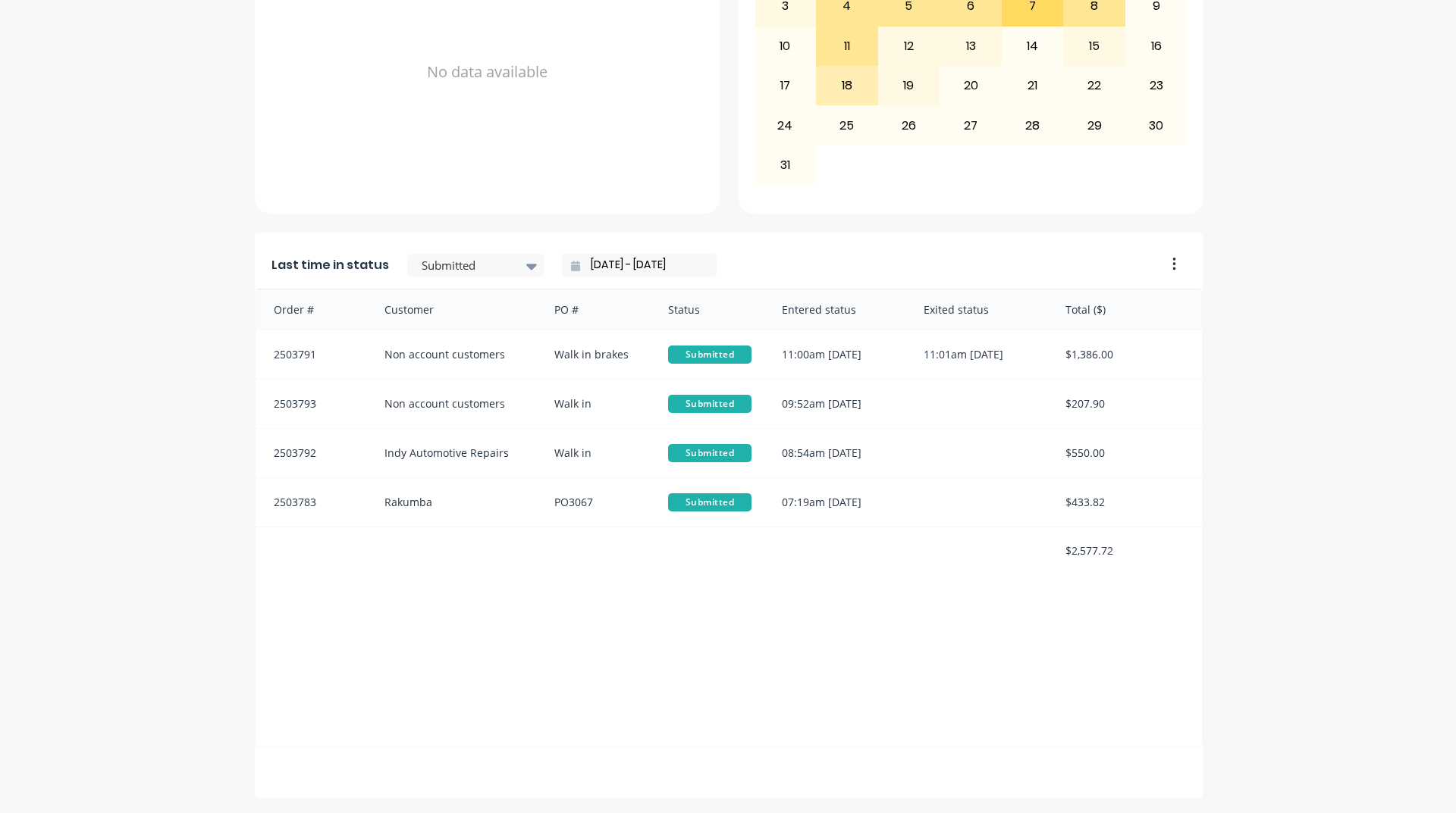
drag, startPoint x: 721, startPoint y: 376, endPoint x: 767, endPoint y: 254, distance: 130.4
click at [767, 254] on div "Last time in status Submitted [DATE] - [DATE]" at bounding box center [704, 260] width 900 height 56
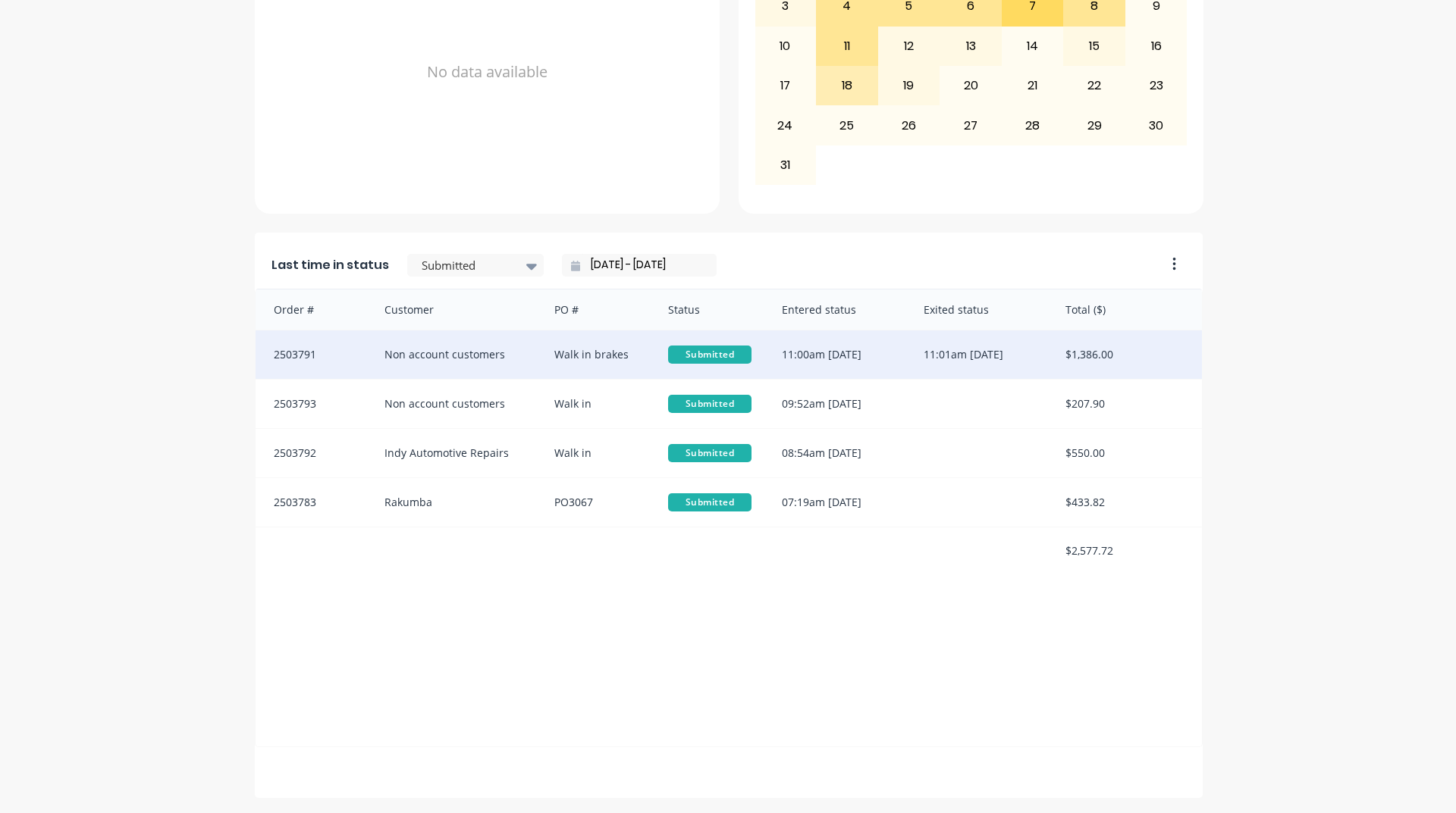
click at [592, 354] on div "Walk in brakes" at bounding box center [596, 355] width 113 height 48
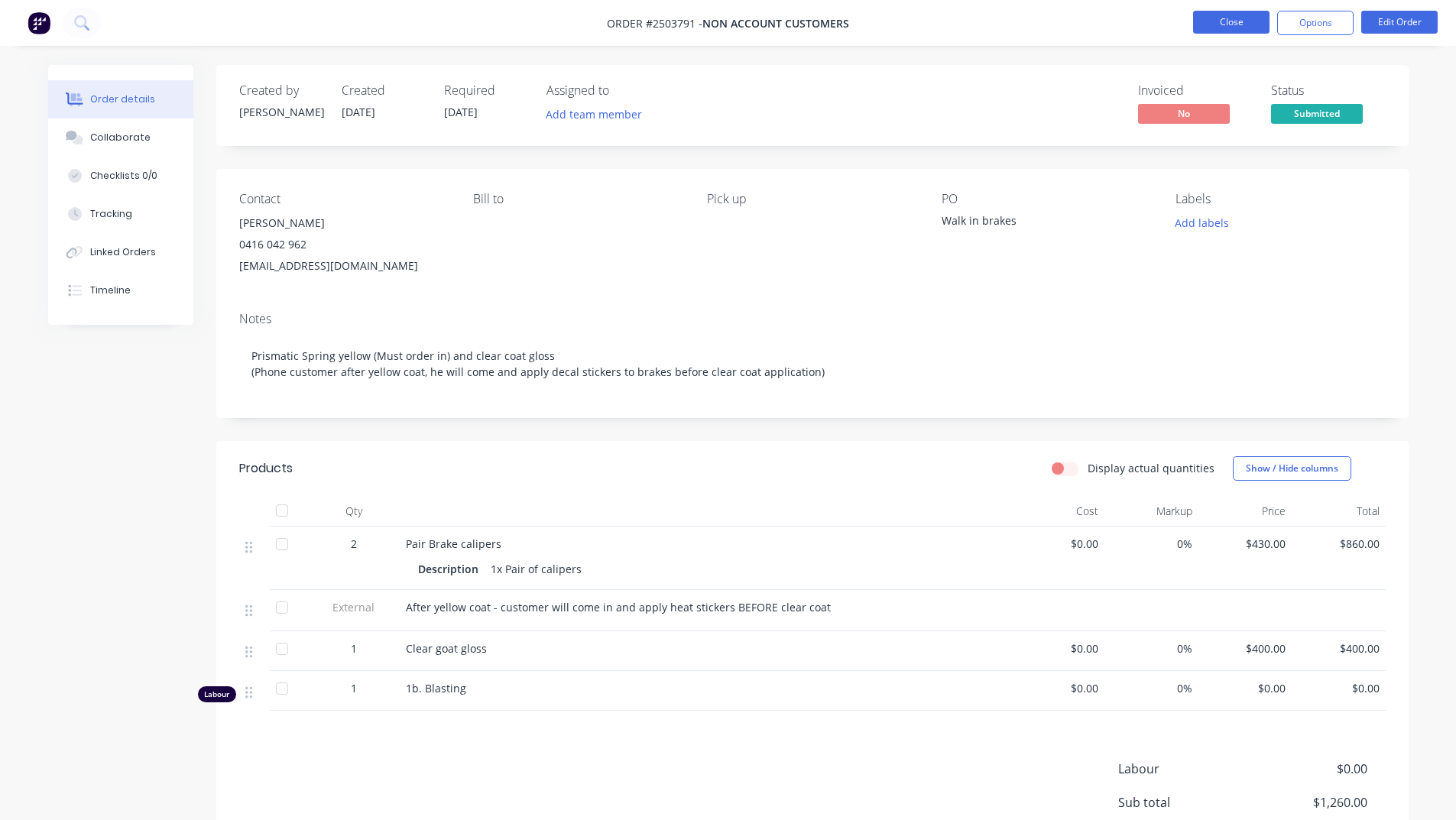
click at [1248, 25] on button "Close" at bounding box center [1232, 22] width 77 height 22
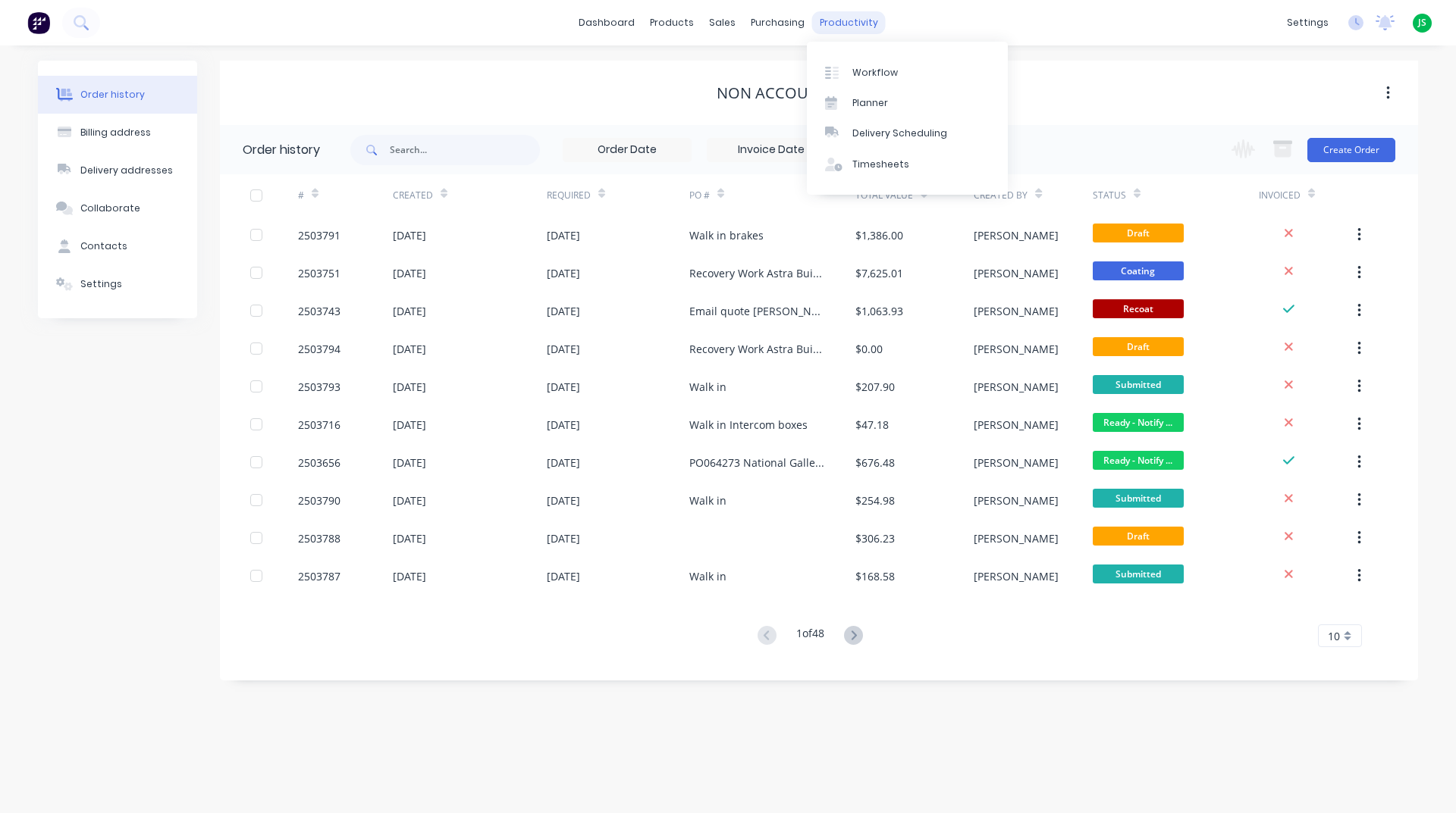
click at [841, 25] on div "productivity" at bounding box center [848, 22] width 73 height 22
click at [854, 66] on div "Workflow" at bounding box center [874, 72] width 46 height 14
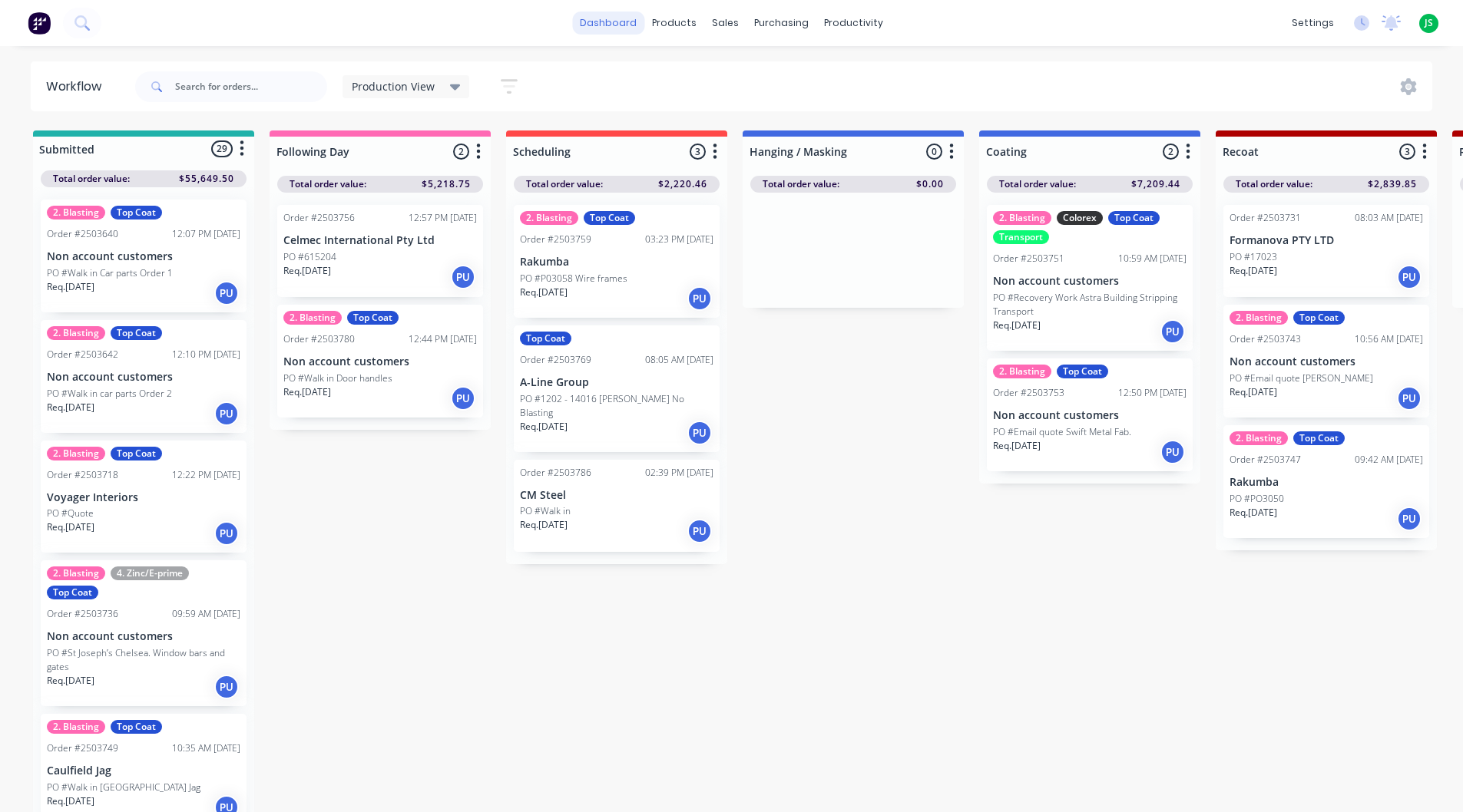
click at [632, 19] on link "dashboard" at bounding box center [608, 23] width 72 height 23
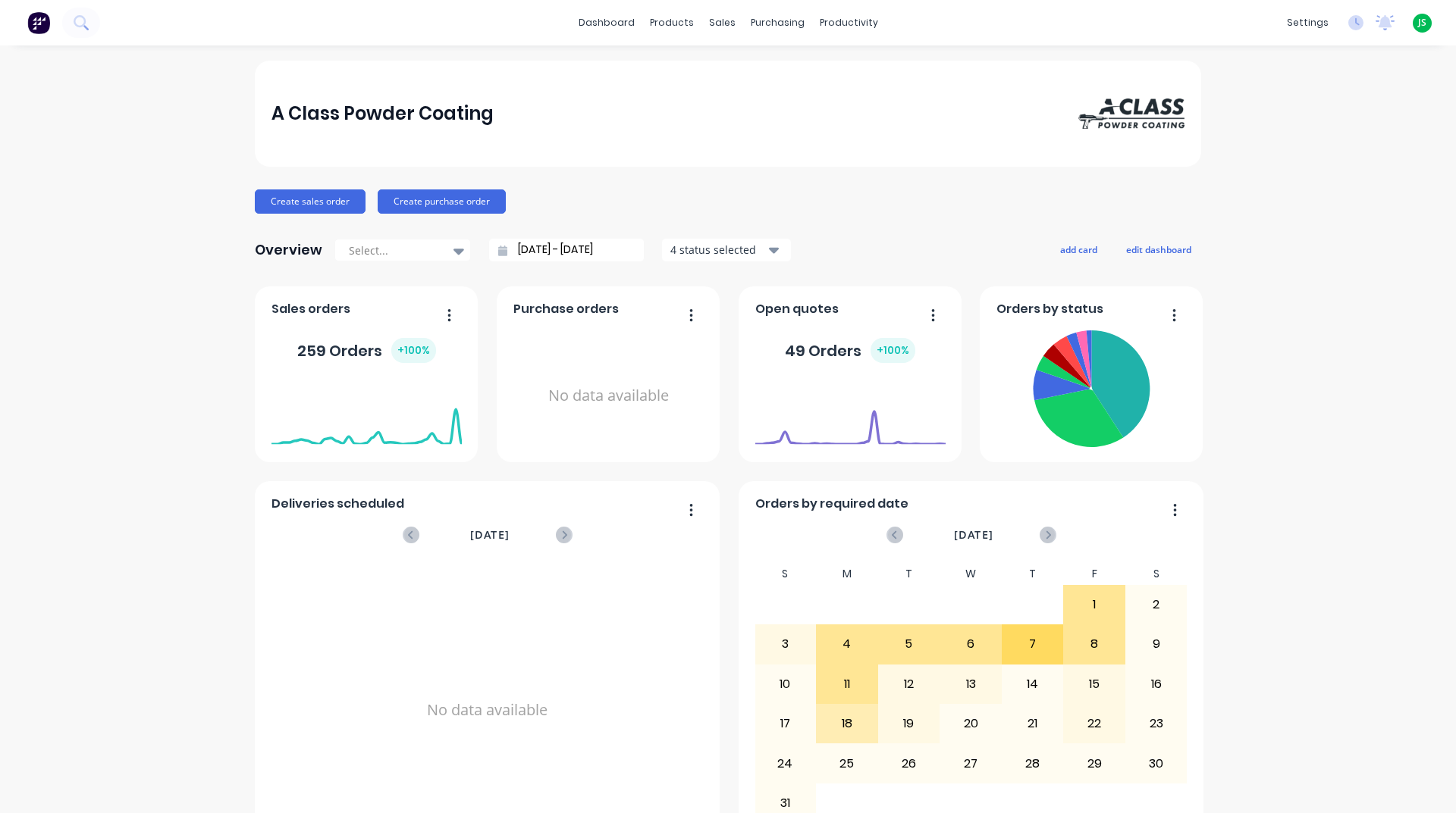
scroll to position [607, 0]
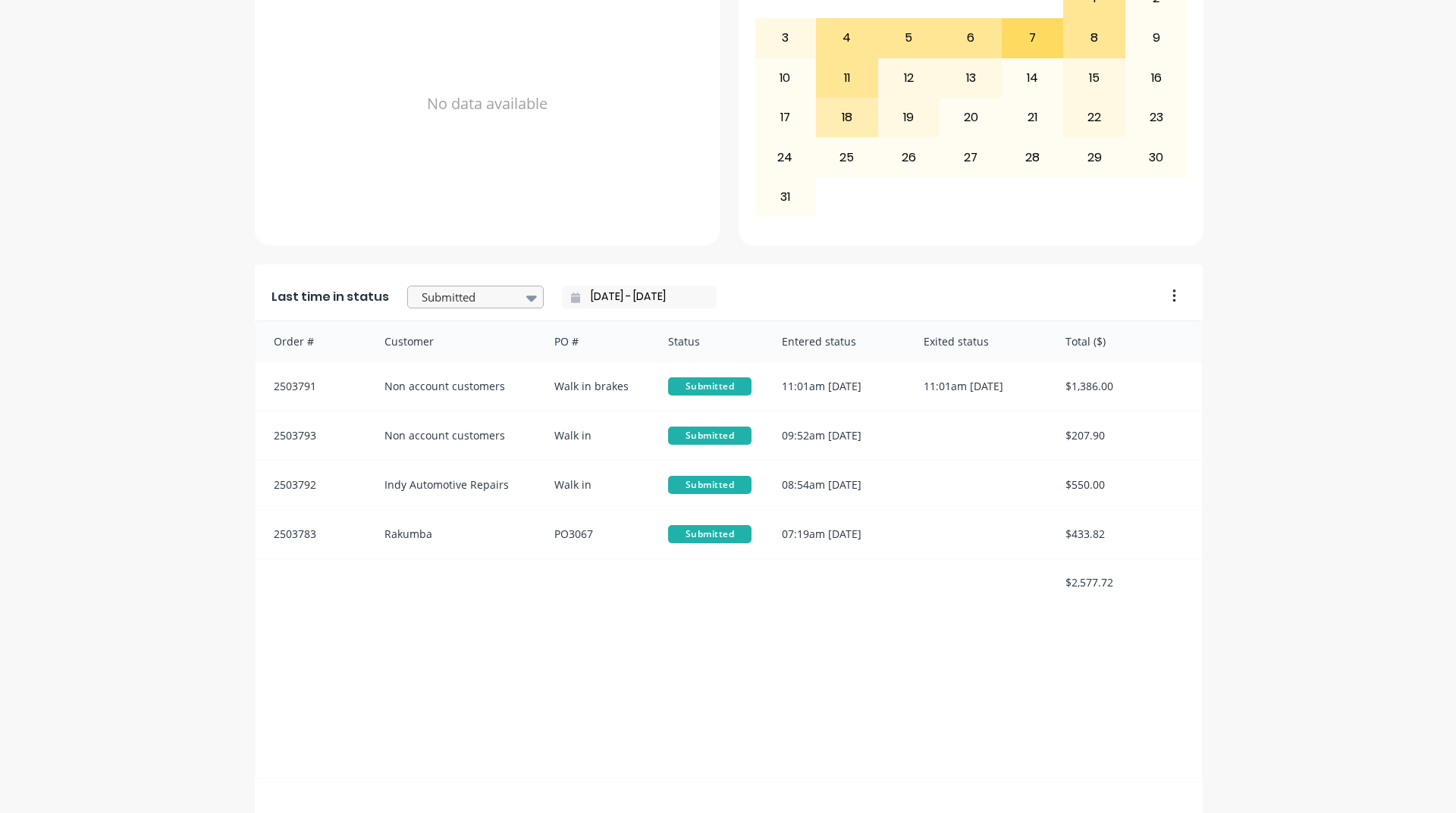
click at [505, 297] on div "Submitted" at bounding box center [467, 297] width 105 height 22
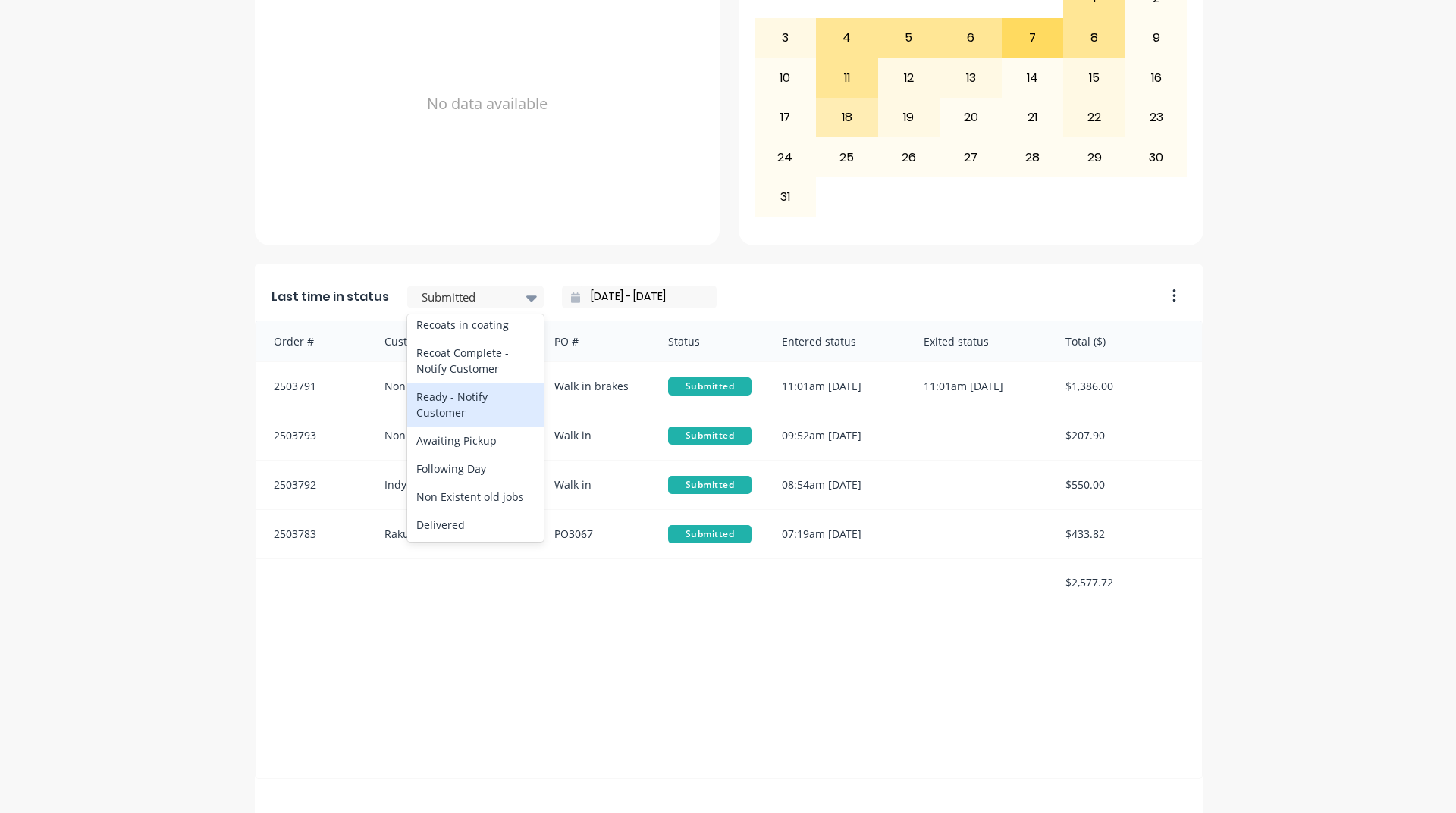
click at [458, 426] on div "Ready - Notify Customer" at bounding box center [475, 404] width 137 height 44
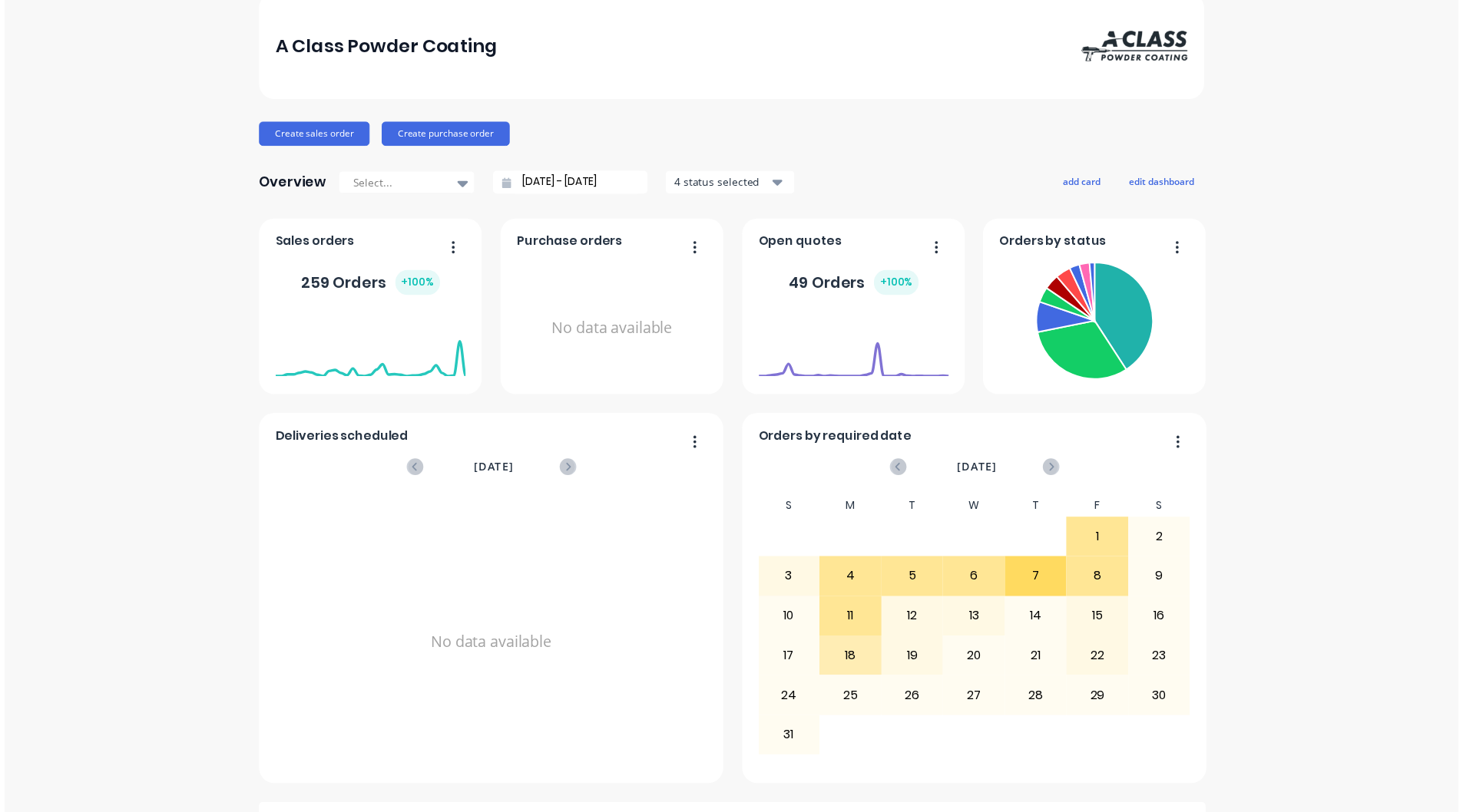
scroll to position [0, 0]
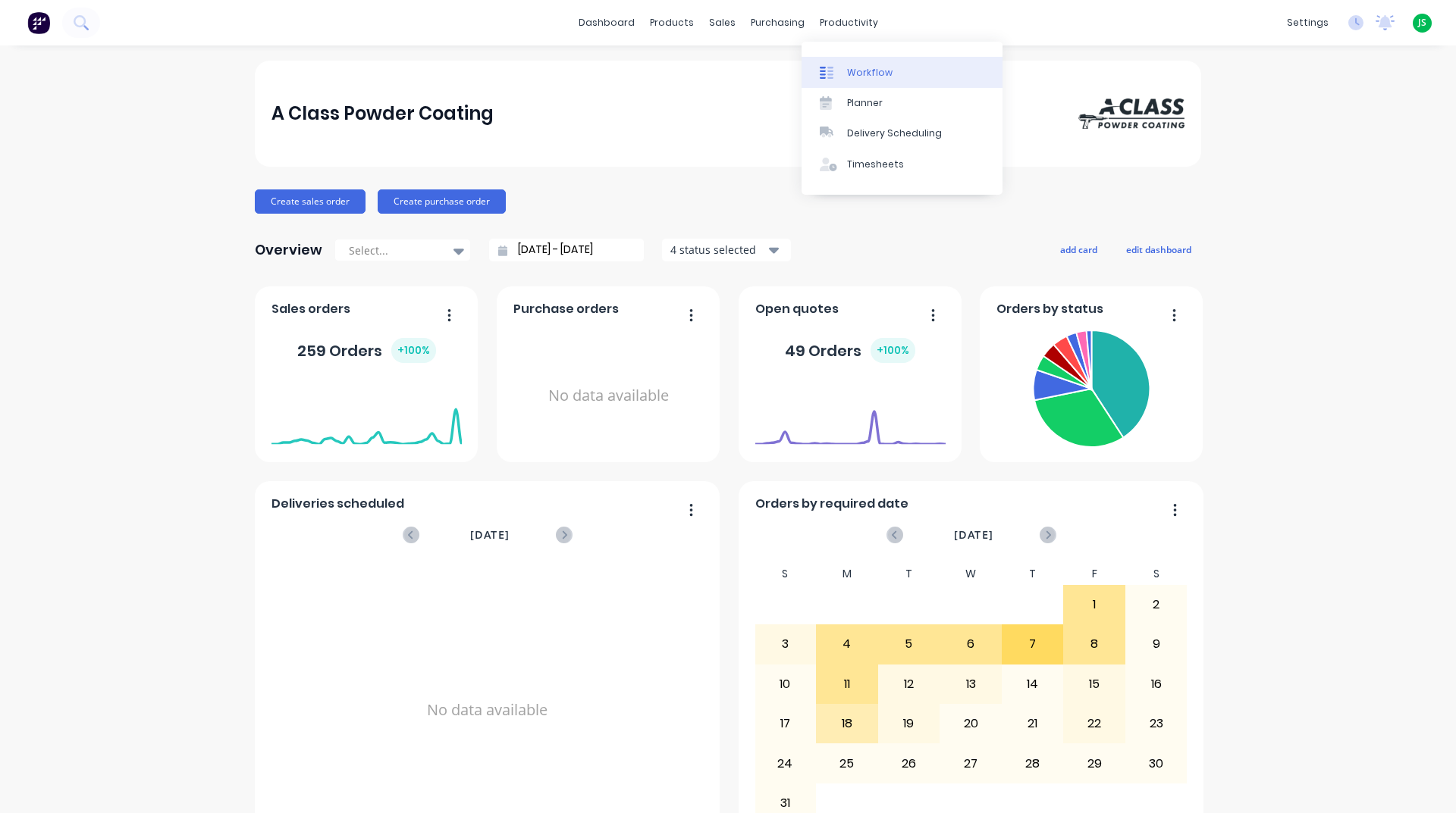
click at [860, 73] on div "Workflow" at bounding box center [869, 72] width 46 height 14
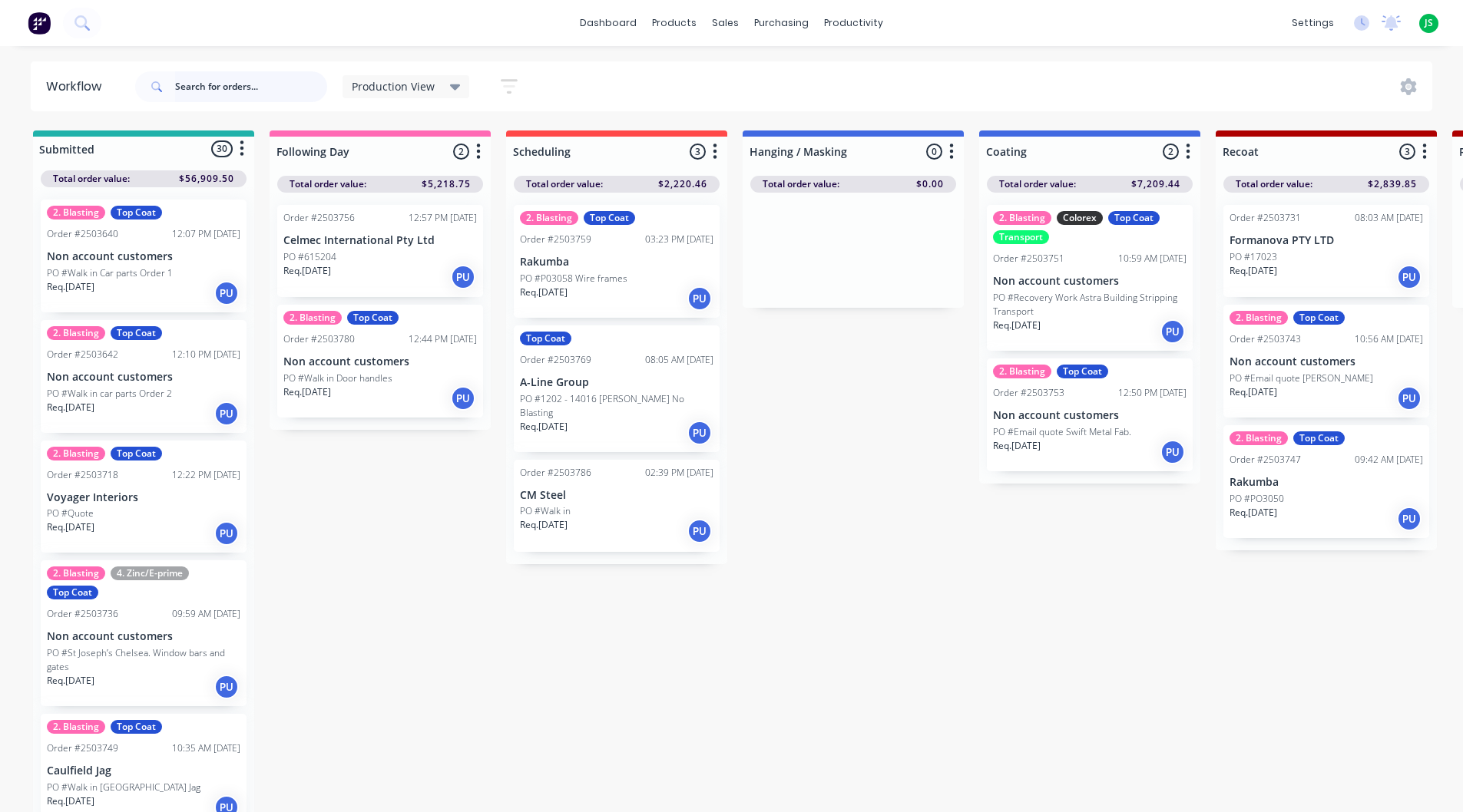
click at [269, 81] on input "text" at bounding box center [251, 87] width 153 height 31
type input "black ace"
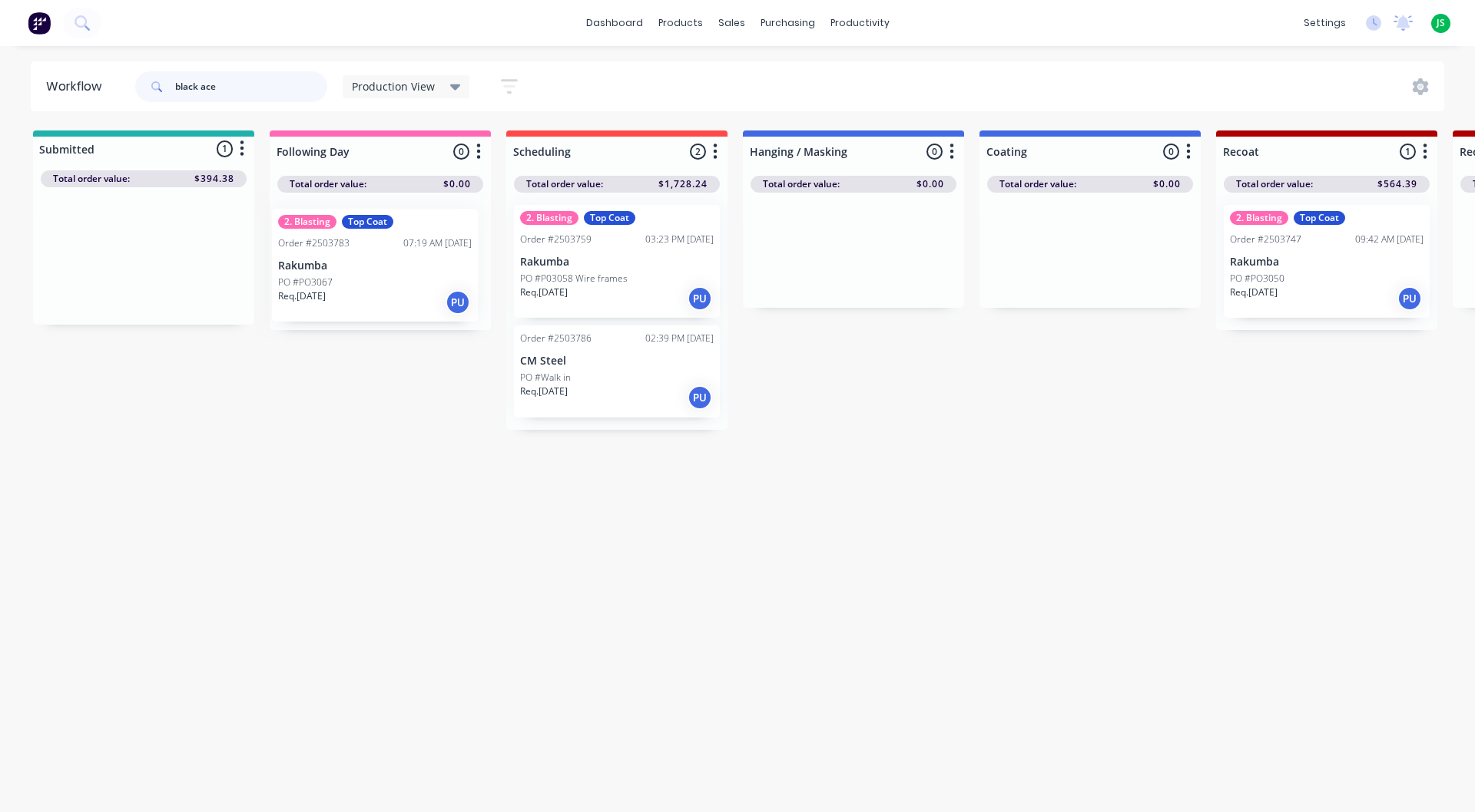
drag, startPoint x: 88, startPoint y: 264, endPoint x: 324, endPoint y: 276, distance: 236.3
drag, startPoint x: 290, startPoint y: 80, endPoint x: 93, endPoint y: 102, distance: 198.2
click at [111, 98] on header "Workflow black ace Production View Save new view None edit Production View (Def…" at bounding box center [738, 86] width 1414 height 50
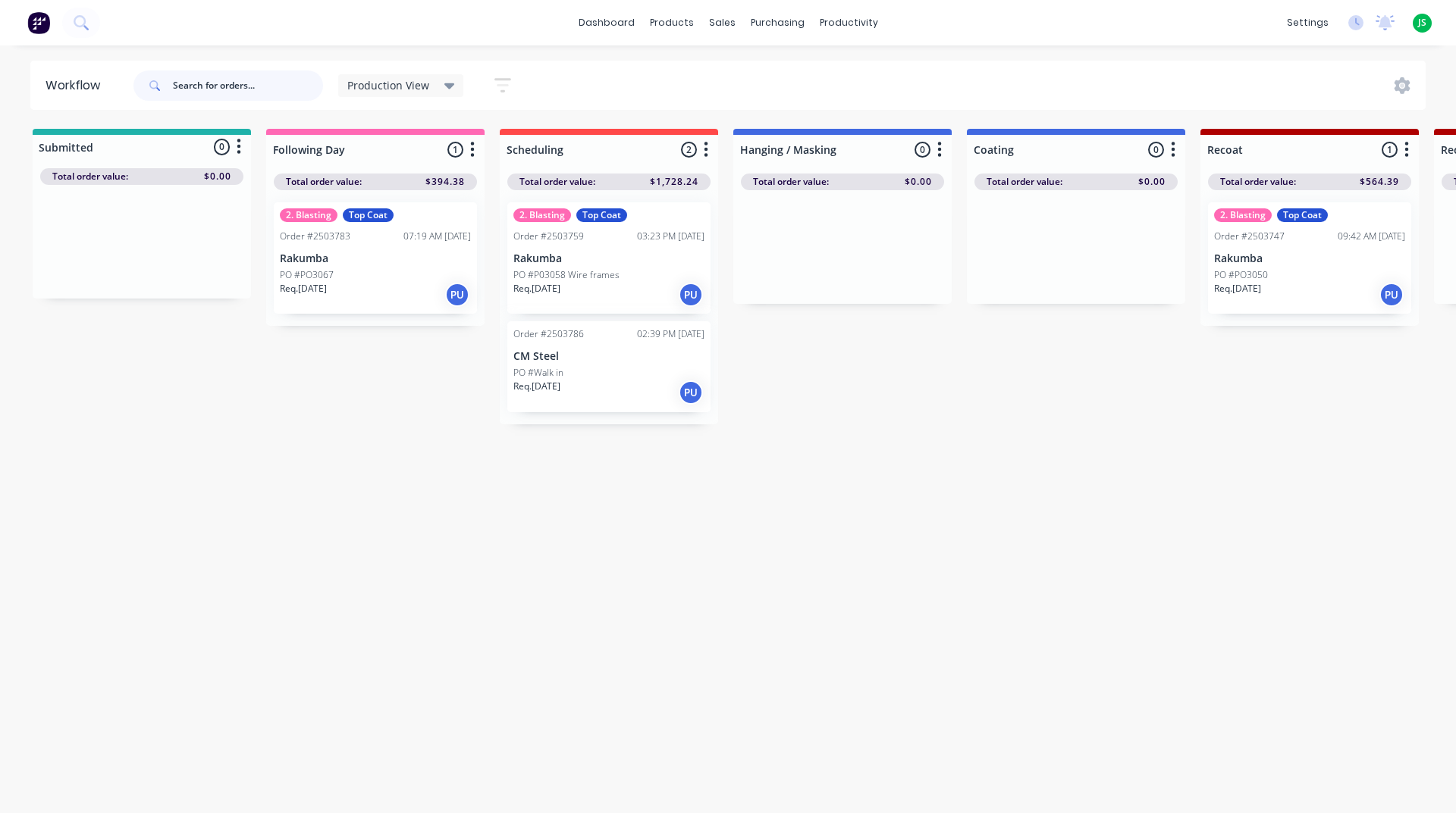
click at [211, 86] on input "text" at bounding box center [248, 85] width 151 height 31
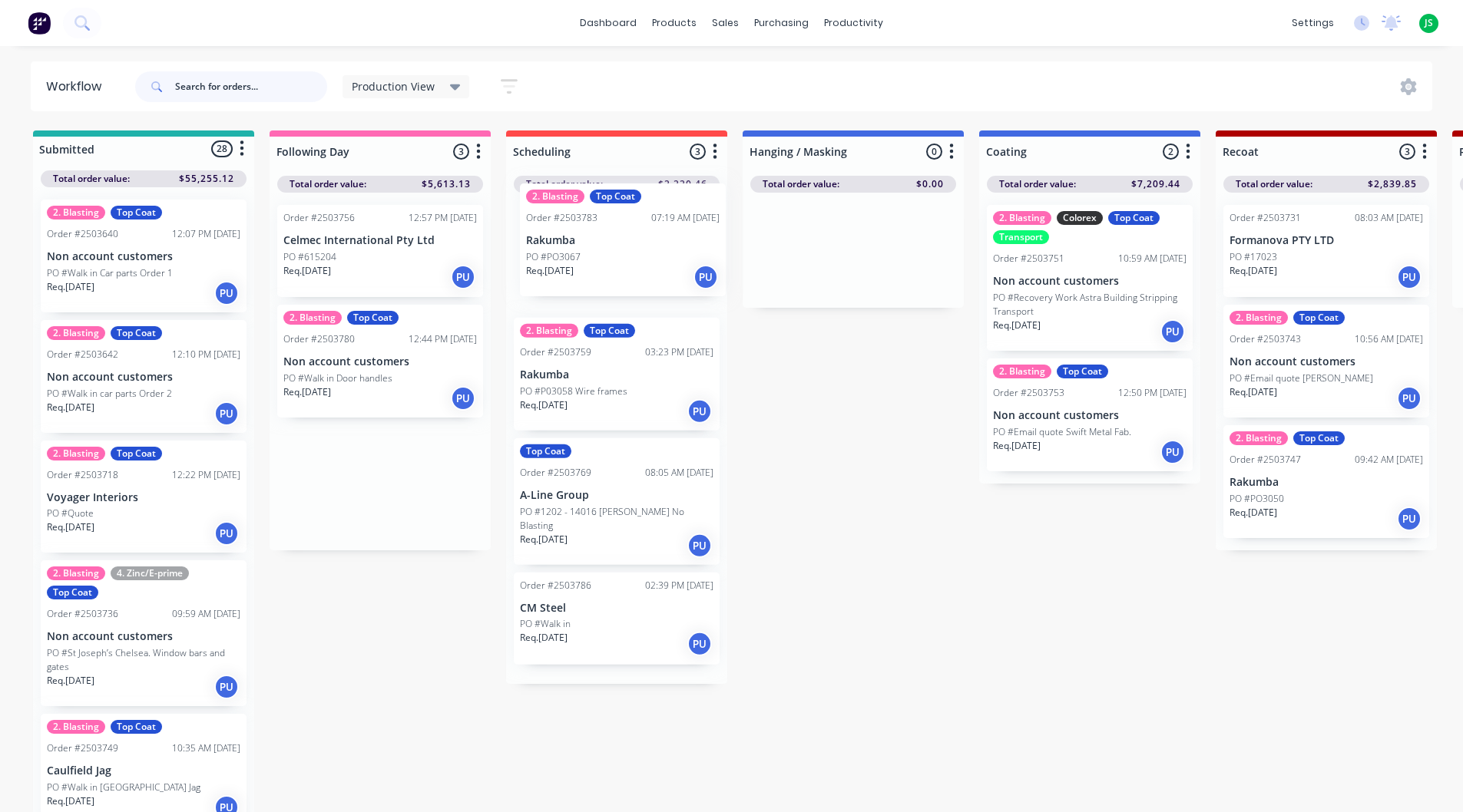
drag, startPoint x: 346, startPoint y: 502, endPoint x: 595, endPoint y: 272, distance: 339.0
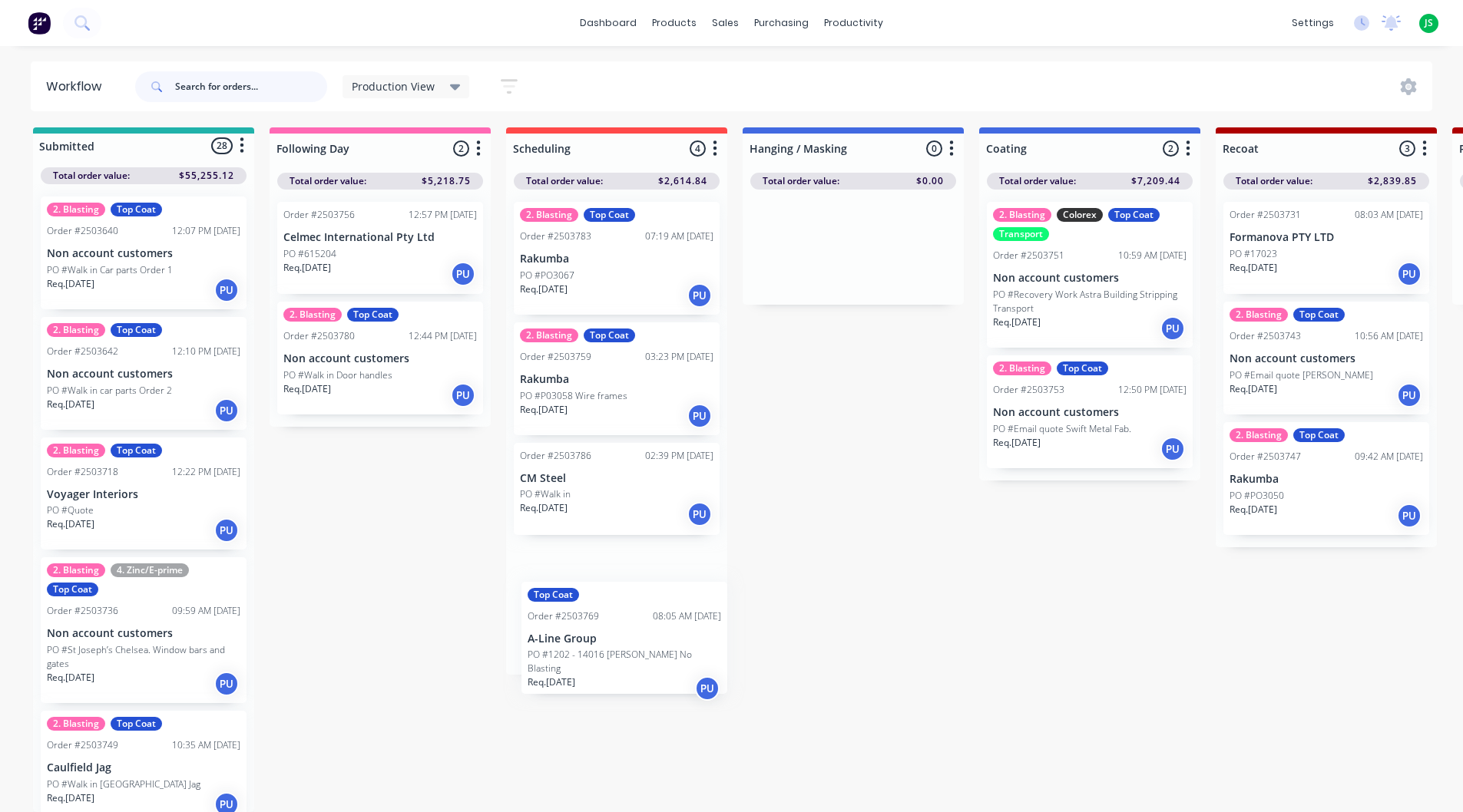
scroll to position [15, 0]
drag, startPoint x: 596, startPoint y: 523, endPoint x: 608, endPoint y: 610, distance: 87.8
click at [608, 610] on div "2. Blasting Top Coat Order #2503783 07:19 AM [DATE] Rakumba PO #PO3067 Req. [DA…" at bounding box center [617, 433] width 221 height 486
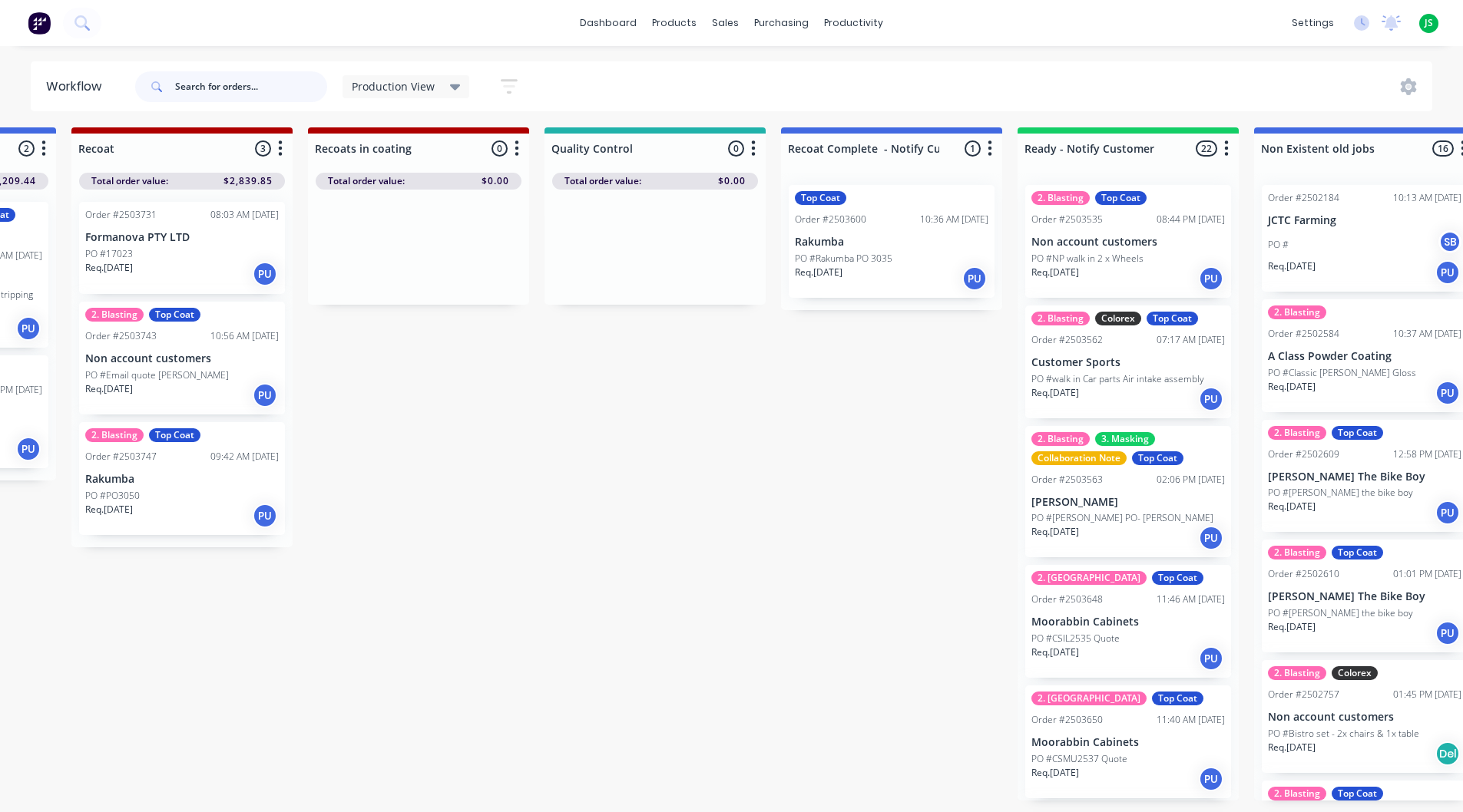
scroll to position [15, 1141]
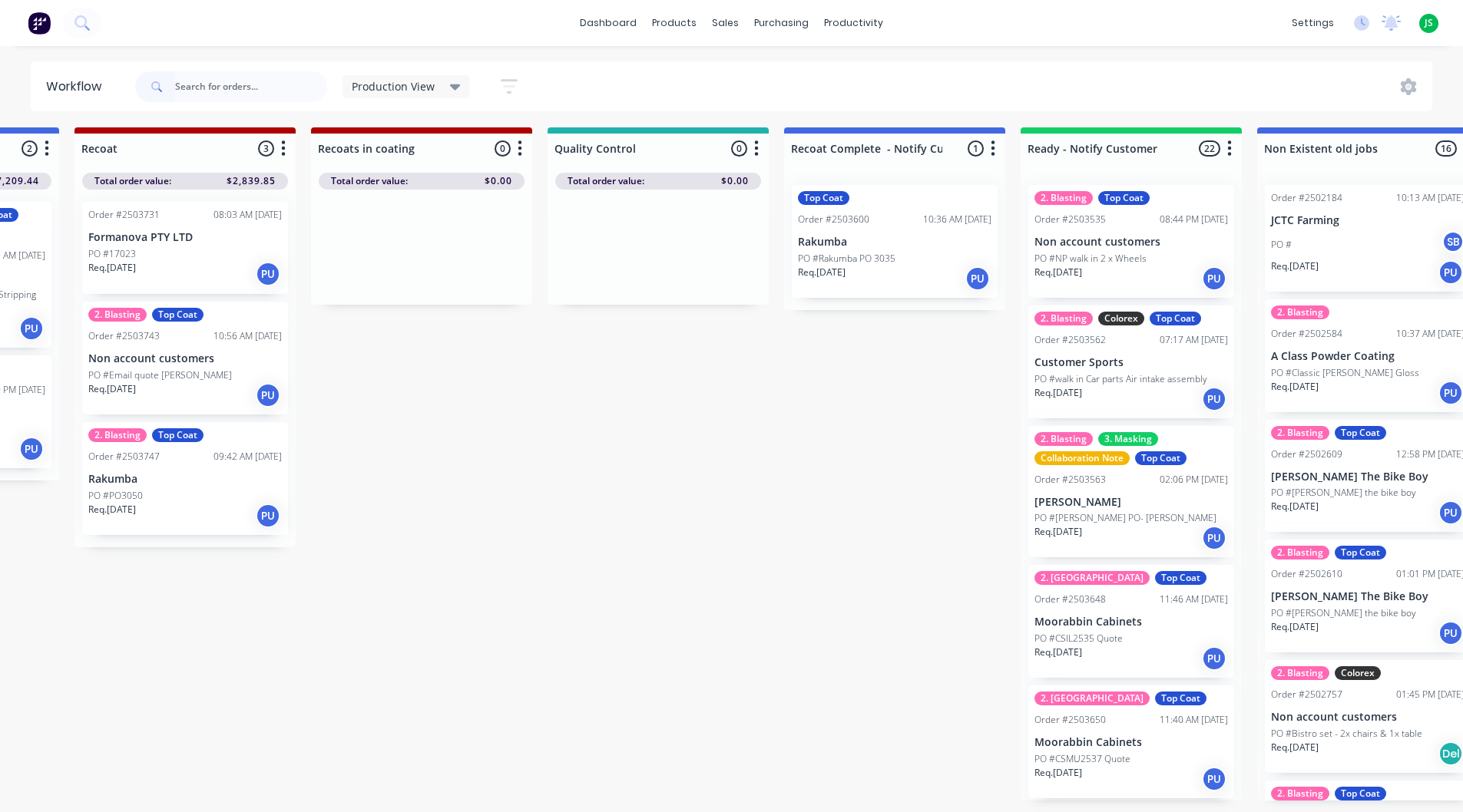
click at [159, 369] on p "PO #Email quote [PERSON_NAME]" at bounding box center [160, 375] width 144 height 14
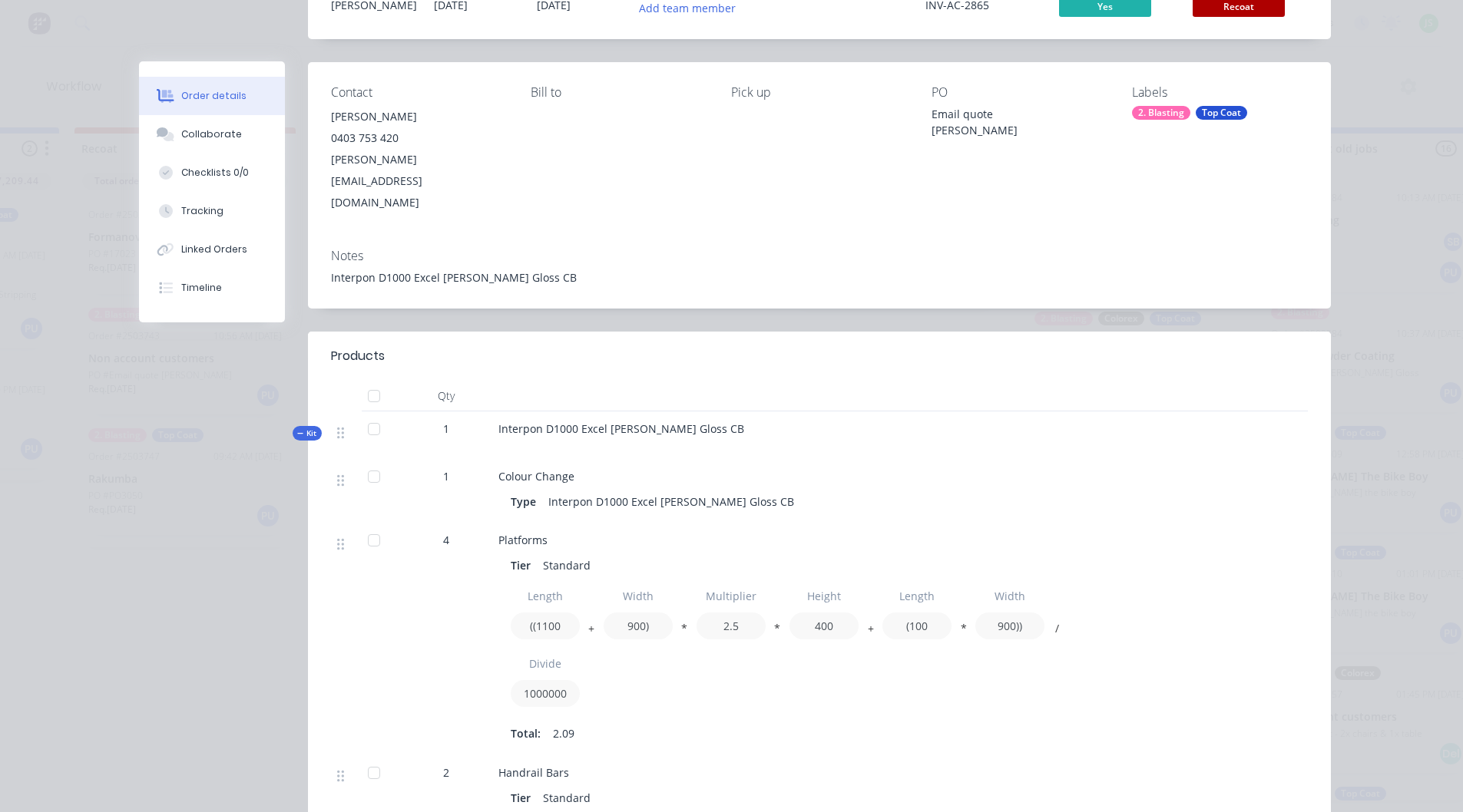
scroll to position [0, 0]
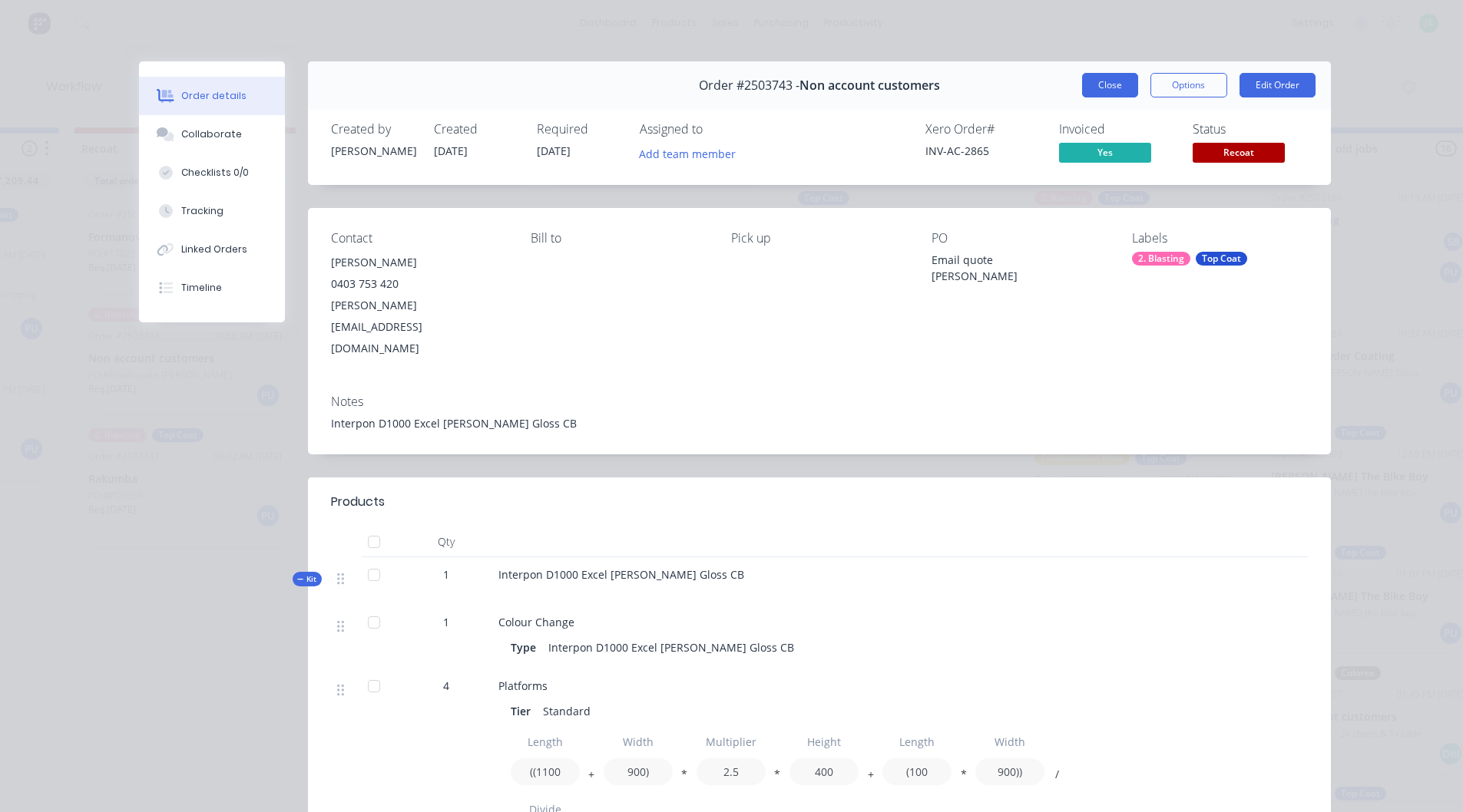
click at [1112, 87] on button "Close" at bounding box center [1111, 86] width 56 height 24
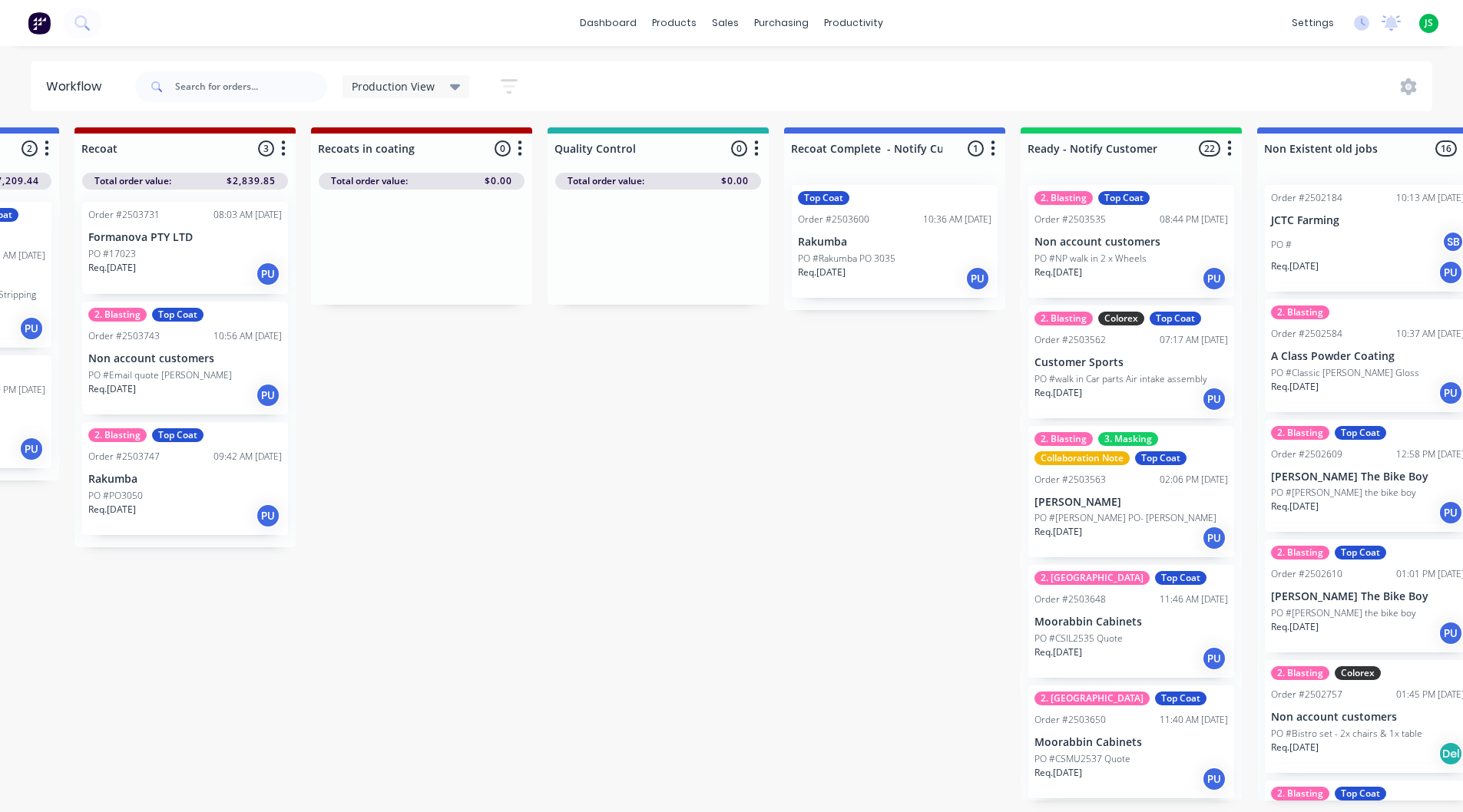
click at [181, 489] on div "PO #PO3050" at bounding box center [185, 496] width 194 height 14
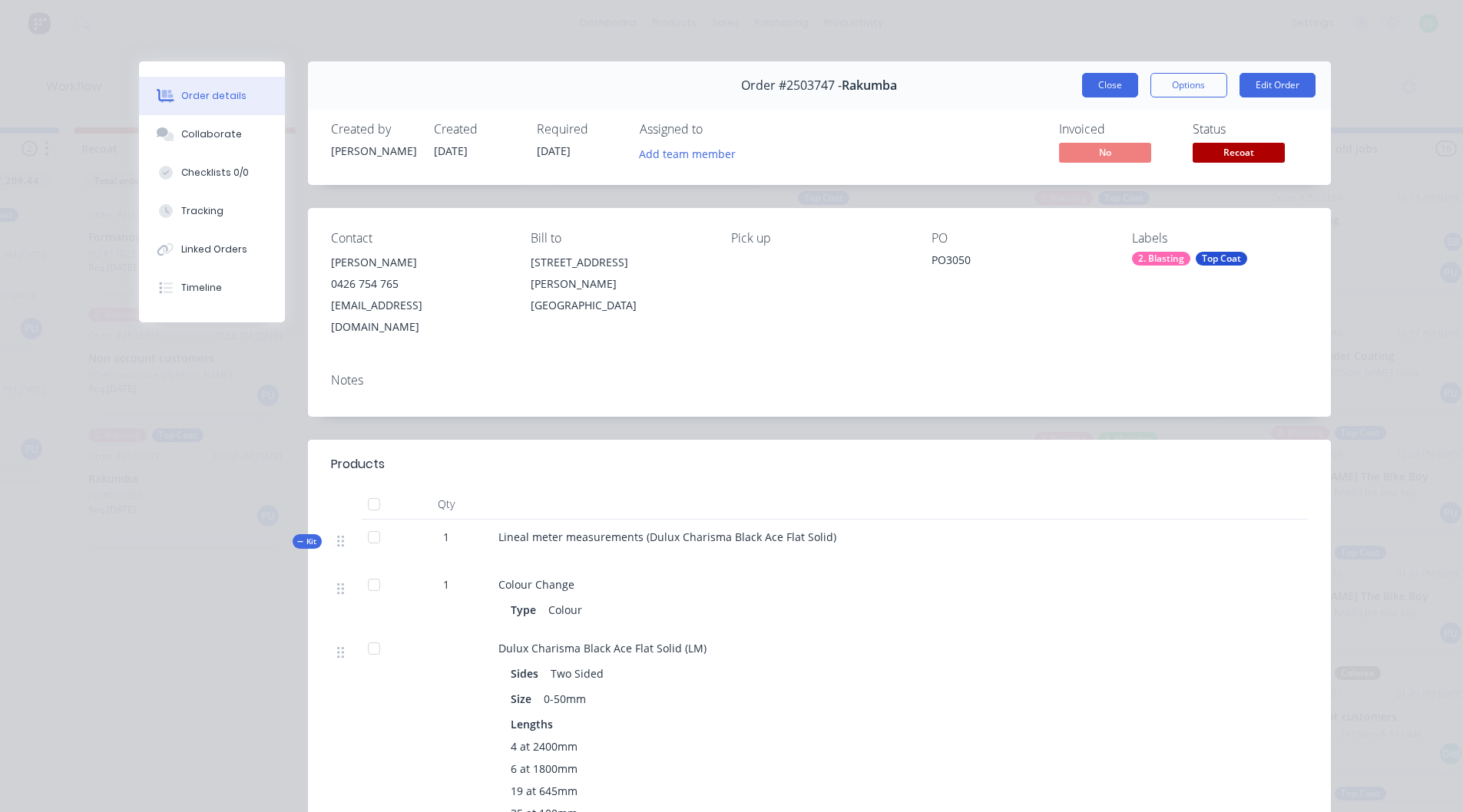
click at [1094, 86] on button "Close" at bounding box center [1111, 86] width 56 height 24
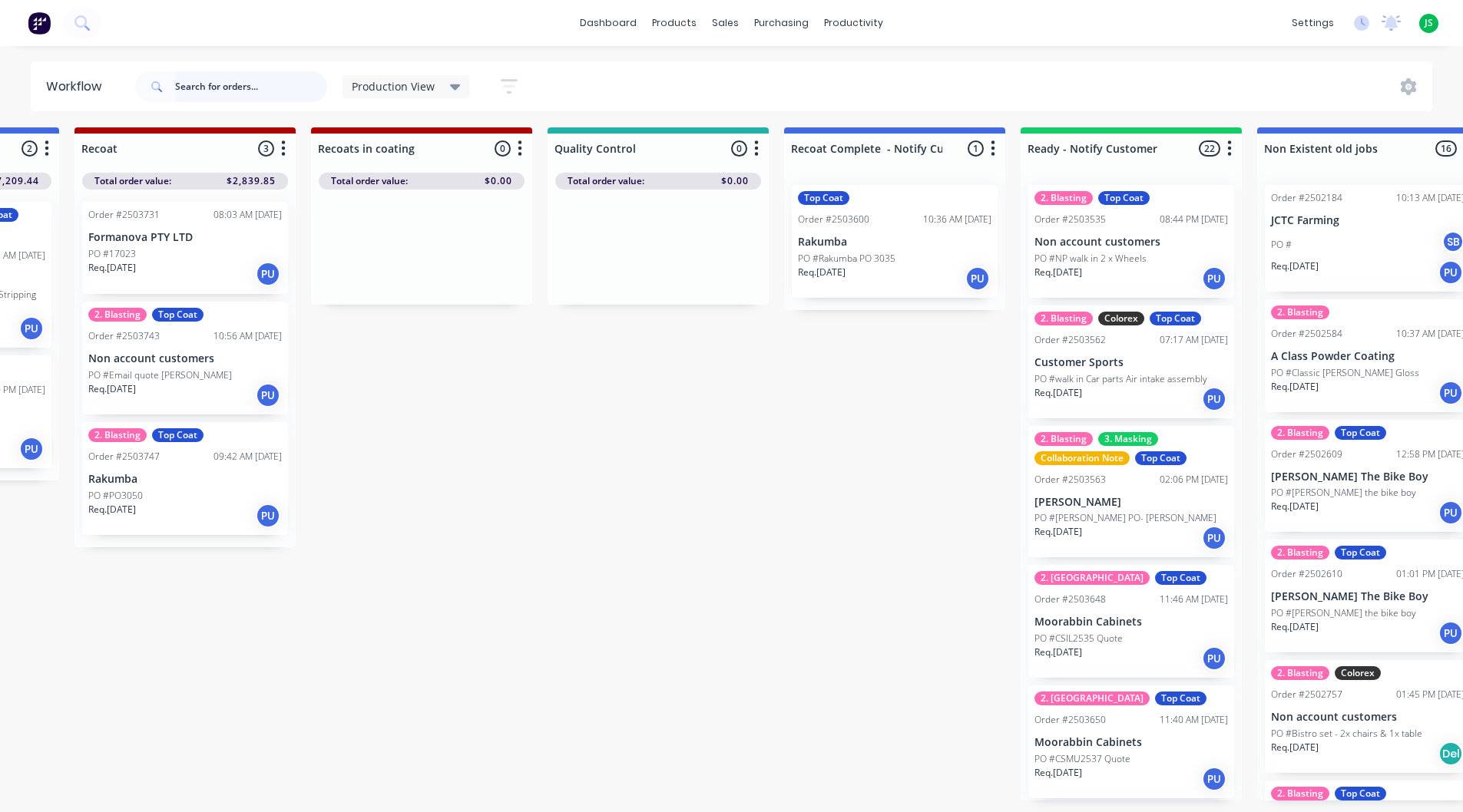
click at [259, 101] on input "text" at bounding box center [251, 87] width 153 height 31
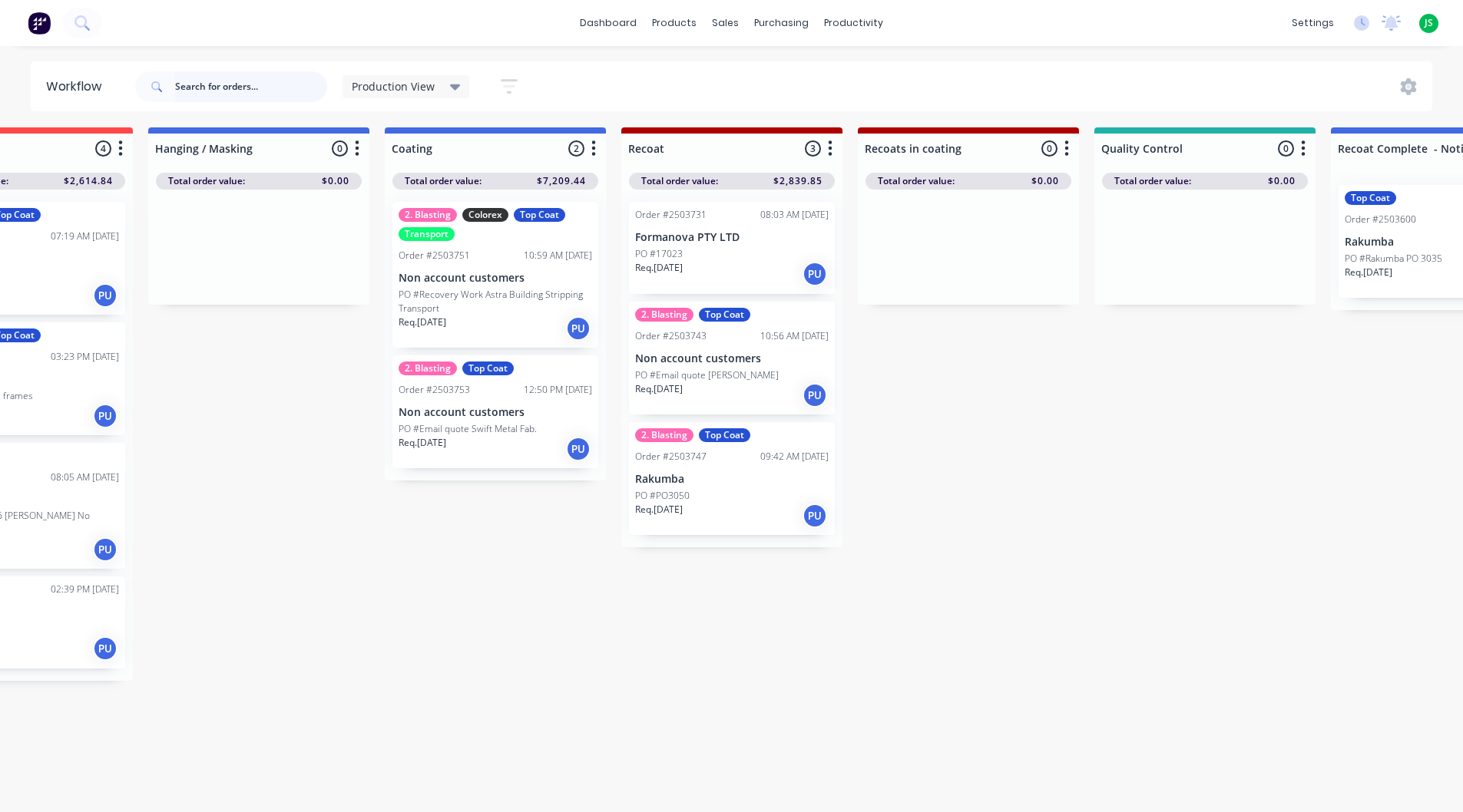
scroll to position [15, 591]
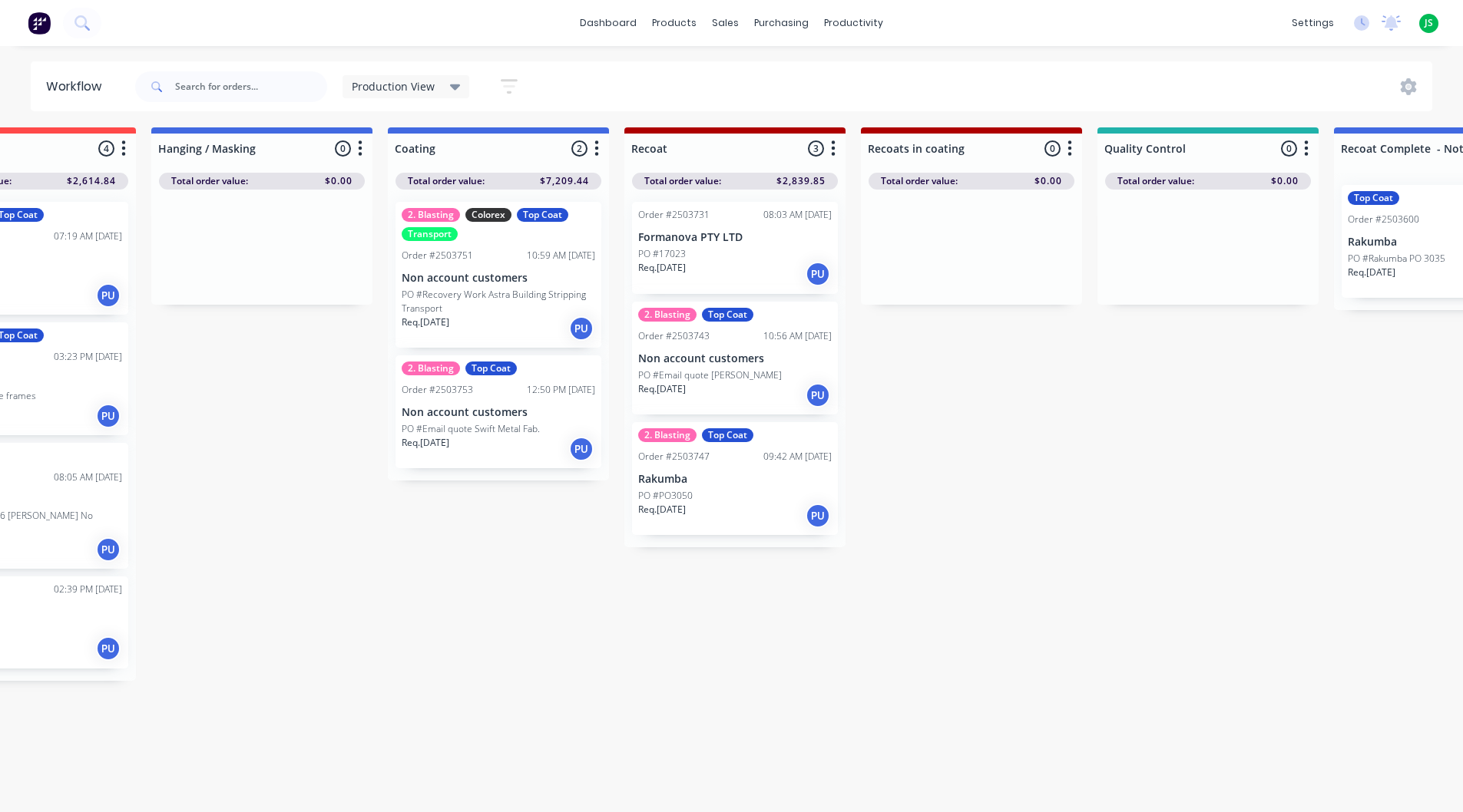
click at [462, 272] on p "Non account customers" at bounding box center [499, 279] width 194 height 13
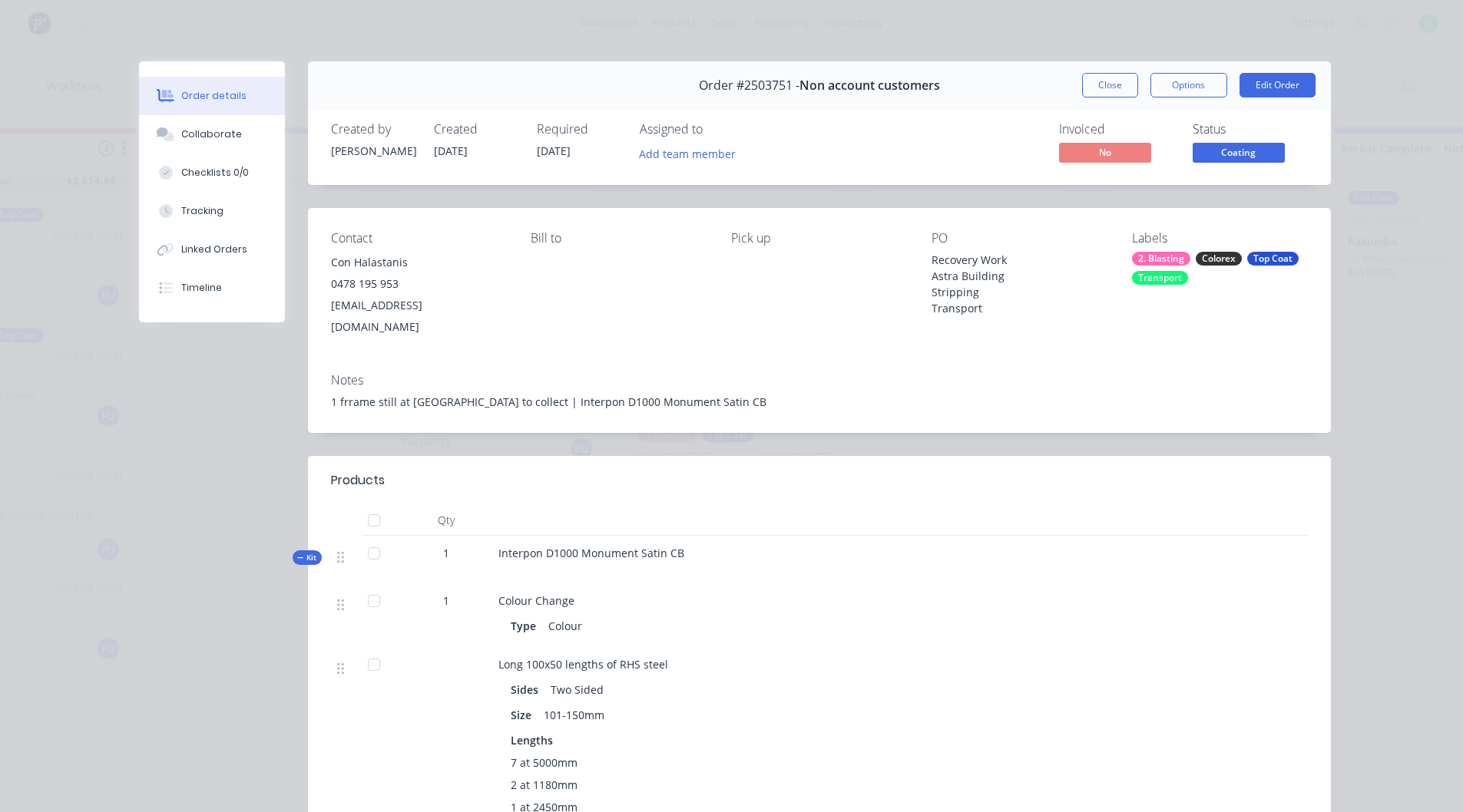
scroll to position [0, 591]
click at [1091, 83] on button "Close" at bounding box center [1111, 86] width 56 height 24
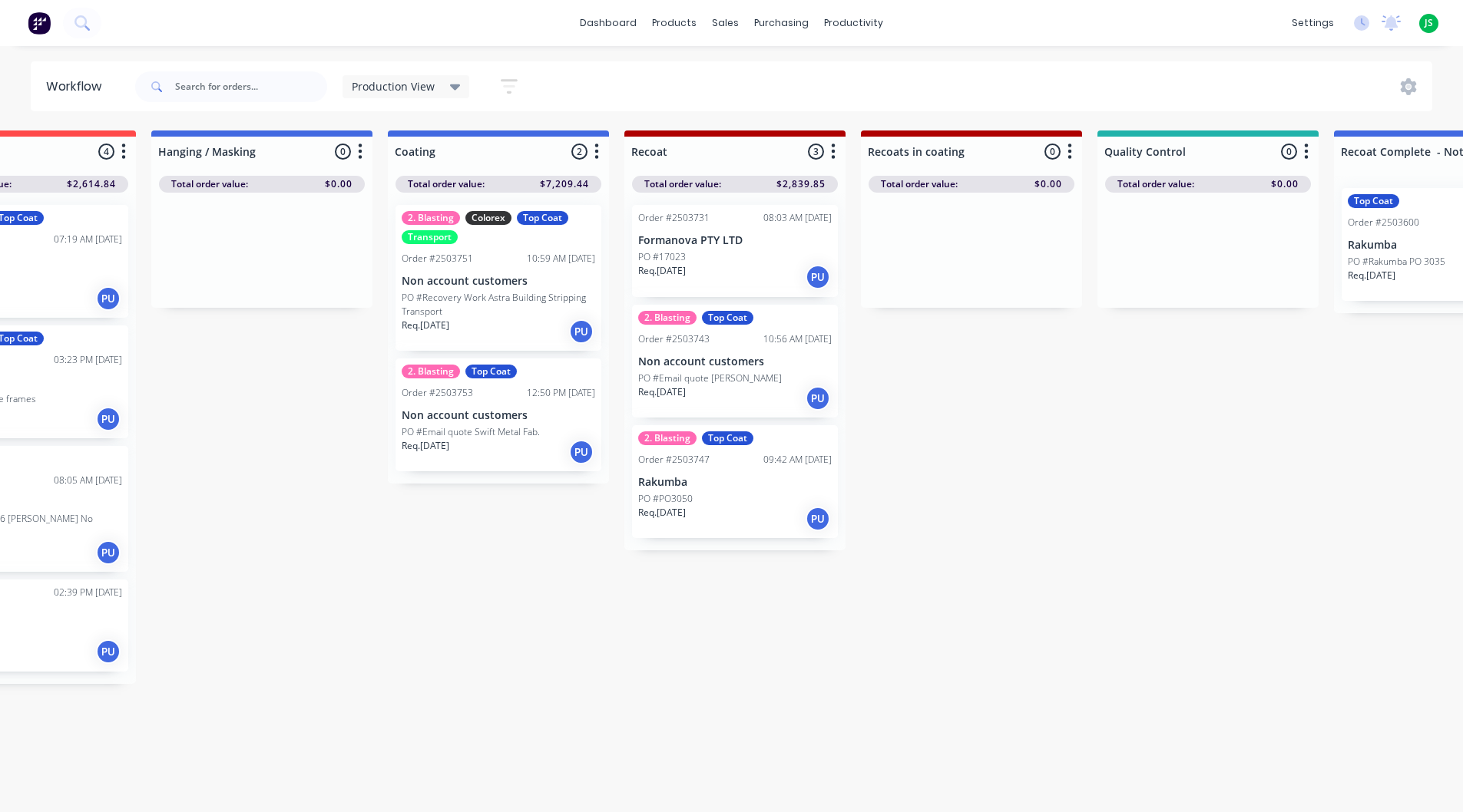
click at [508, 436] on p "PO #Email quote Swift Metal Fab." at bounding box center [471, 432] width 138 height 14
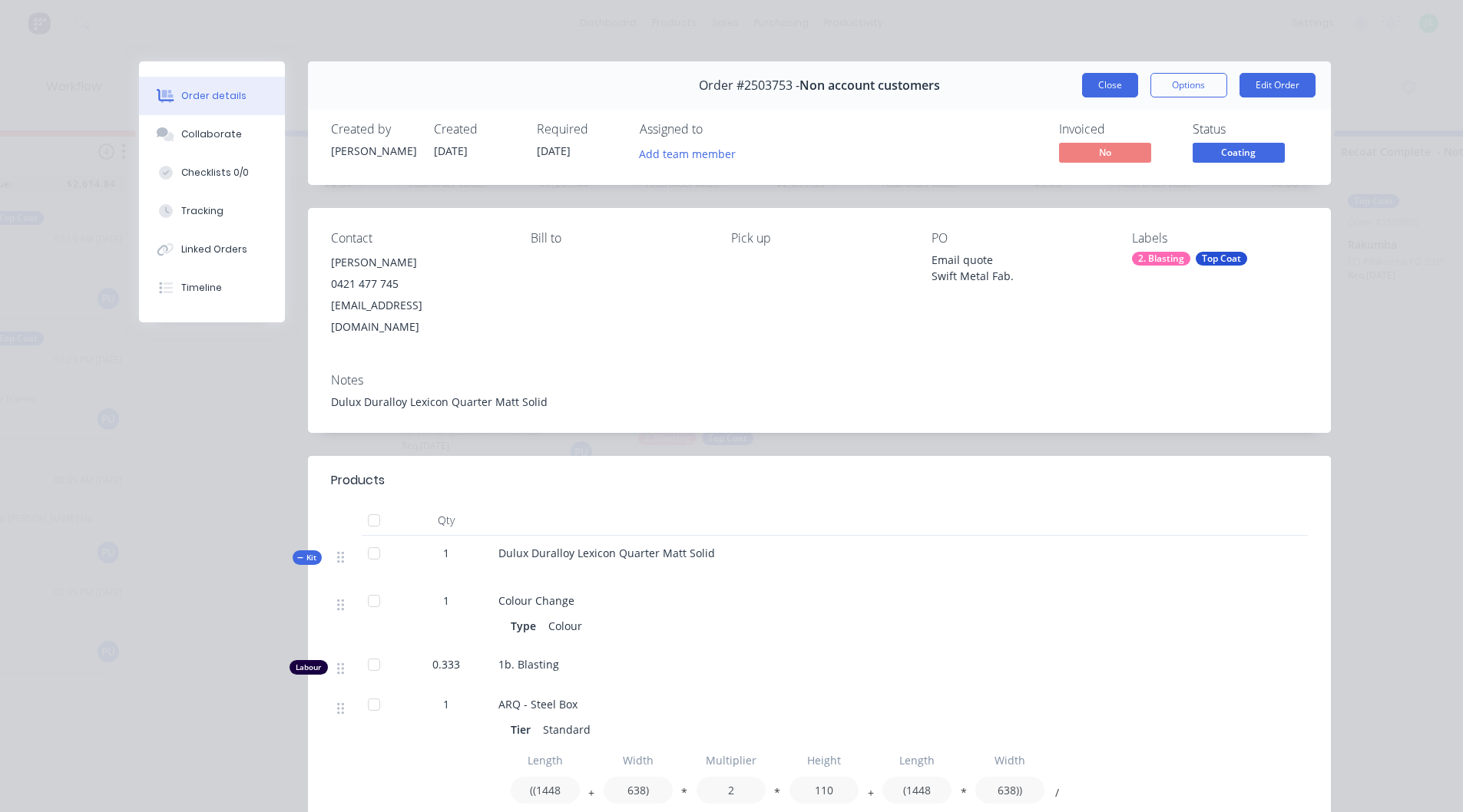
click at [1095, 84] on button "Close" at bounding box center [1111, 86] width 56 height 24
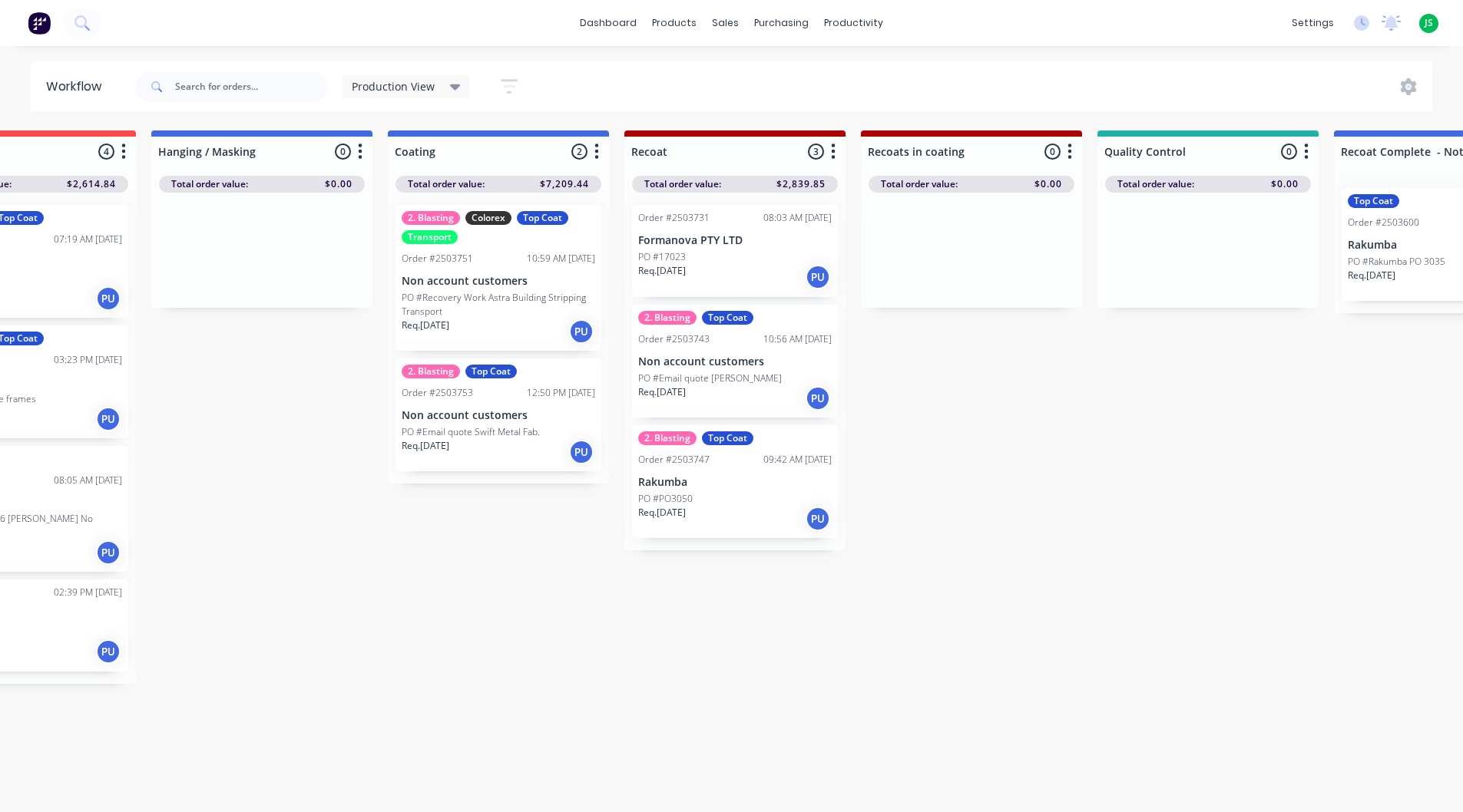
click at [514, 449] on div "Req. [DATE] PU" at bounding box center [499, 453] width 194 height 26
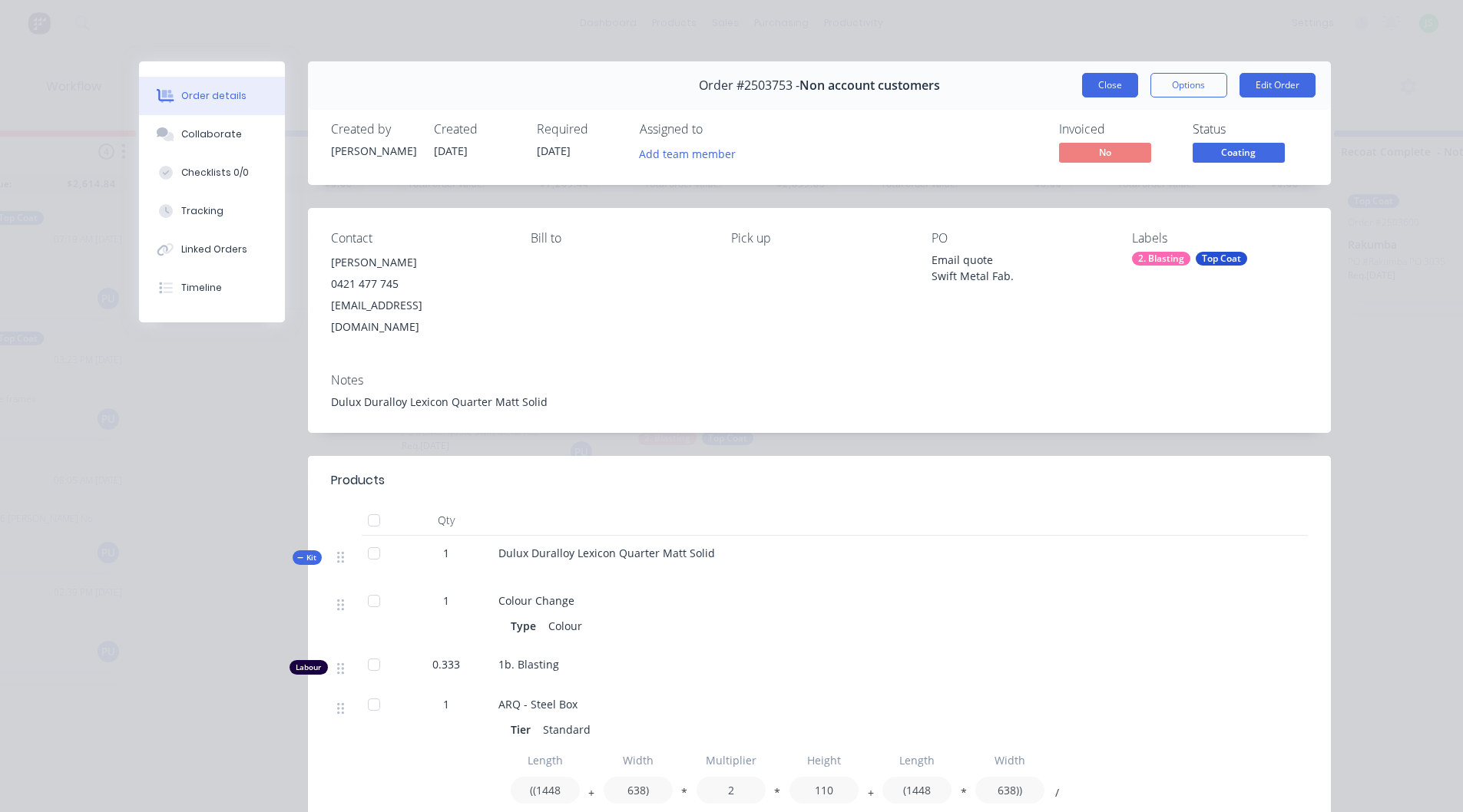
click at [1083, 83] on button "Close" at bounding box center [1111, 86] width 56 height 24
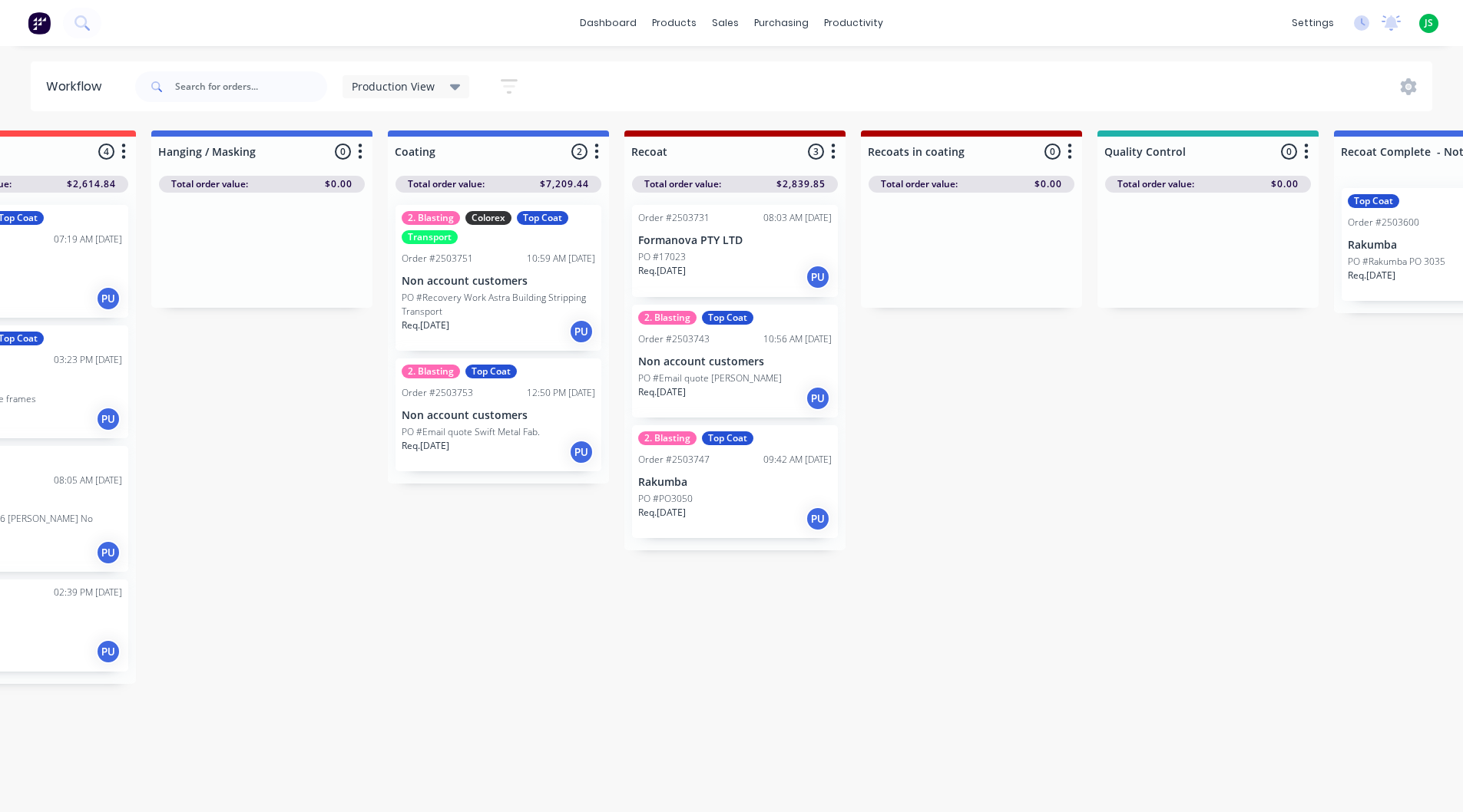
click at [747, 504] on div "PO #PO3050" at bounding box center [735, 499] width 194 height 14
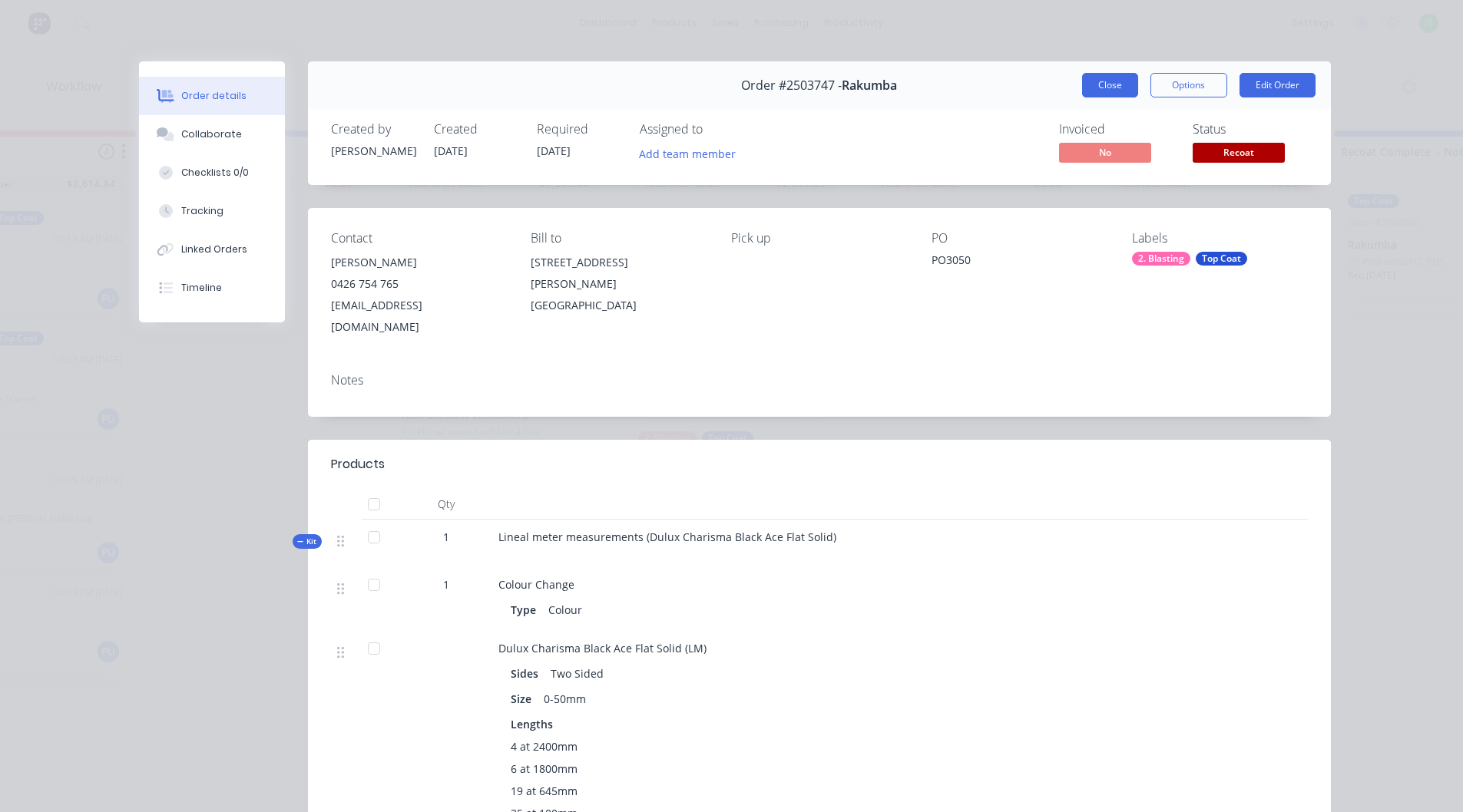
click at [1101, 92] on button "Close" at bounding box center [1111, 86] width 56 height 24
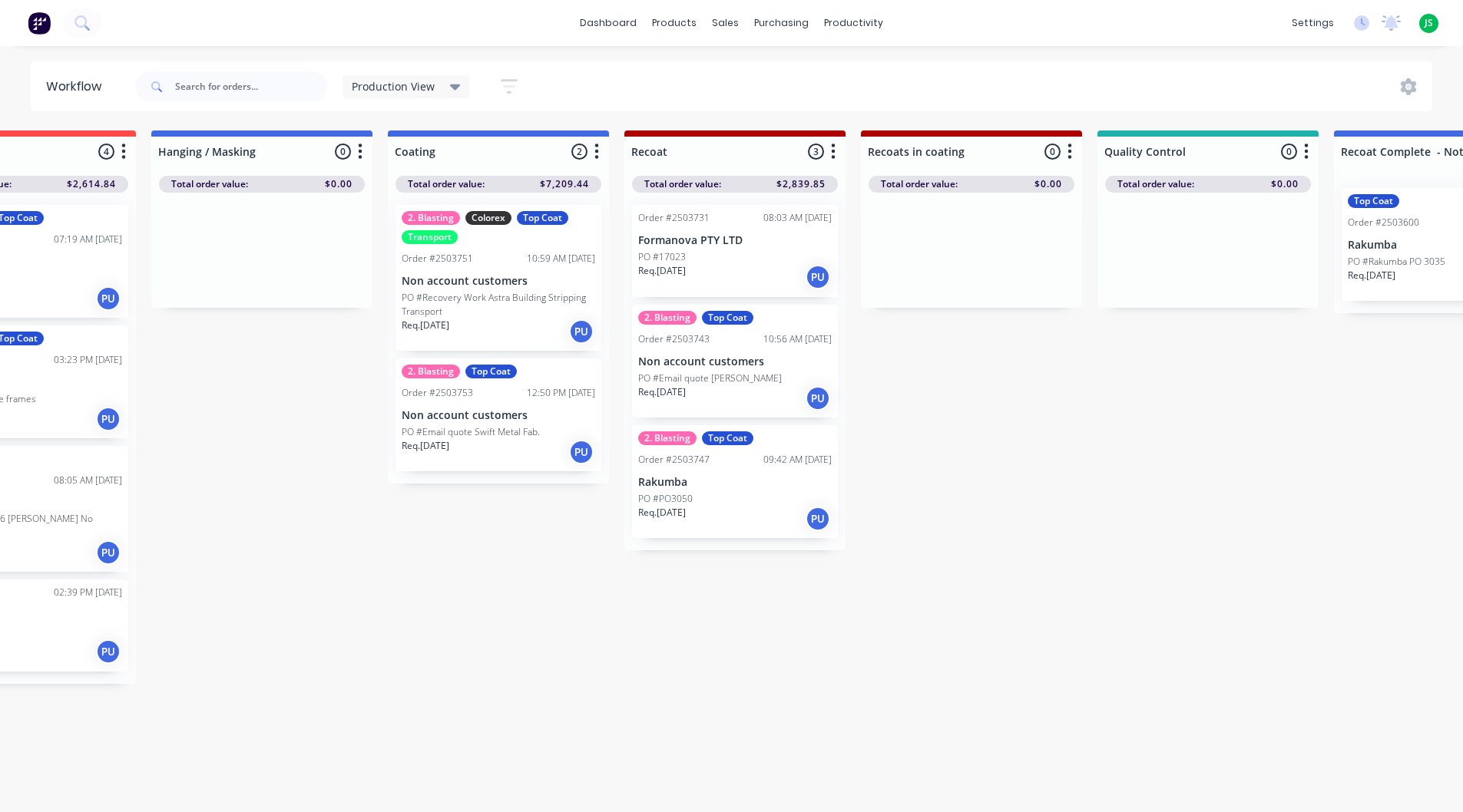
click at [727, 374] on p "PO #Email quote [PERSON_NAME]" at bounding box center [710, 378] width 144 height 14
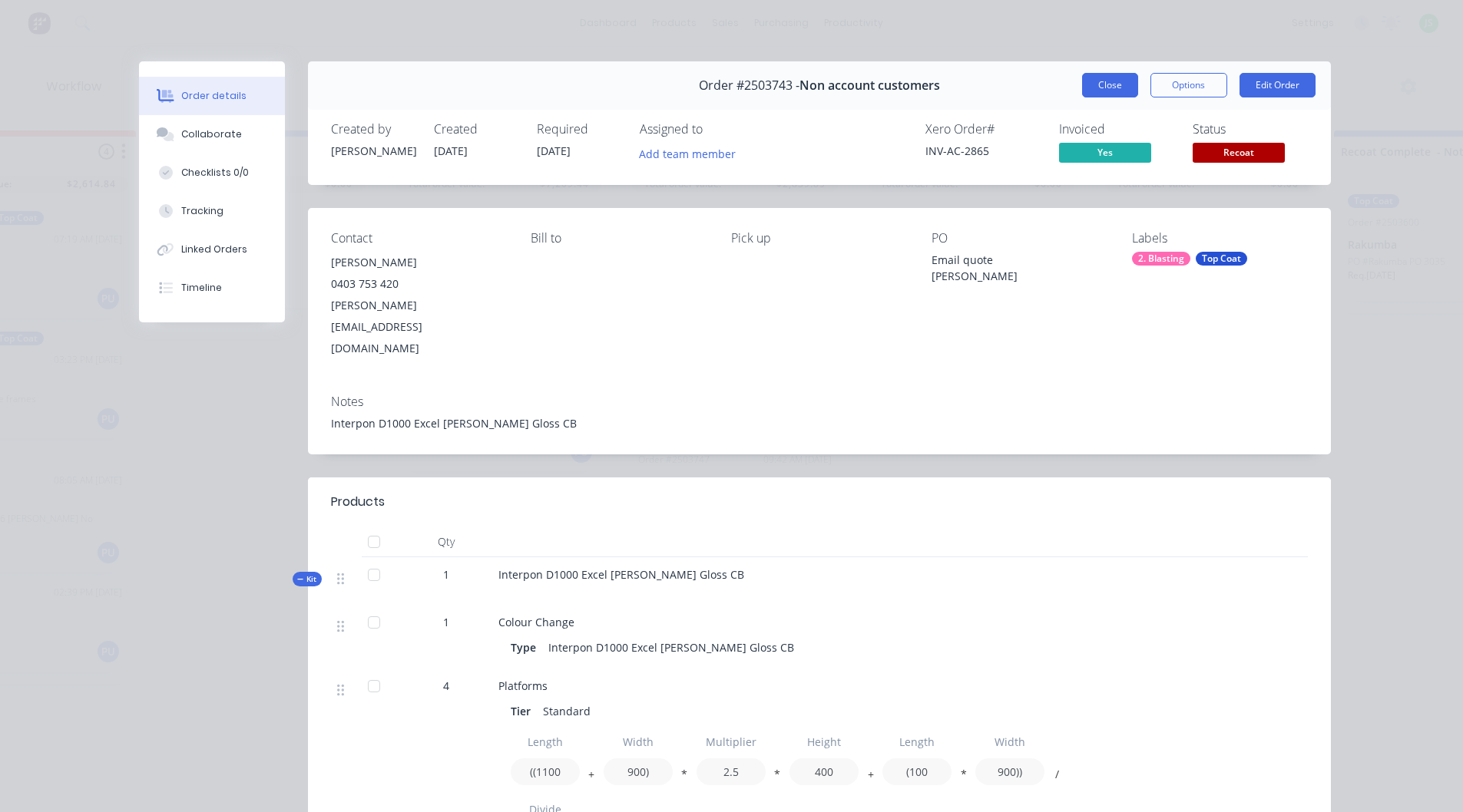
click at [1101, 79] on button "Close" at bounding box center [1111, 86] width 56 height 24
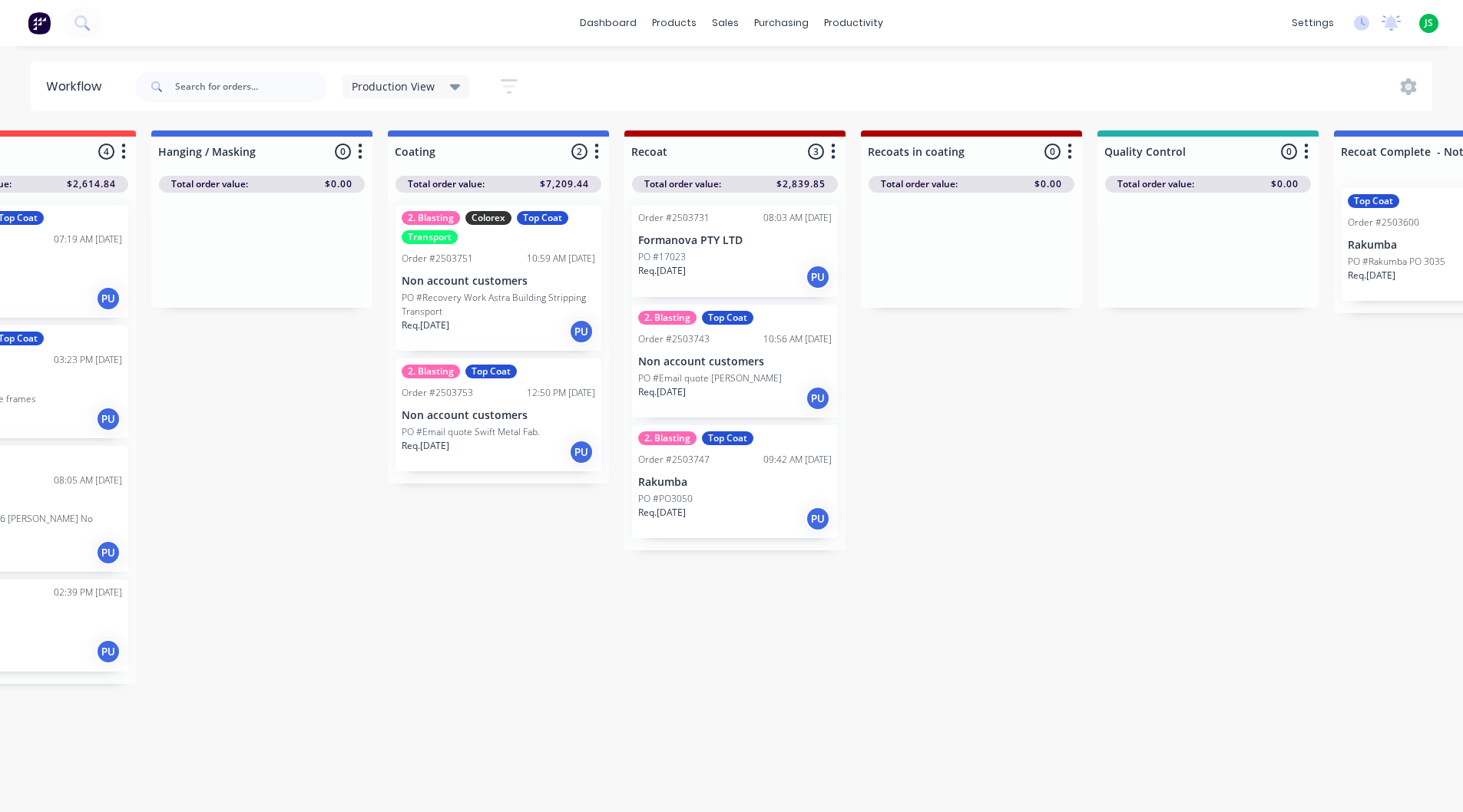
click at [747, 264] on div "Req. [DATE] PU" at bounding box center [735, 278] width 194 height 26
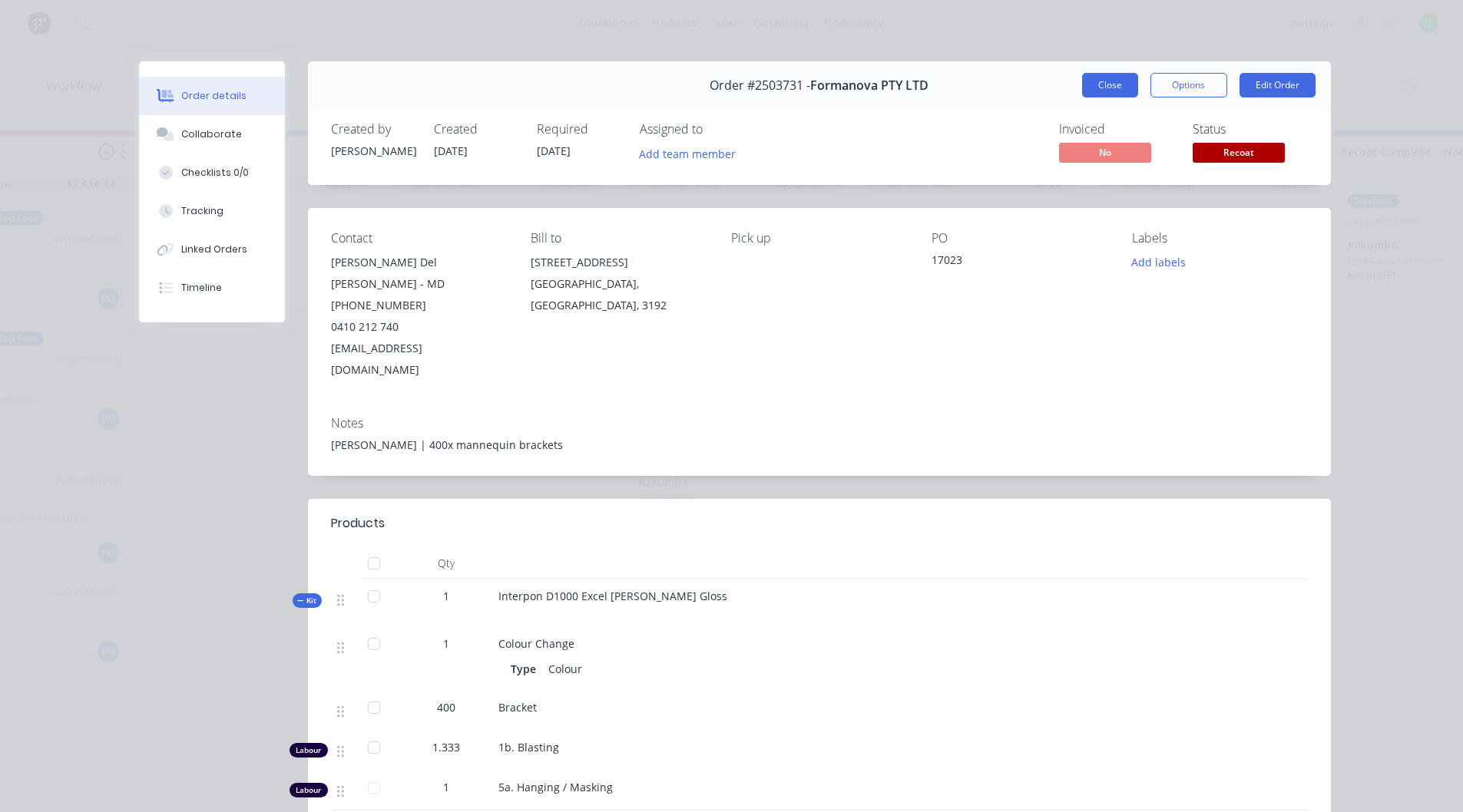
click at [1100, 85] on button "Close" at bounding box center [1111, 86] width 56 height 24
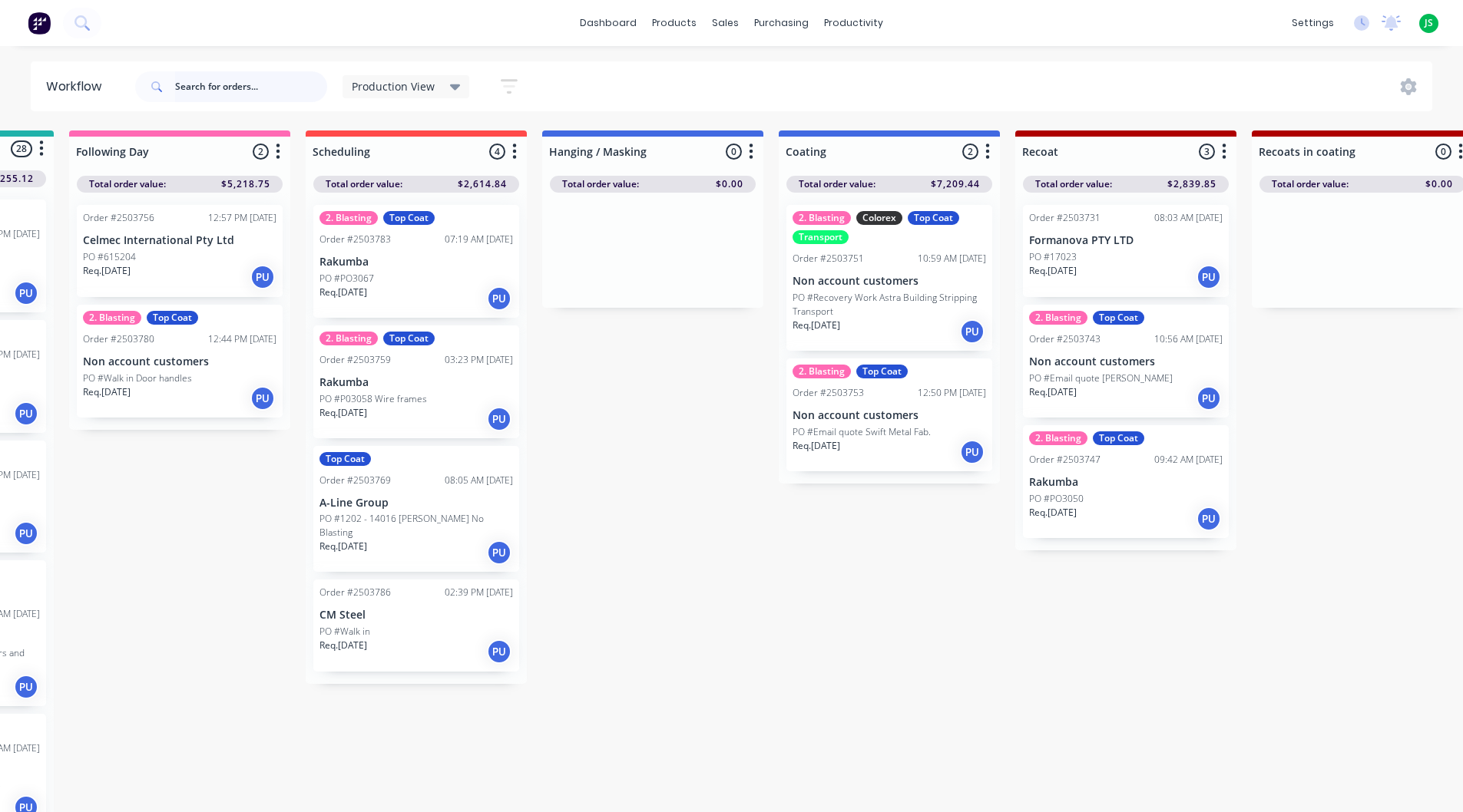
scroll to position [0, 180]
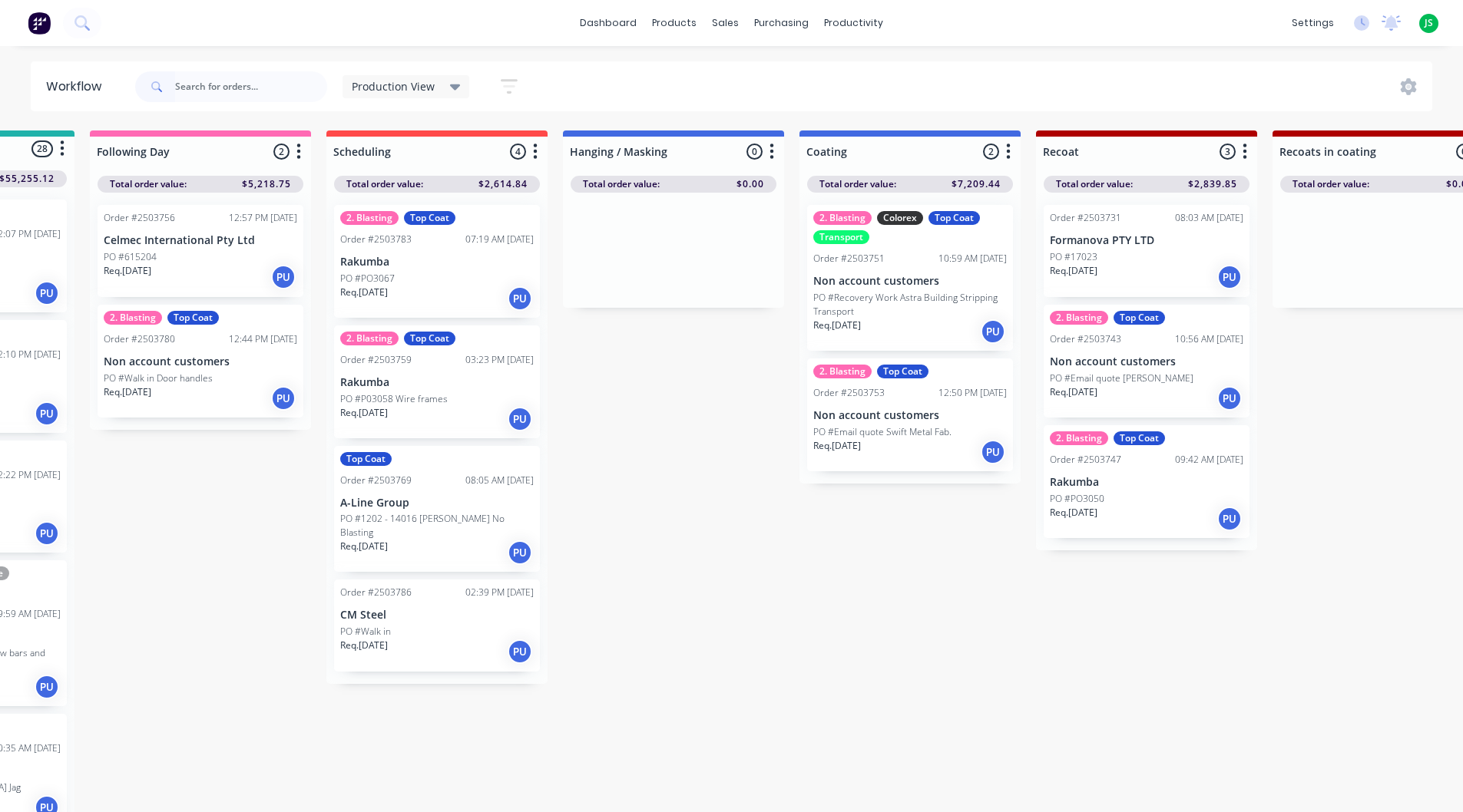
click at [451, 272] on div "PO #PO3067" at bounding box center [437, 279] width 194 height 14
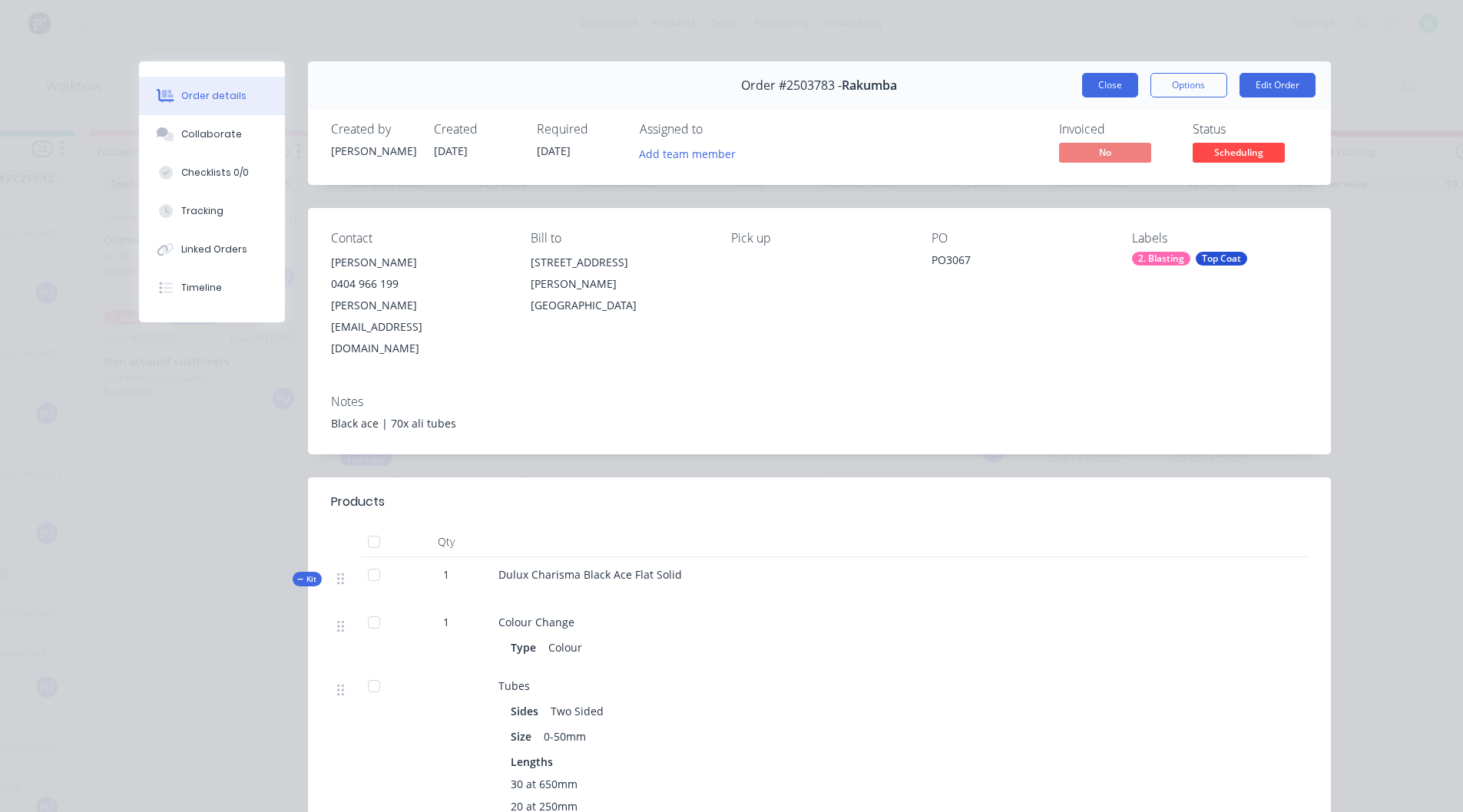
click at [1094, 83] on button "Close" at bounding box center [1111, 86] width 56 height 24
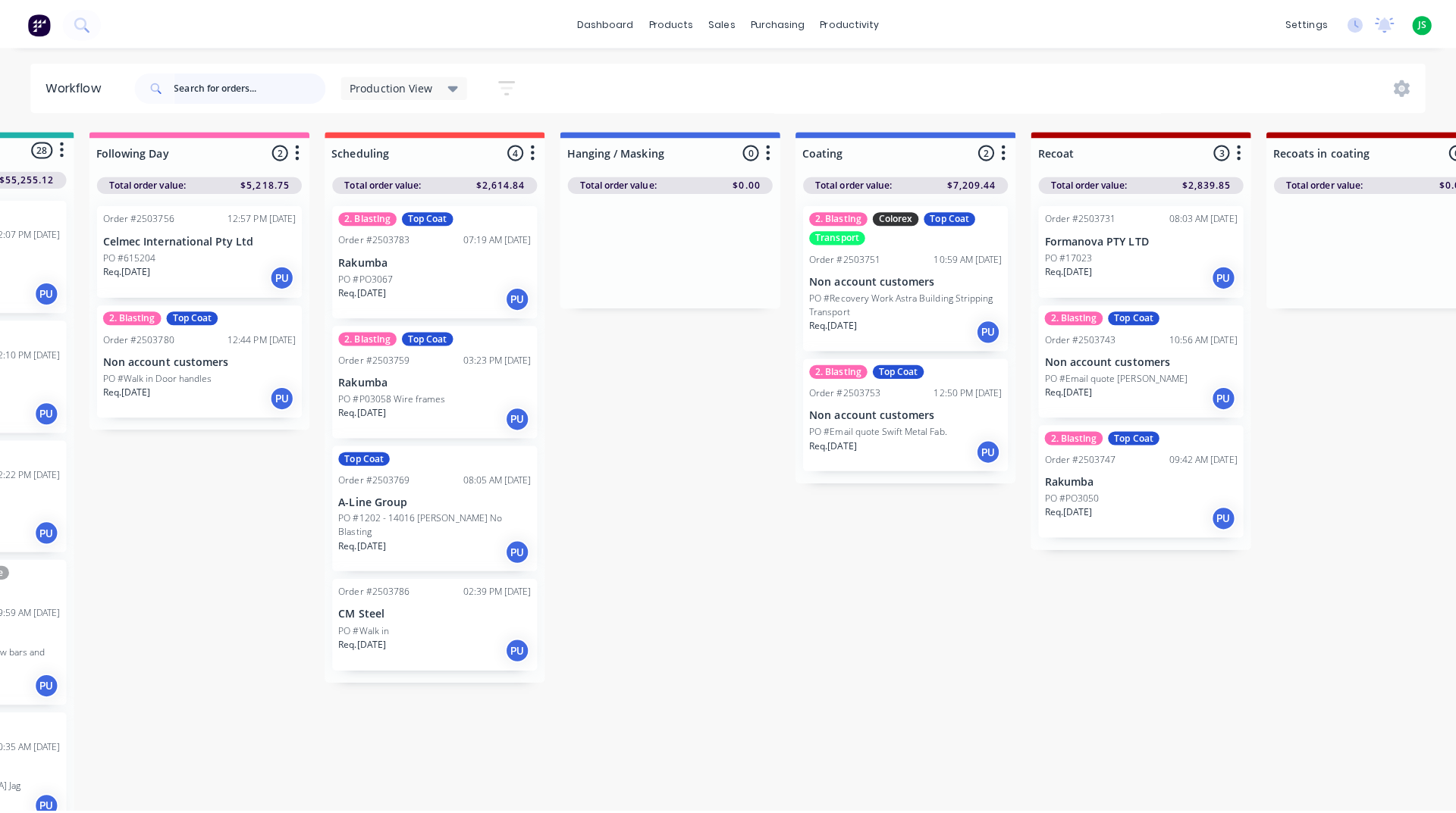
scroll to position [0, 0]
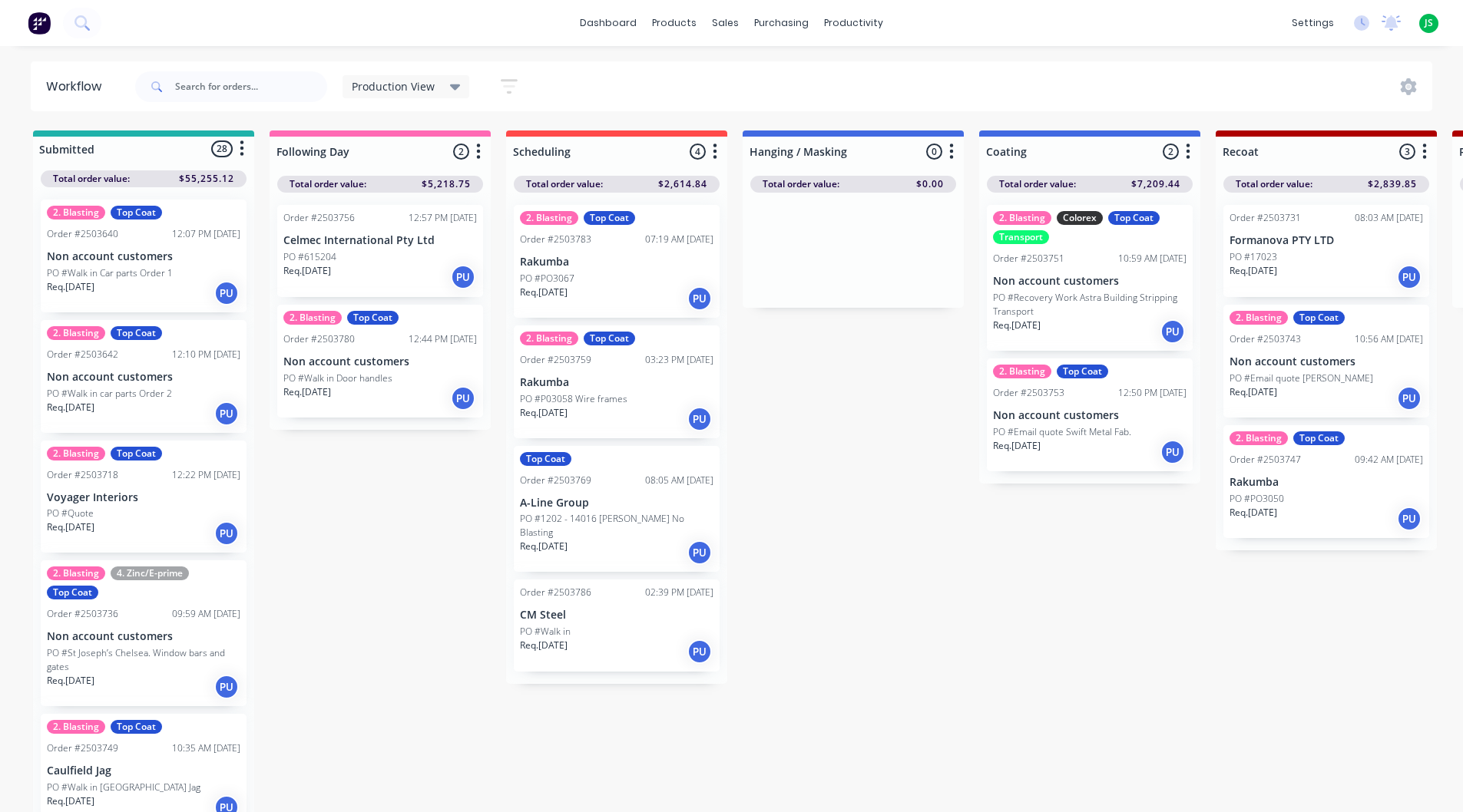
click at [403, 407] on div "Req. [DATE] PU" at bounding box center [380, 399] width 194 height 26
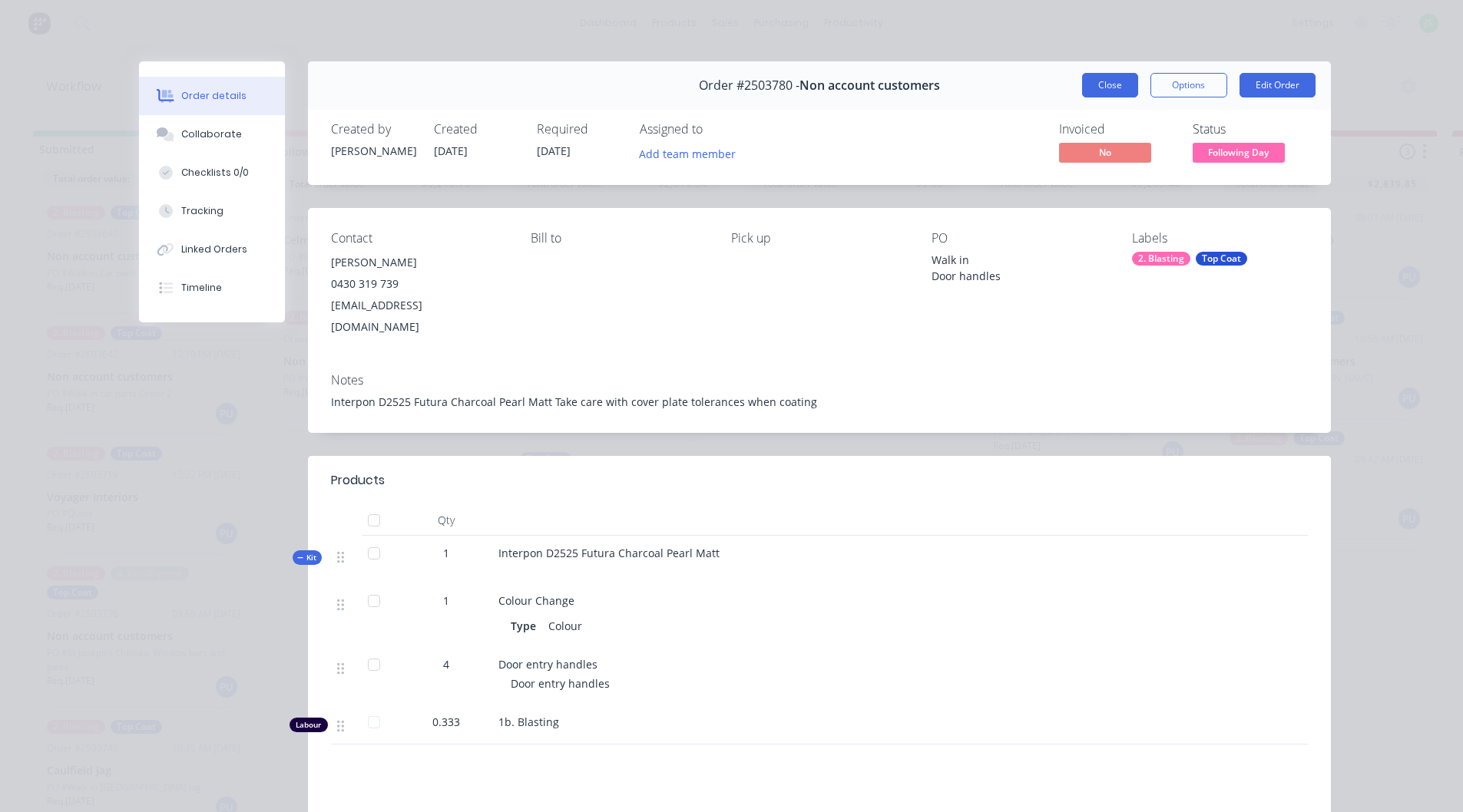
click at [1085, 85] on button "Close" at bounding box center [1111, 86] width 56 height 24
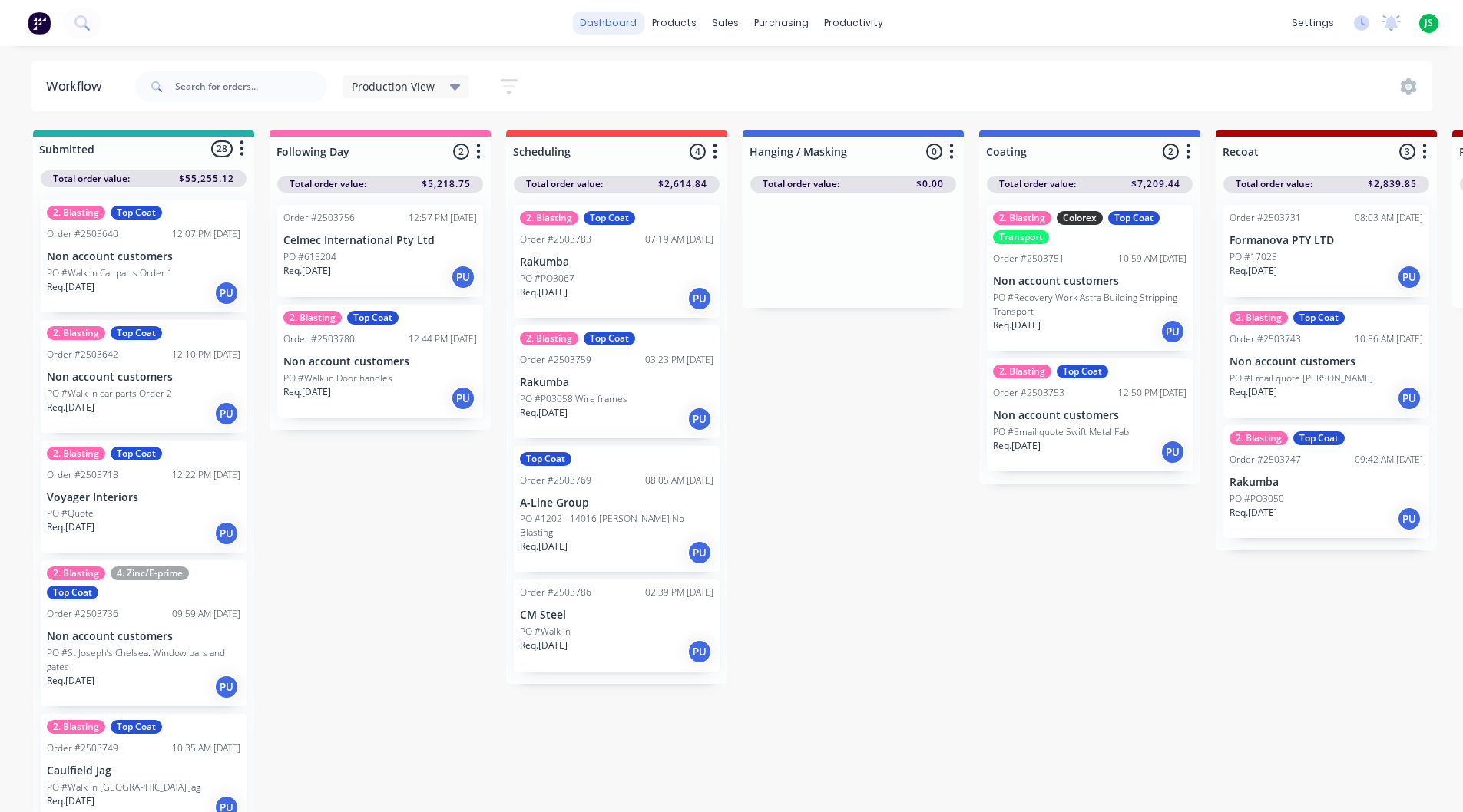
click at [619, 29] on link "dashboard" at bounding box center [608, 23] width 72 height 23
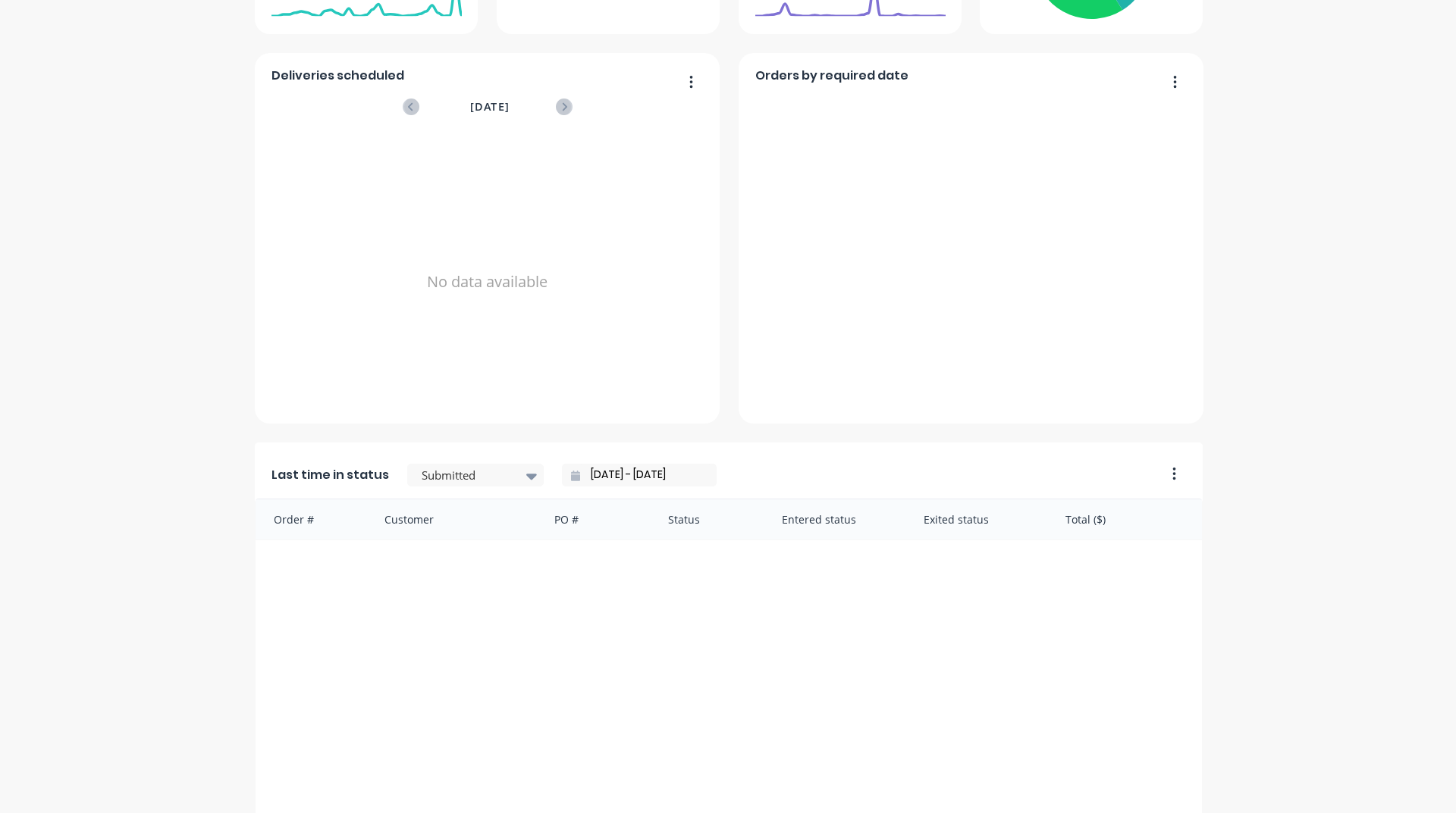
scroll to position [638, 0]
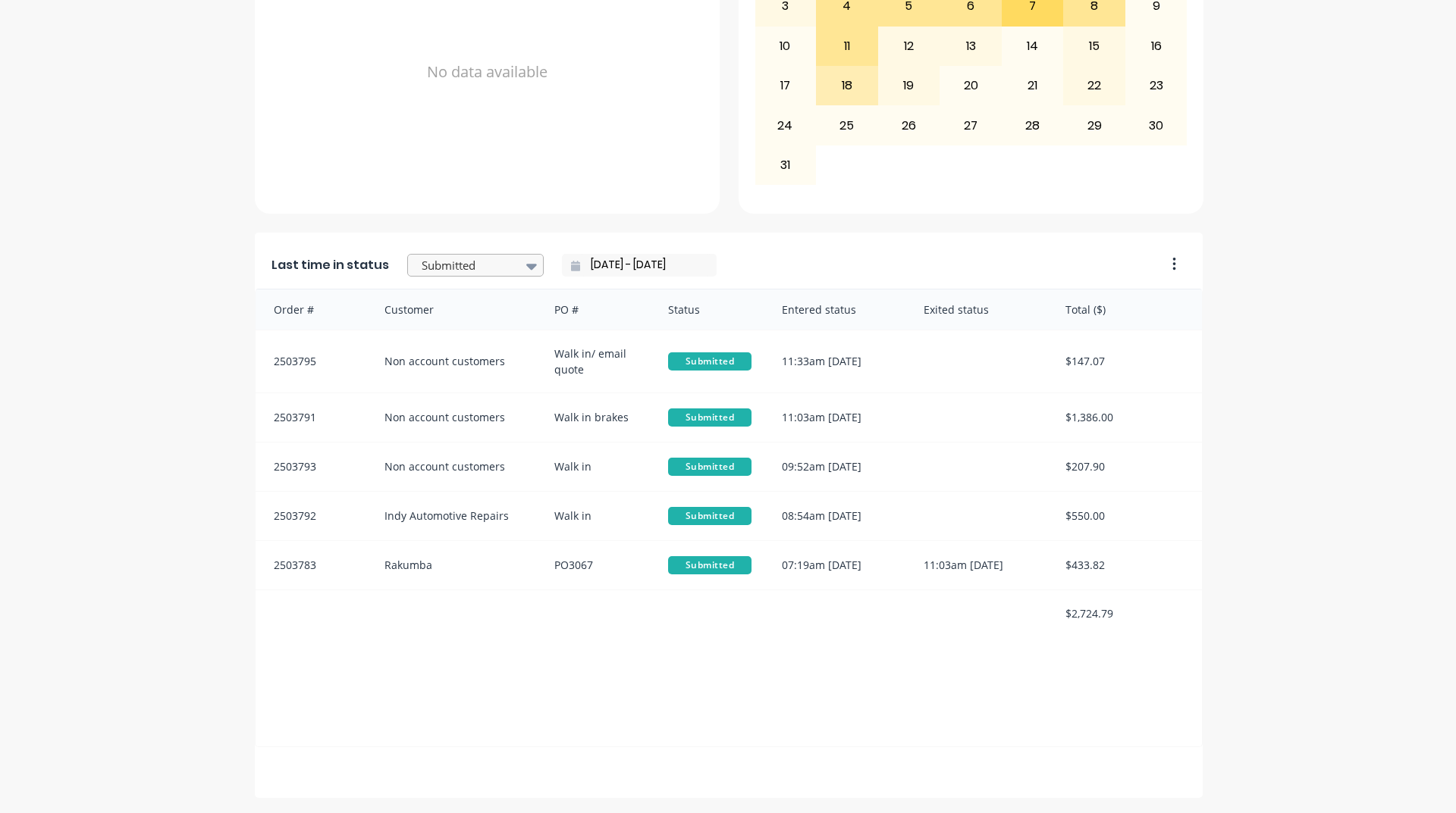
click at [501, 277] on div "Submitted" at bounding box center [467, 266] width 105 height 22
click at [453, 424] on div "Coating" at bounding box center [475, 410] width 137 height 28
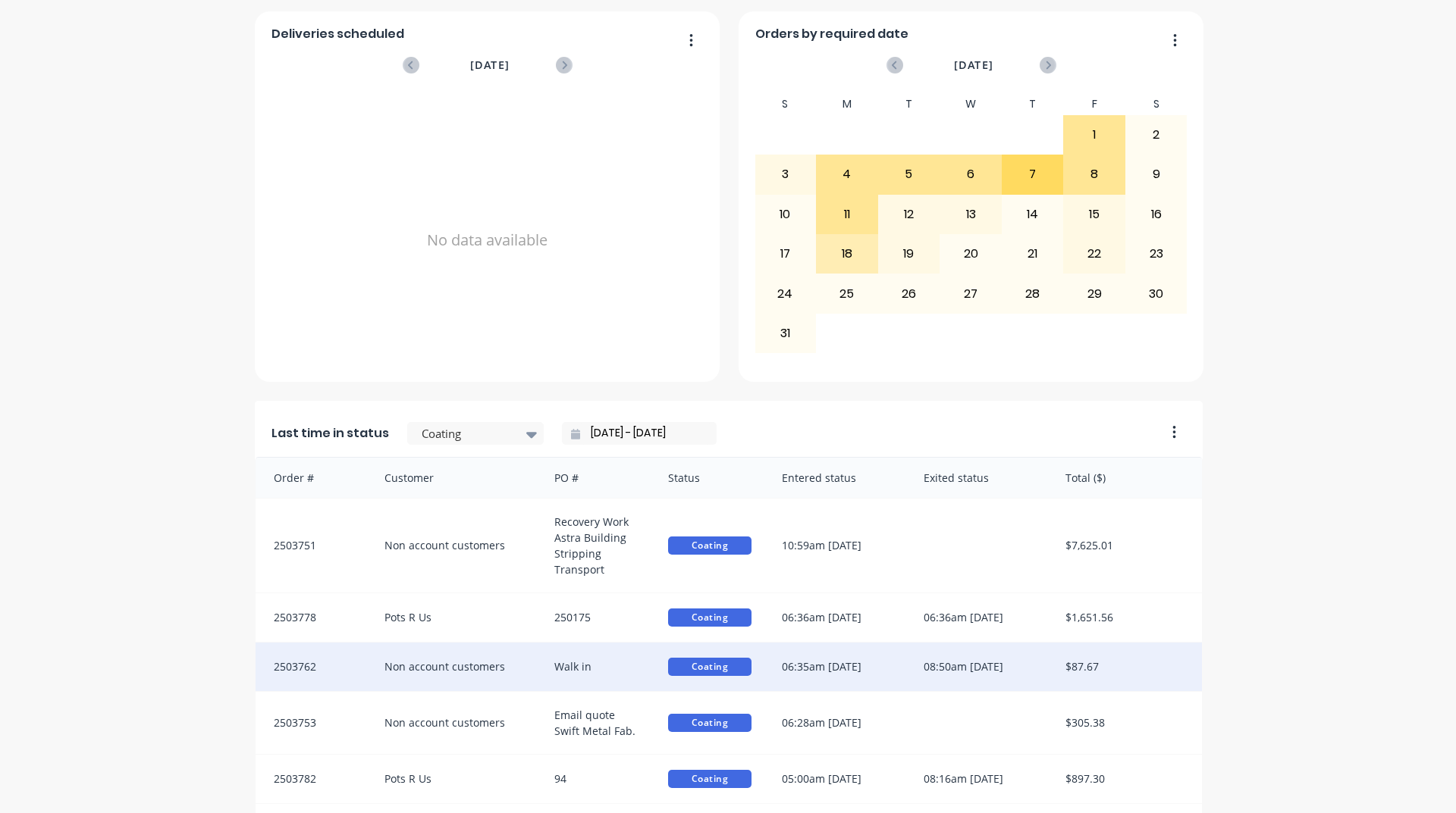
scroll to position [638, 0]
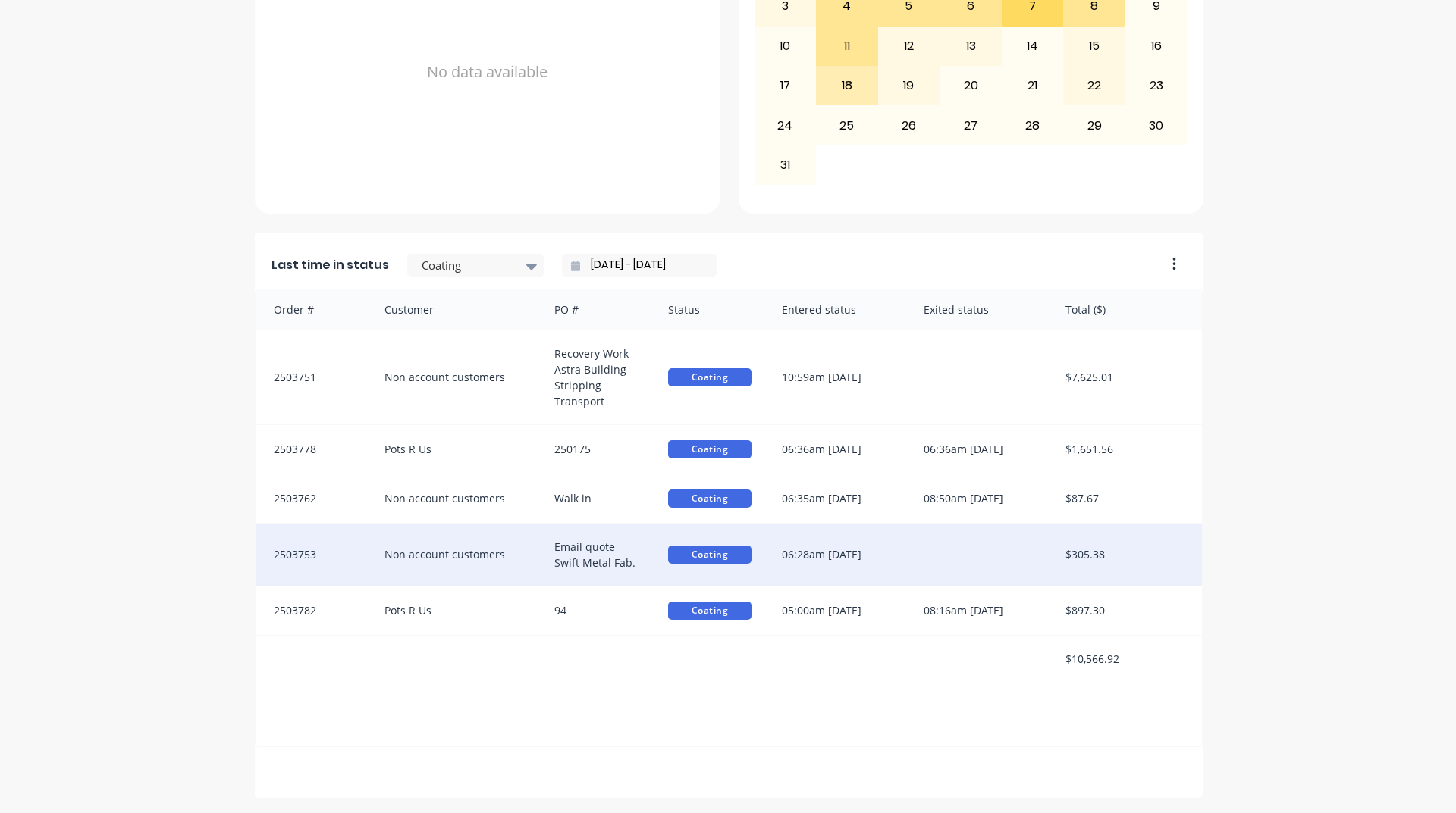
click at [505, 534] on div "Non account customers" at bounding box center [454, 555] width 171 height 62
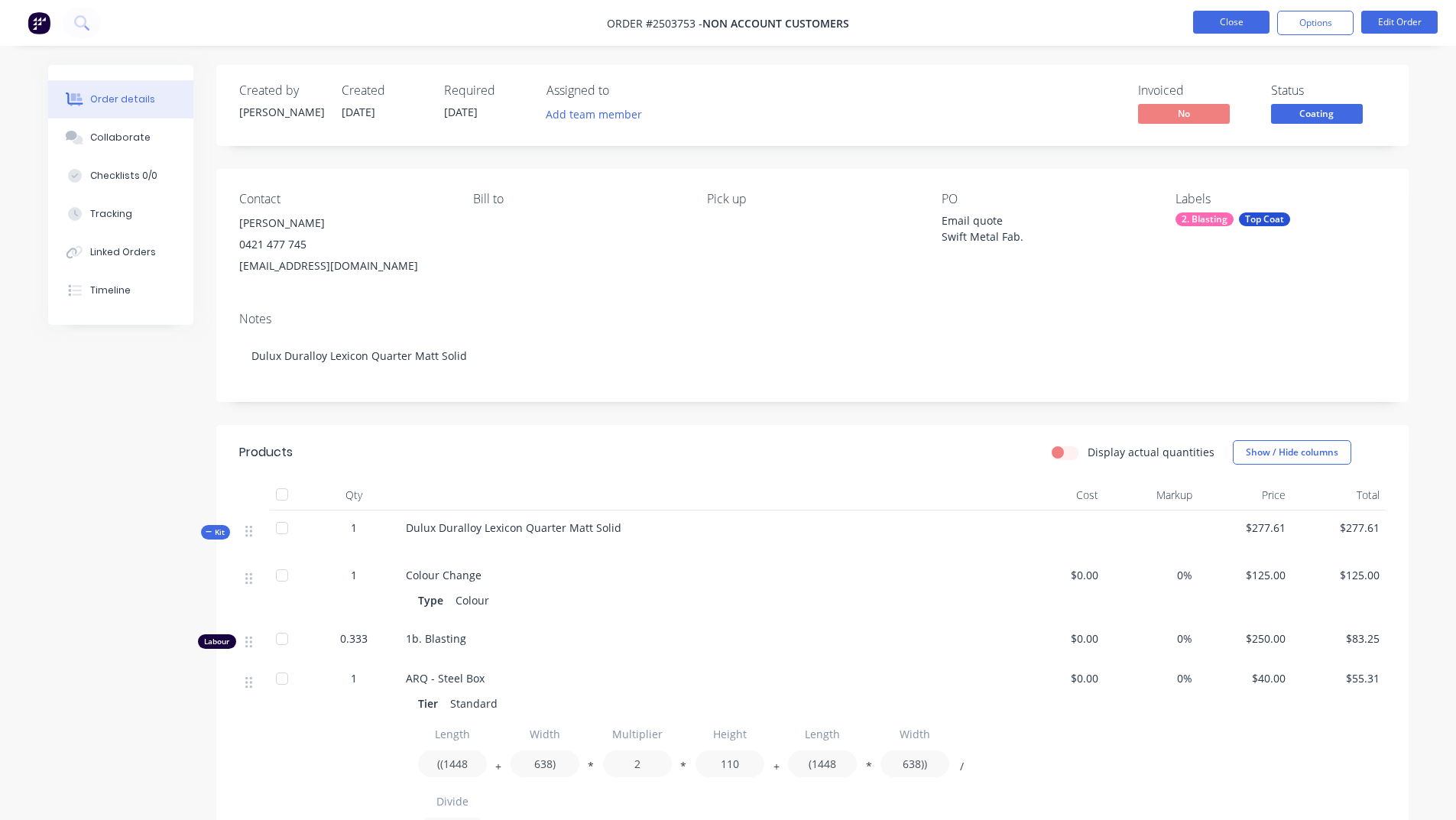
click at [1194, 21] on ul "Close Options Edit Order" at bounding box center [1315, 22] width 281 height 24
click at [1202, 19] on button "Close" at bounding box center [1232, 22] width 77 height 22
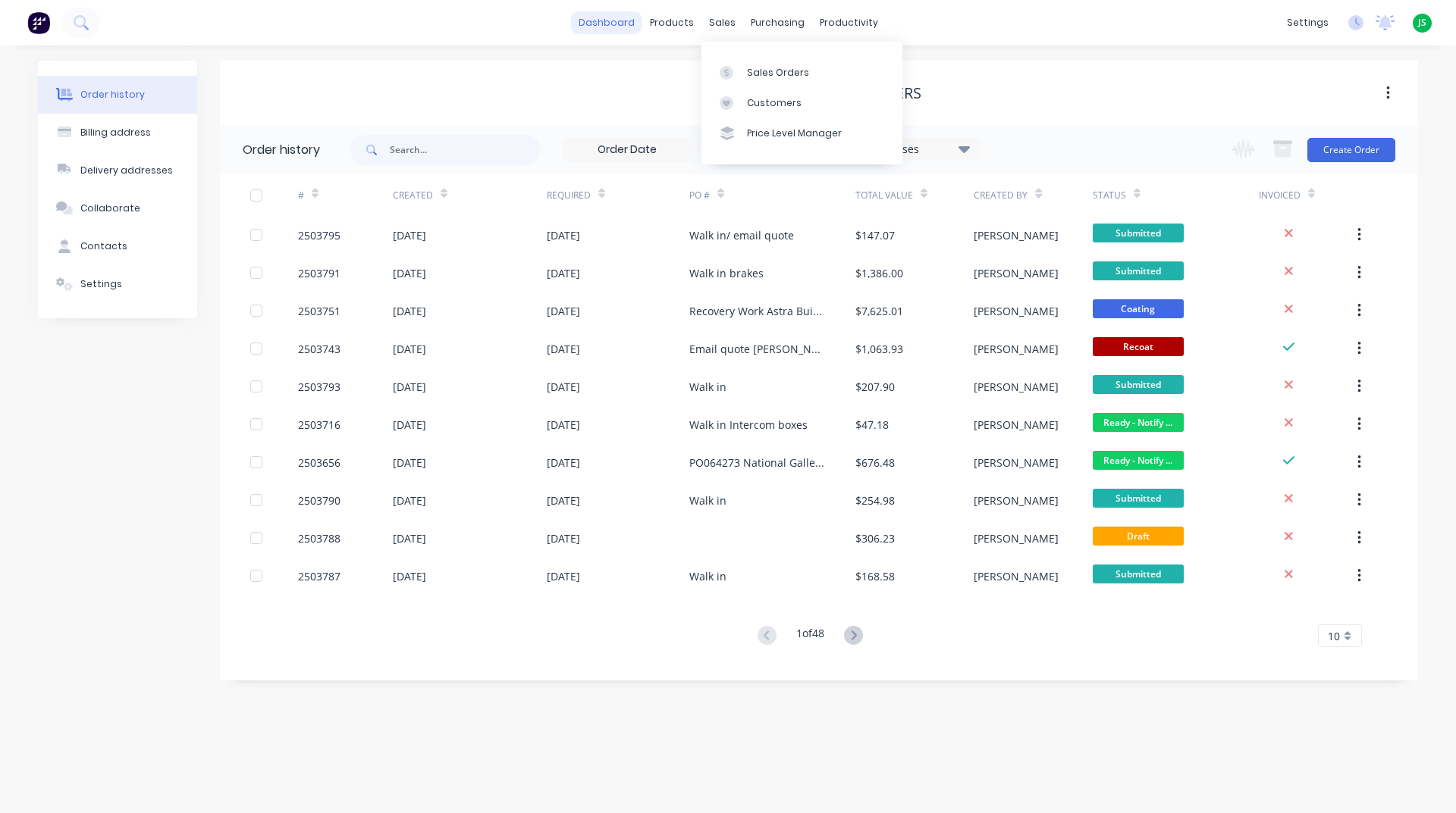
click at [596, 24] on link "dashboard" at bounding box center [606, 22] width 72 height 22
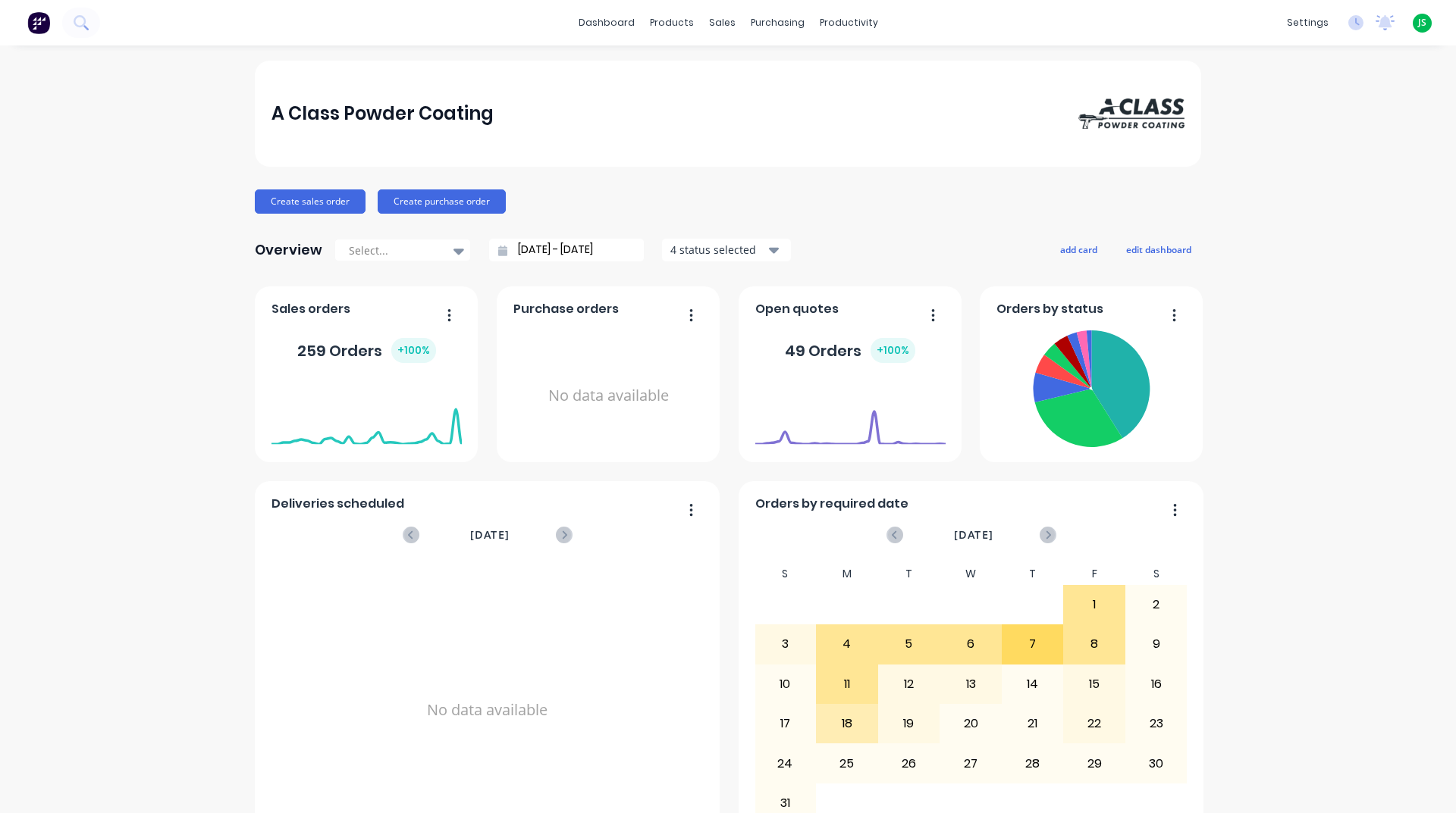
scroll to position [607, 0]
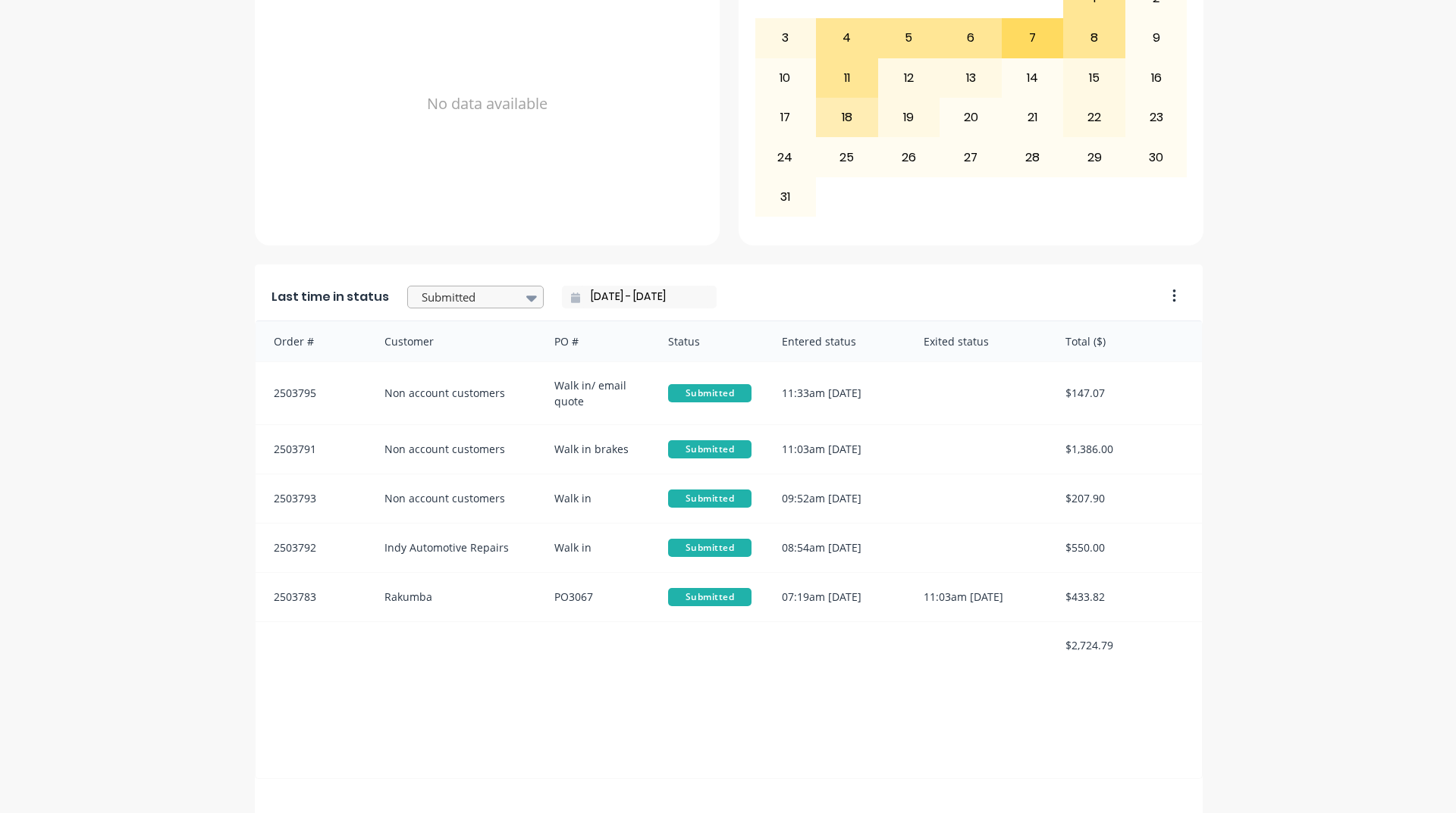
click at [495, 303] on div at bounding box center [467, 297] width 96 height 19
click at [444, 455] on div "Coating" at bounding box center [475, 441] width 137 height 28
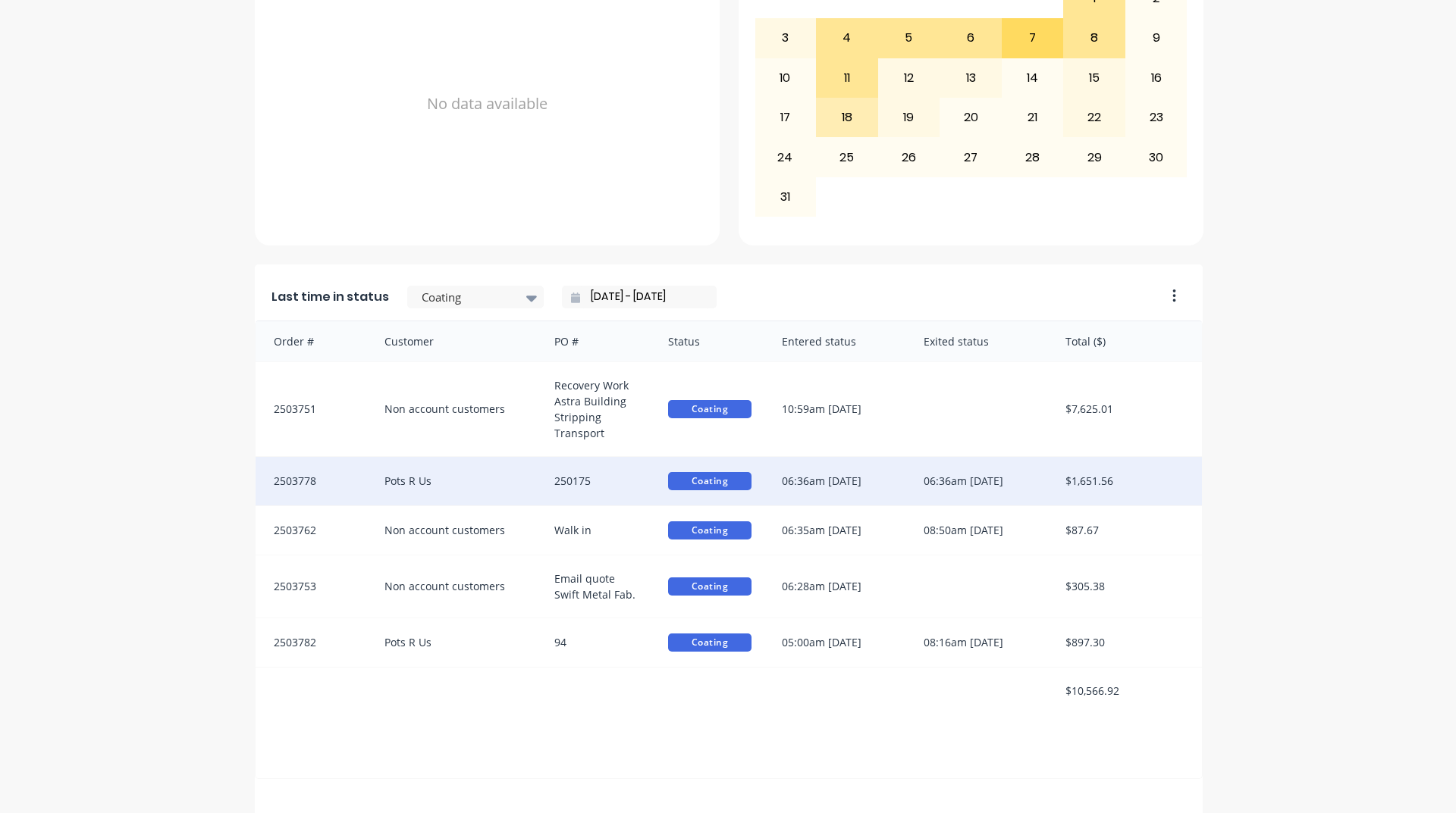
scroll to position [638, 0]
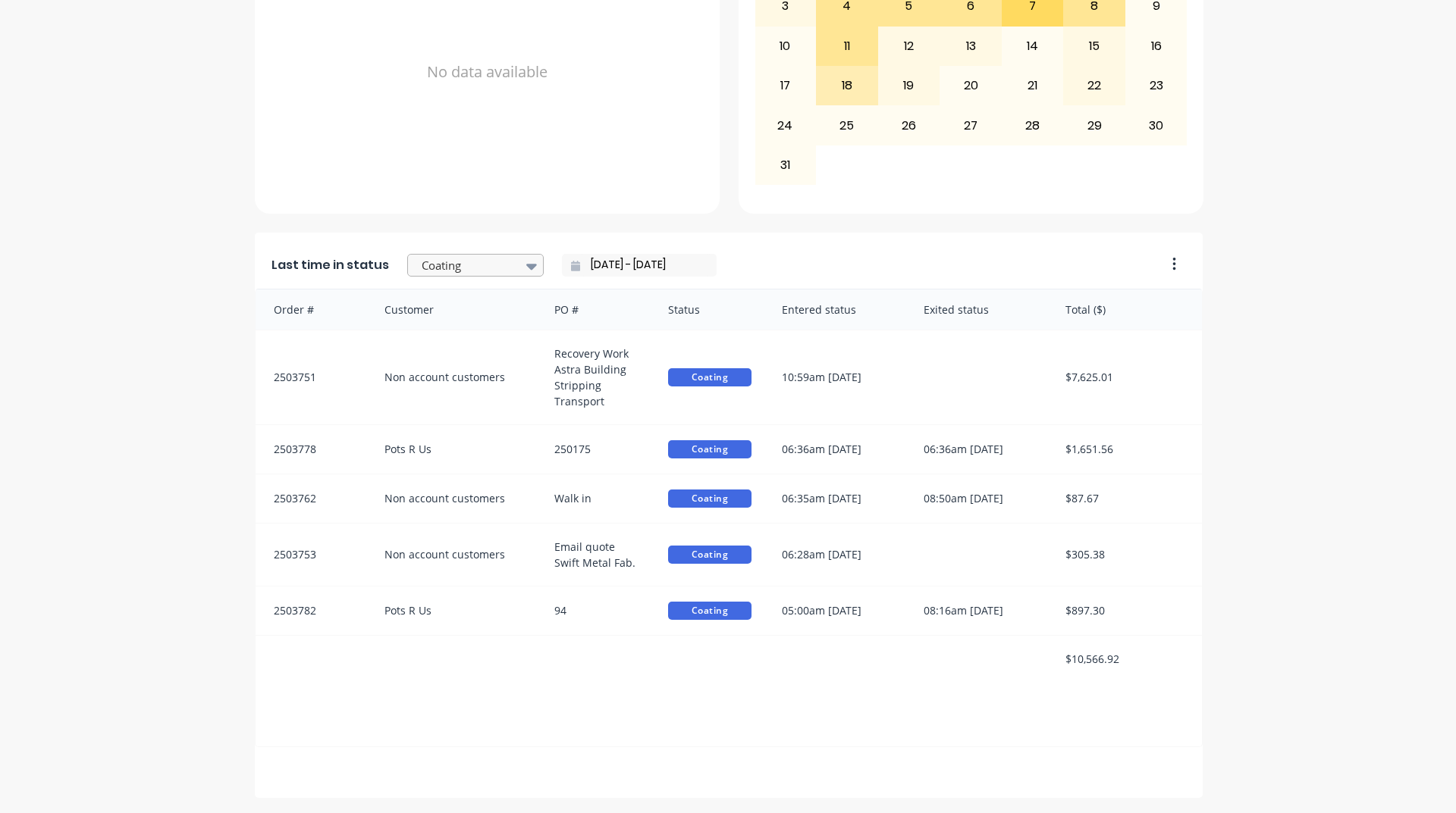
click at [466, 273] on div at bounding box center [467, 266] width 96 height 19
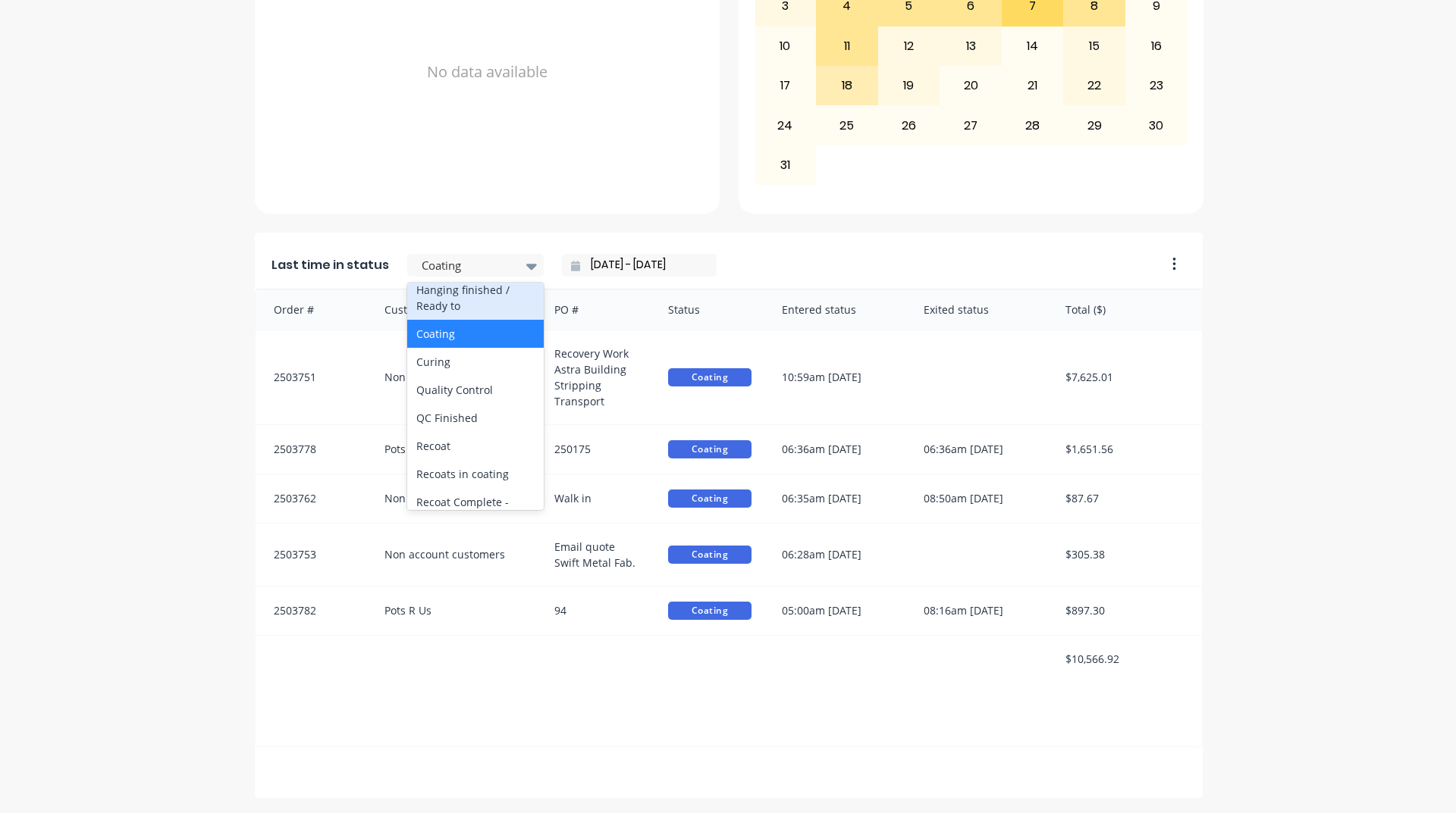
scroll to position [788, 0]
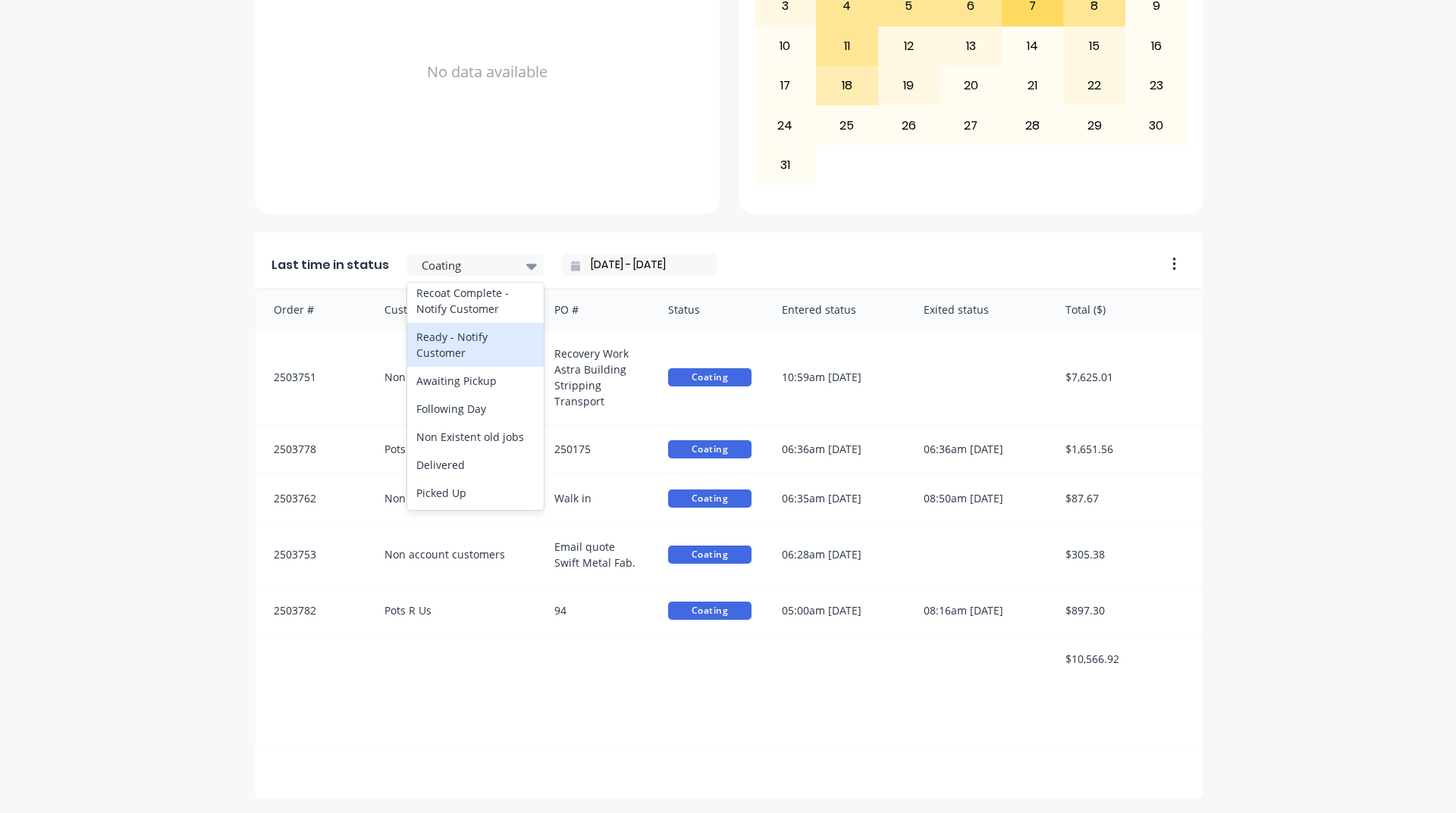
click at [479, 341] on div "Ready - Notify Customer" at bounding box center [475, 345] width 137 height 44
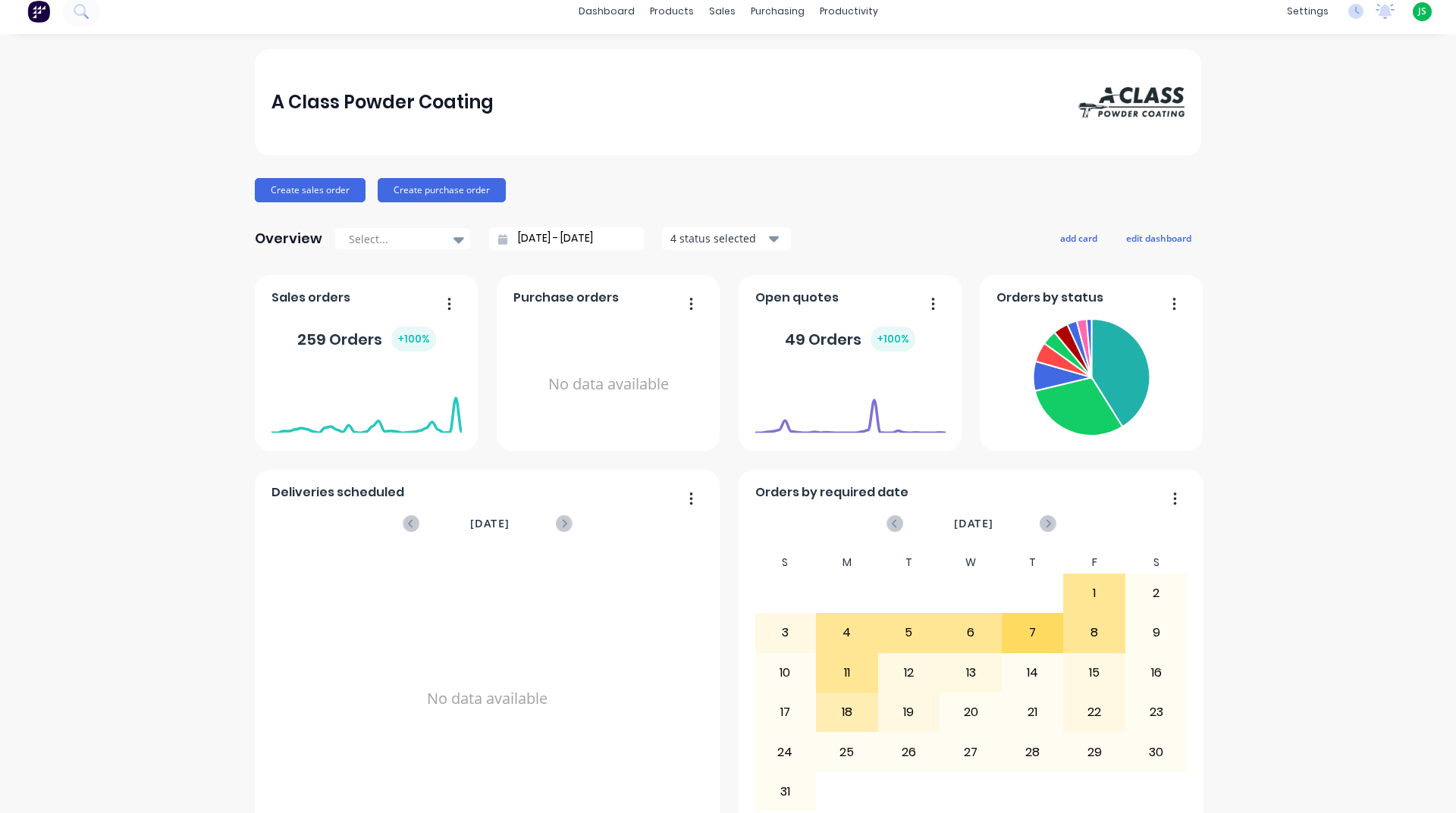
scroll to position [0, 0]
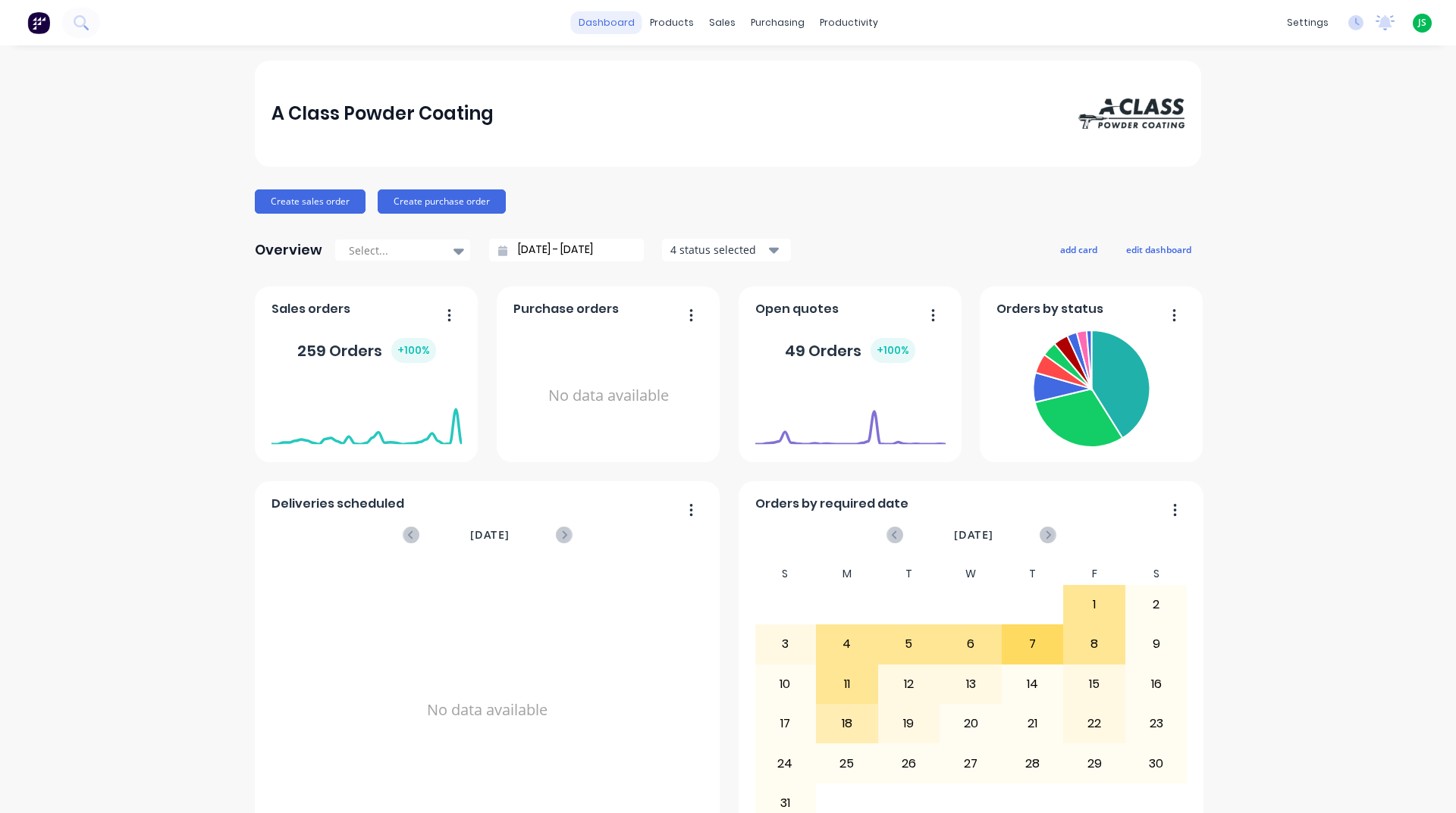
click at [623, 28] on link "dashboard" at bounding box center [606, 22] width 72 height 22
